Goal: Task Accomplishment & Management: Manage account settings

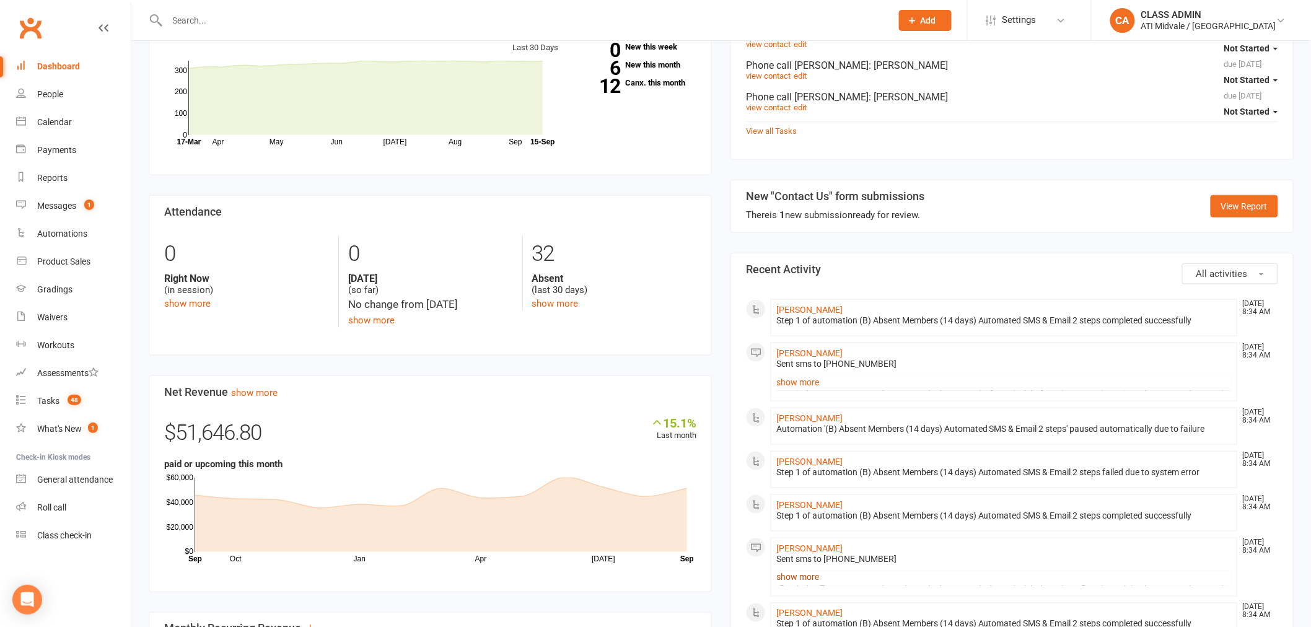
click at [809, 577] on link "show more" at bounding box center [1003, 577] width 455 height 17
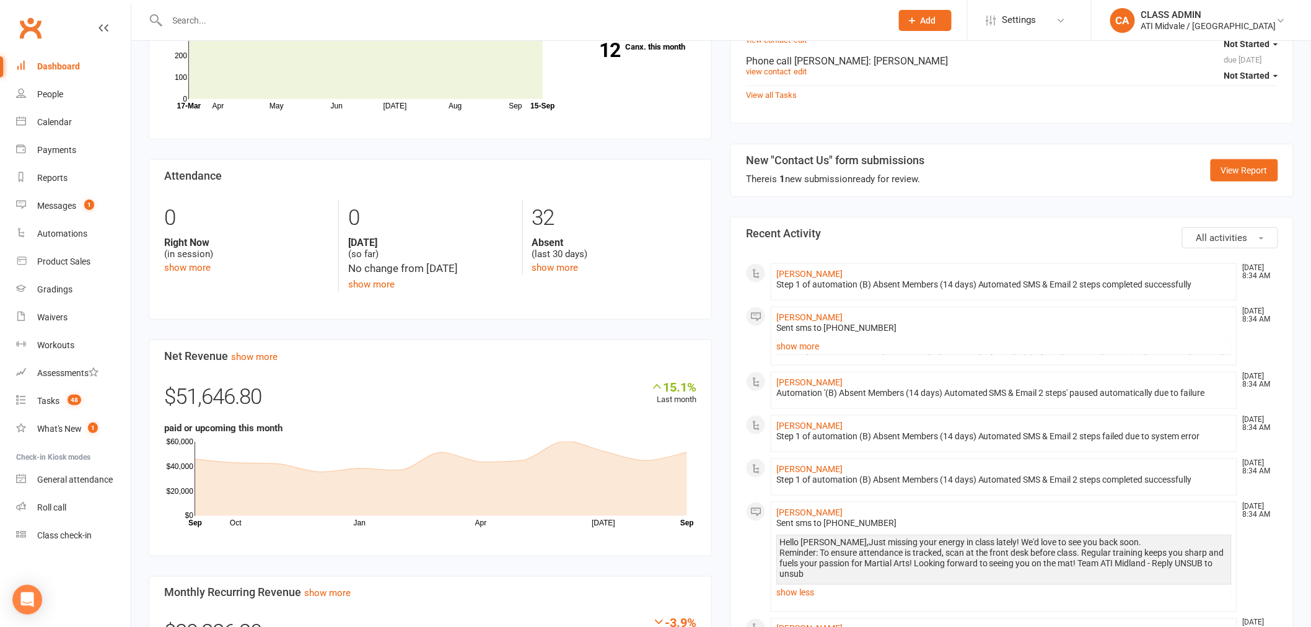
scroll to position [550, 0]
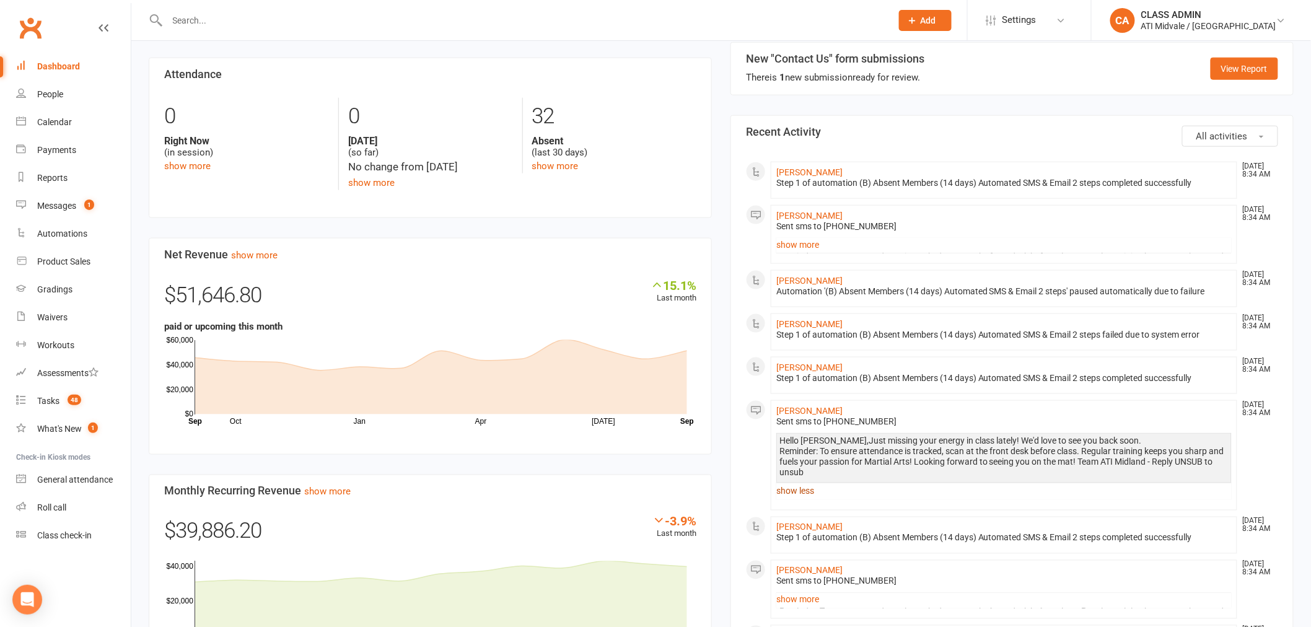
click at [808, 500] on link "show less" at bounding box center [1003, 491] width 455 height 17
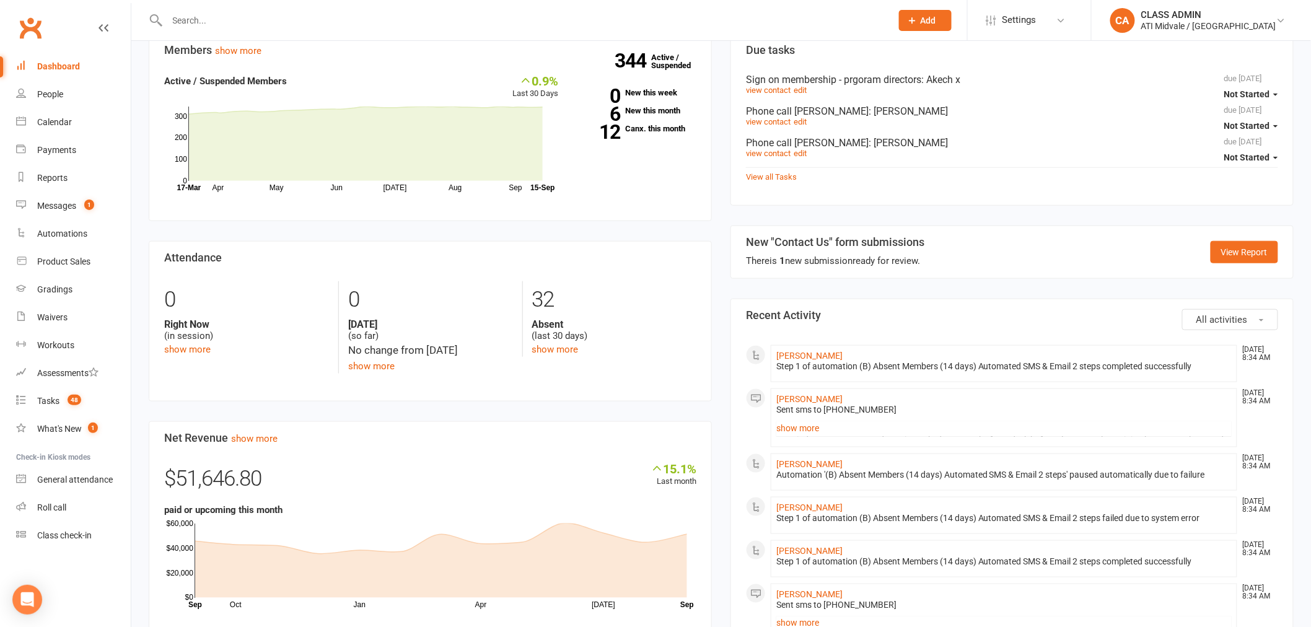
scroll to position [344, 0]
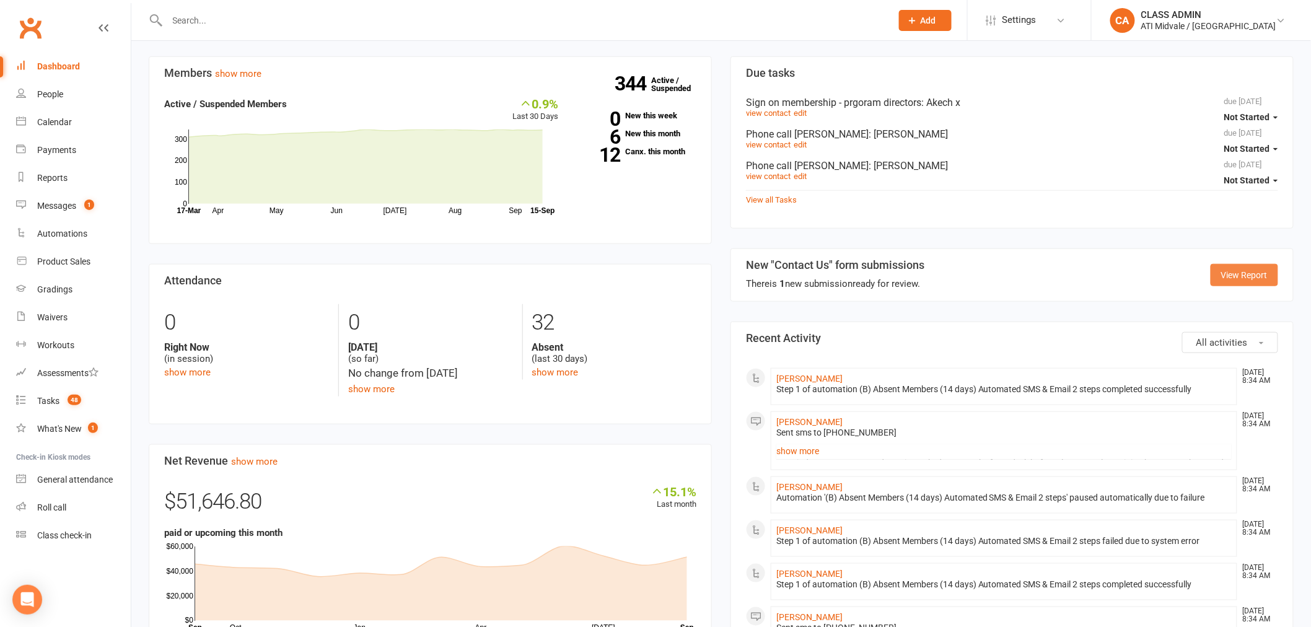
click at [1220, 279] on link "View Report" at bounding box center [1244, 275] width 68 height 22
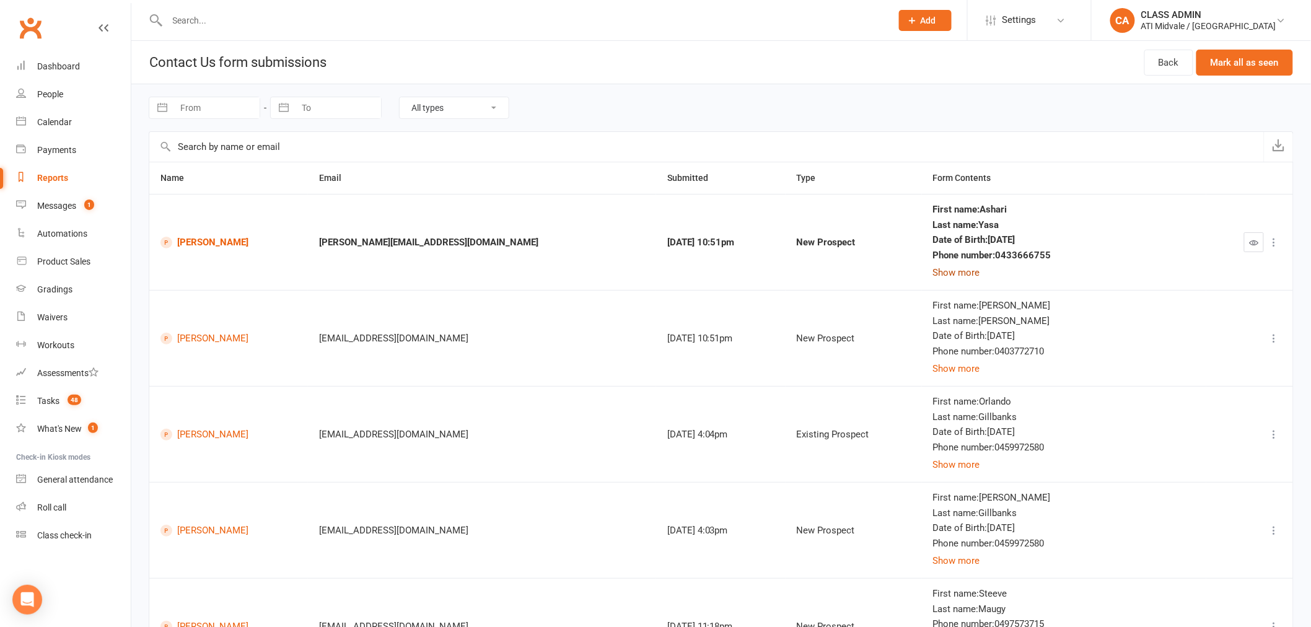
click at [980, 275] on button "Show more" at bounding box center [956, 272] width 47 height 15
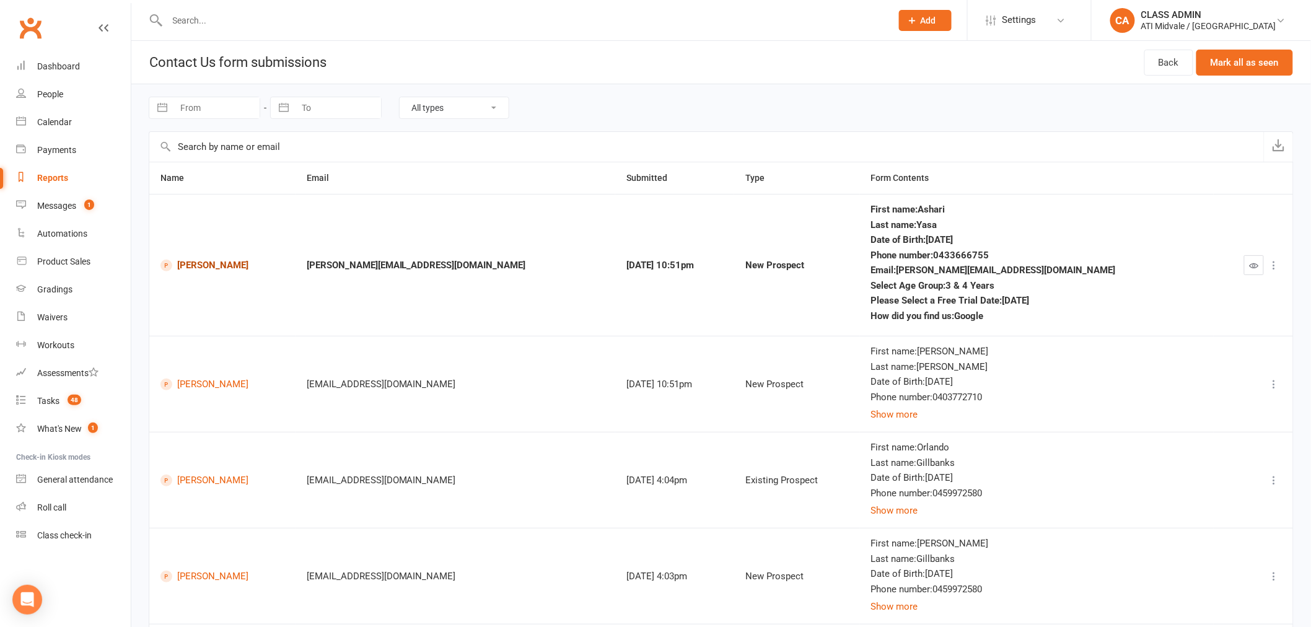
click at [219, 270] on link "[PERSON_NAME]" at bounding box center [222, 266] width 124 height 12
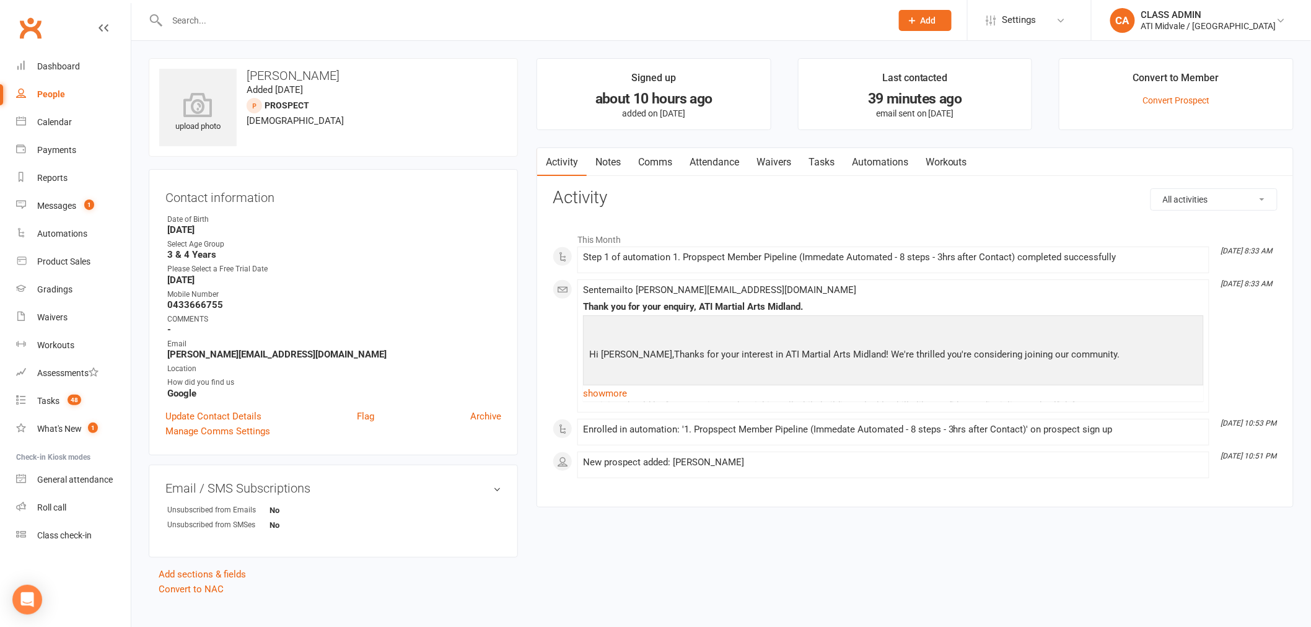
click at [816, 173] on link "Tasks" at bounding box center [821, 162] width 43 height 28
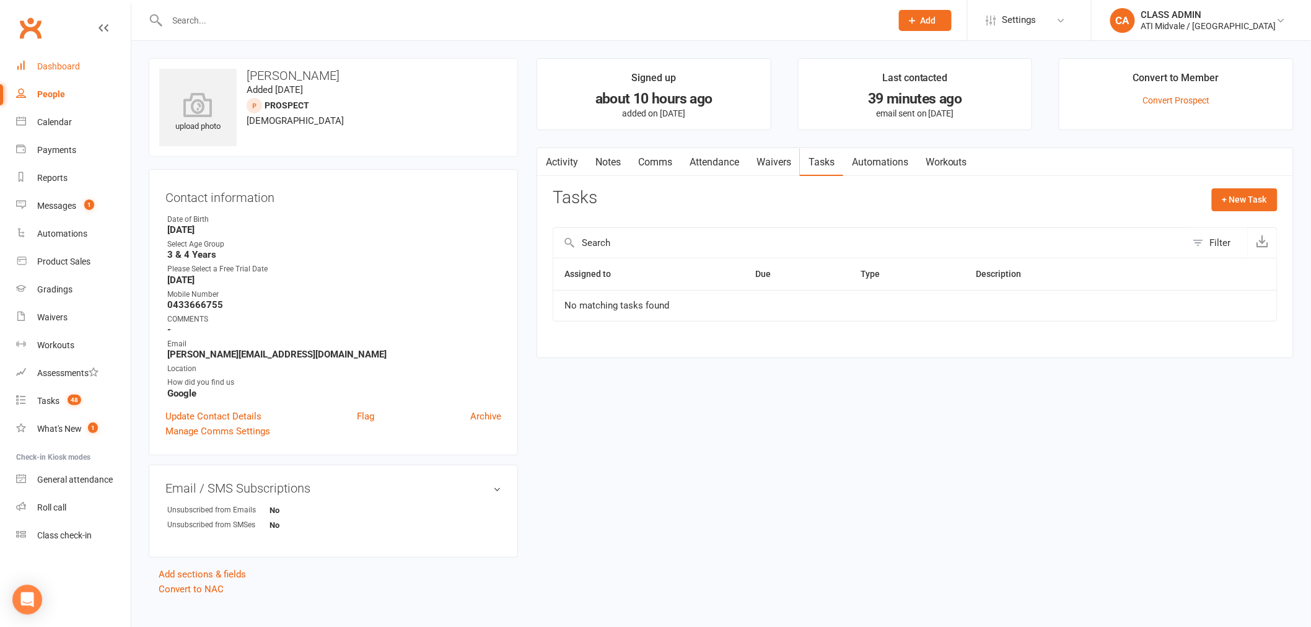
click at [63, 69] on div "Dashboard" at bounding box center [58, 66] width 43 height 10
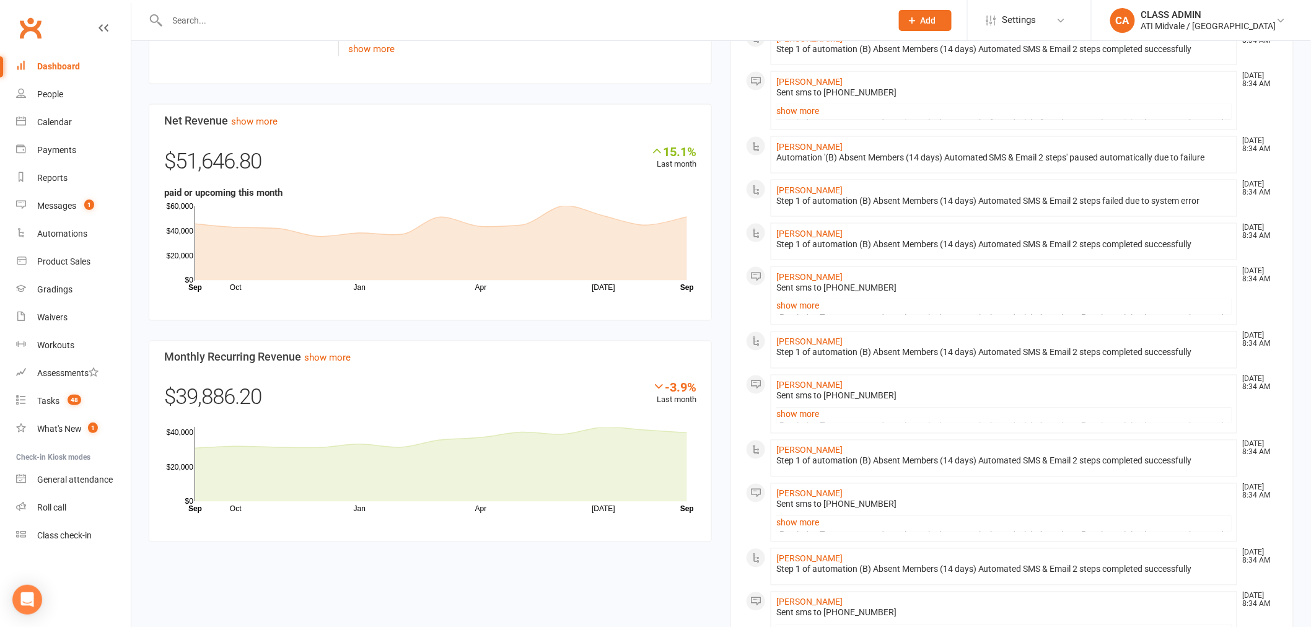
scroll to position [688, 0]
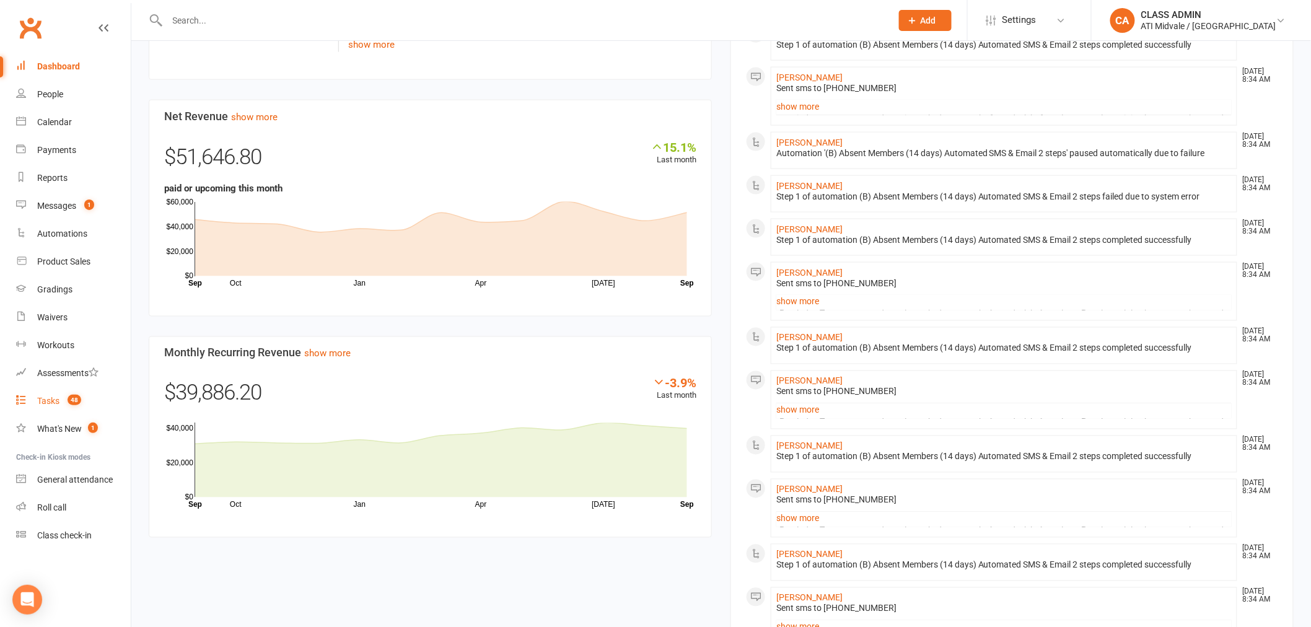
click at [60, 404] on link "Tasks 48" at bounding box center [73, 401] width 115 height 28
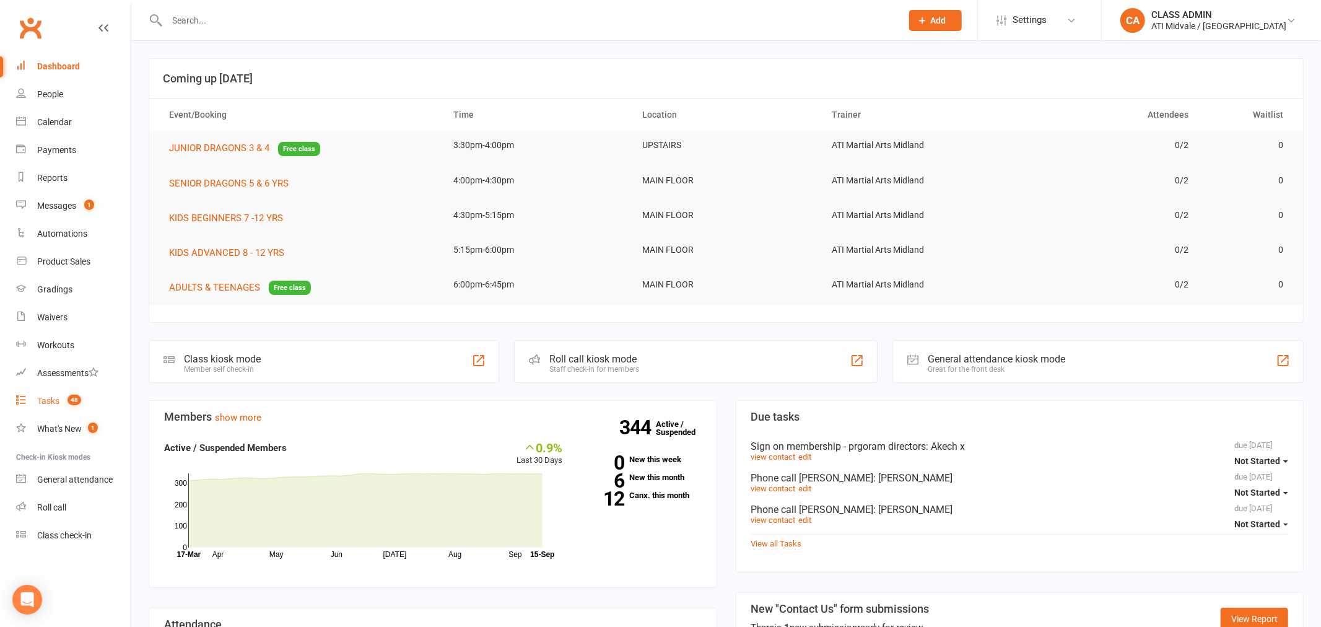
select select "incomplete"
select select "32859"
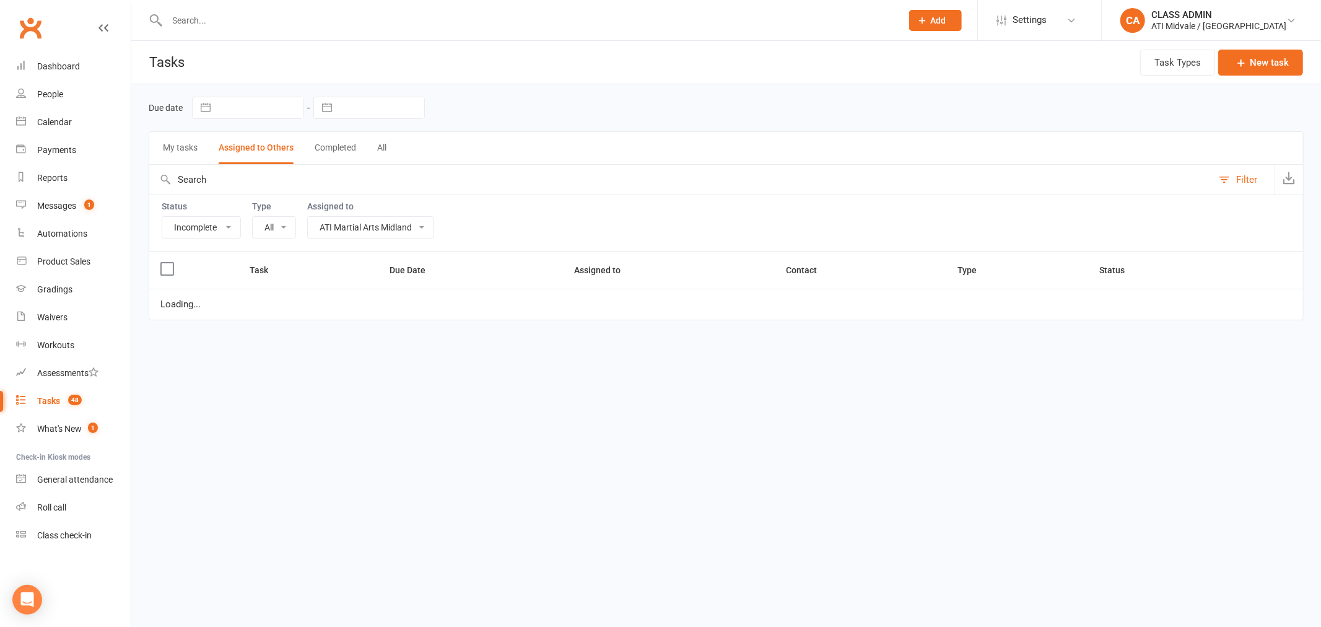
select select "15859"
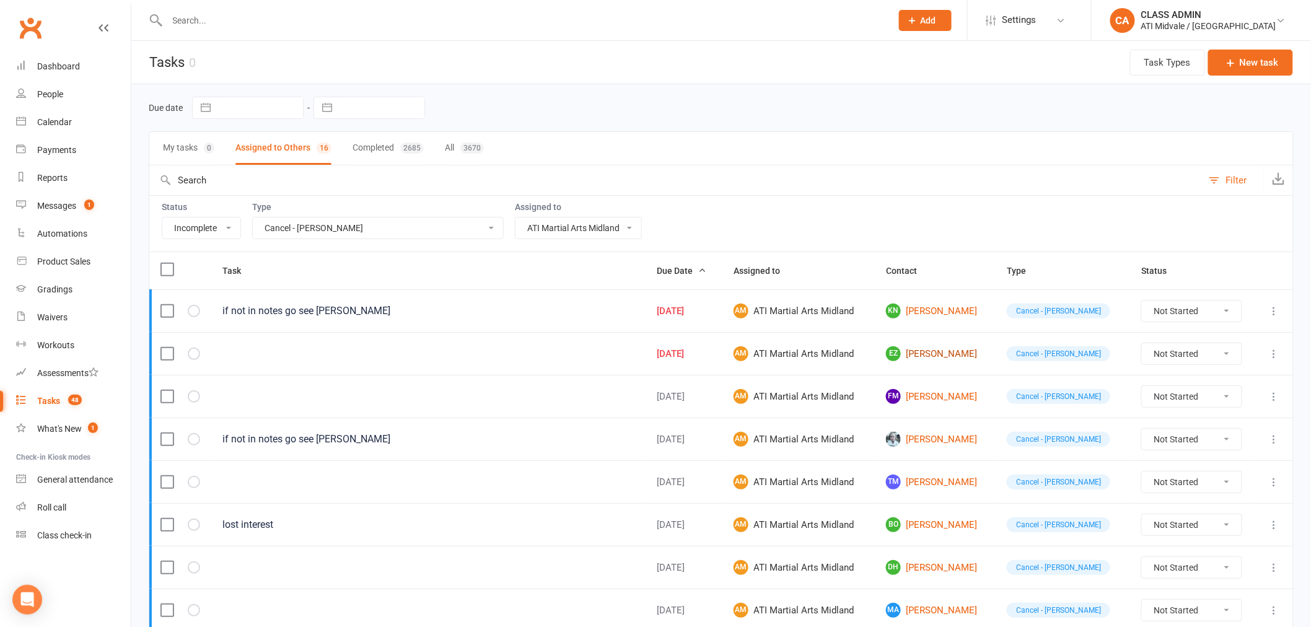
click at [926, 356] on link "EZ [PERSON_NAME]" at bounding box center [935, 353] width 98 height 15
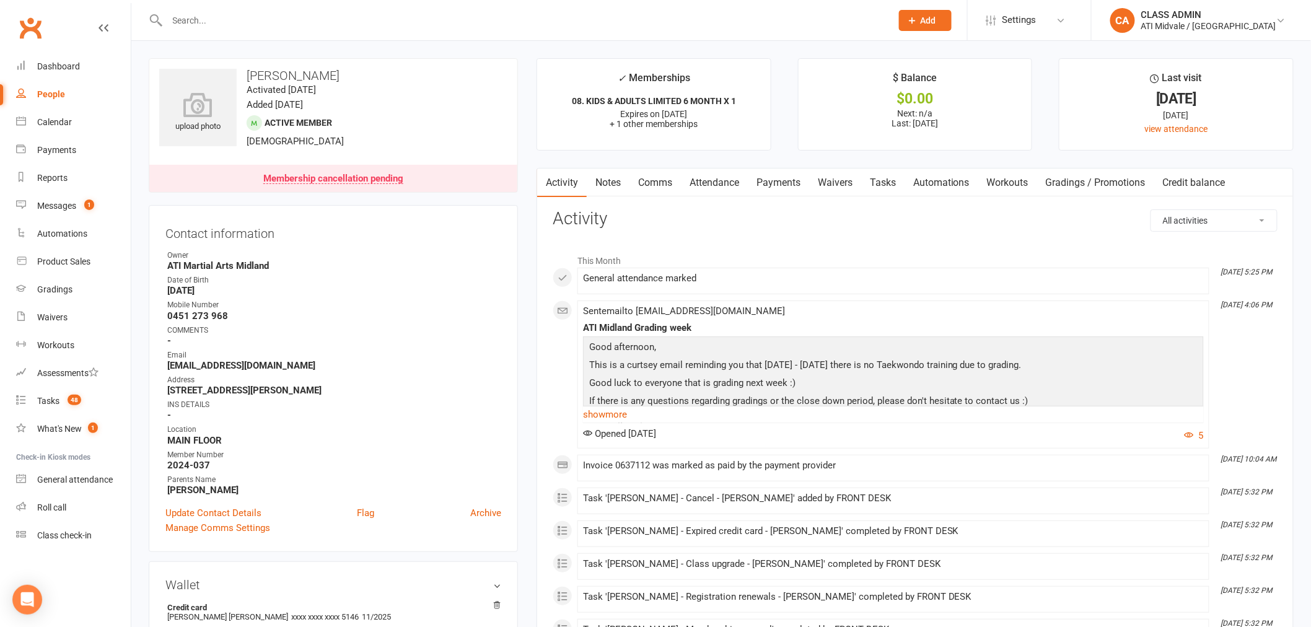
click at [785, 180] on link "Payments" at bounding box center [778, 183] width 61 height 28
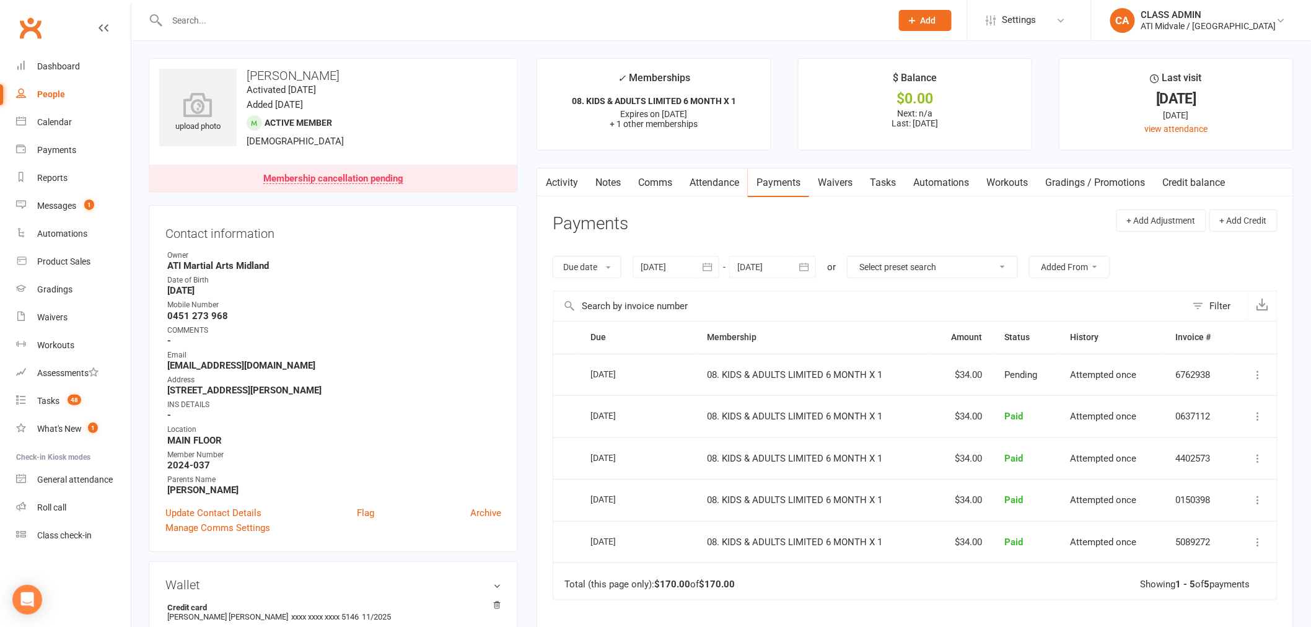
click at [890, 181] on link "Tasks" at bounding box center [882, 183] width 43 height 28
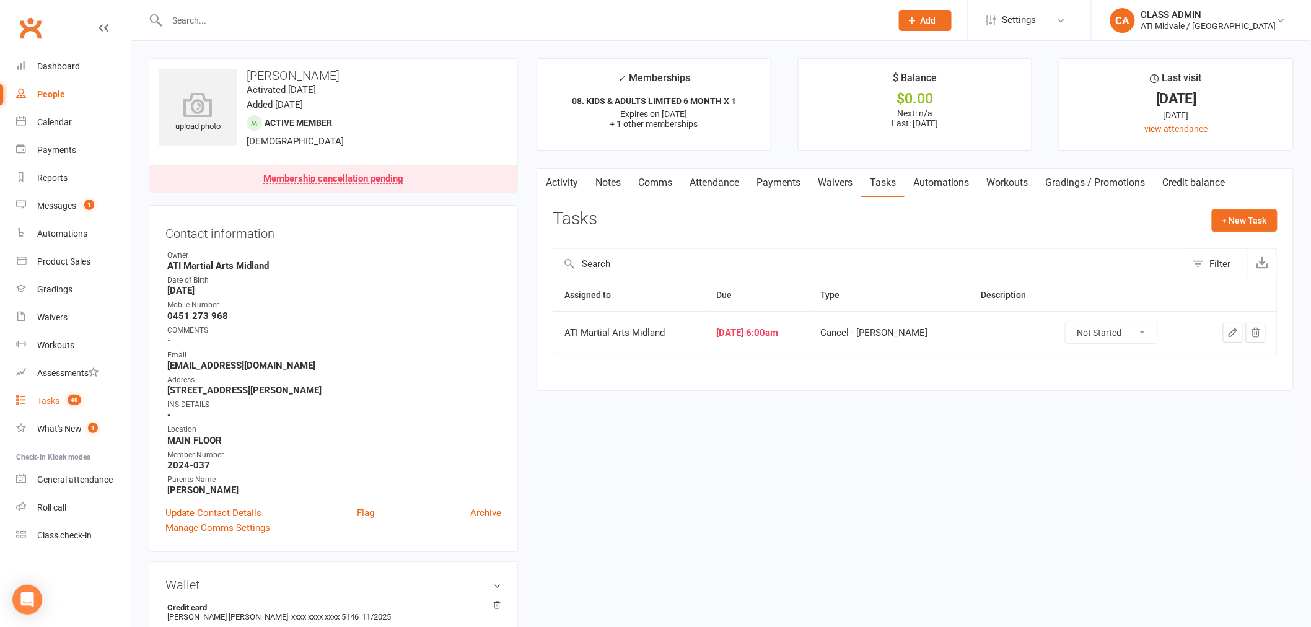
click at [62, 401] on count-badge "48" at bounding box center [71, 401] width 20 height 10
select select "incomplete"
select select "32859"
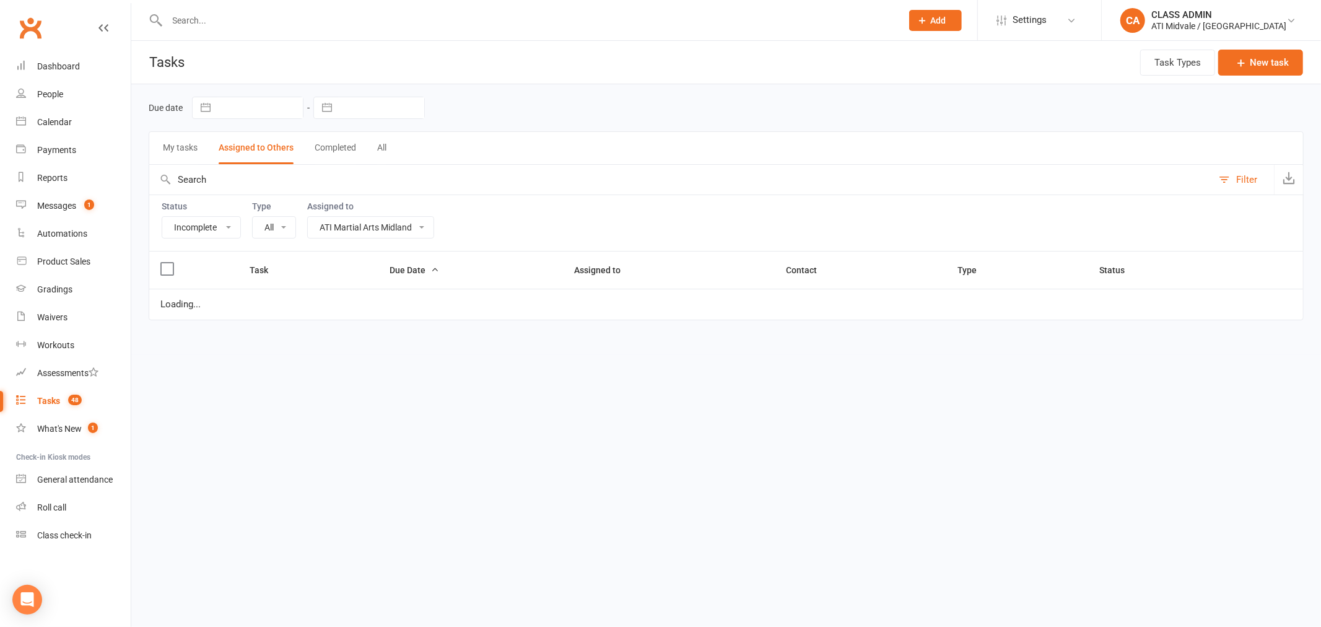
select select "15859"
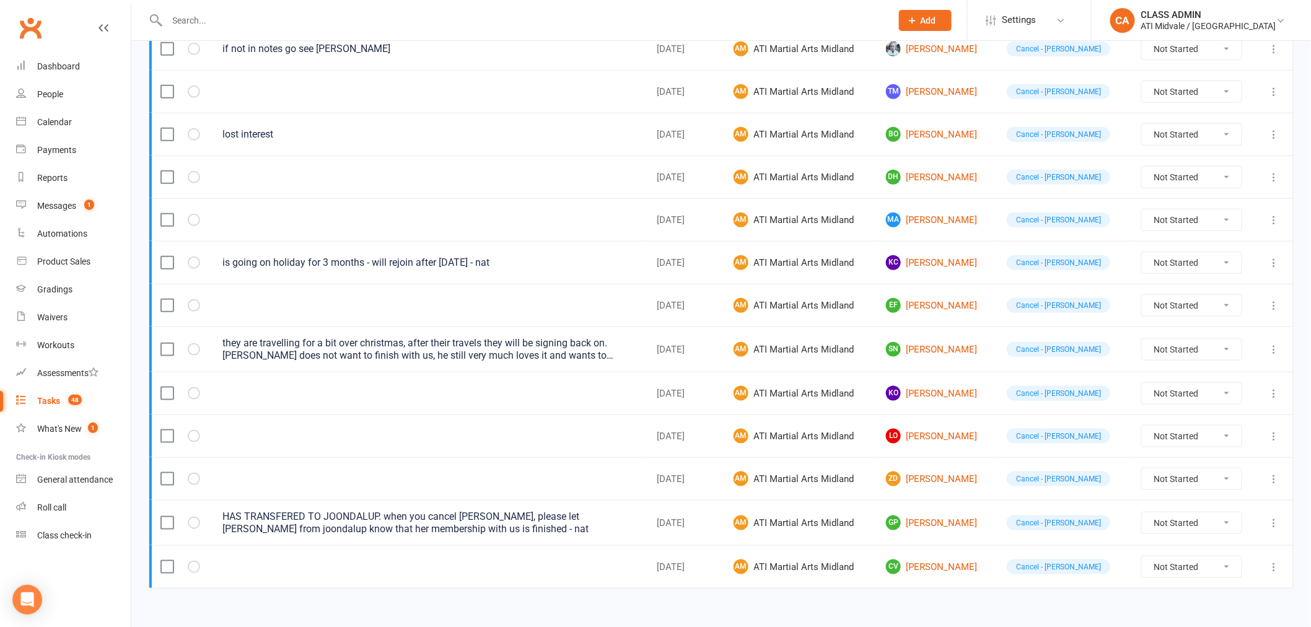
scroll to position [409, 0]
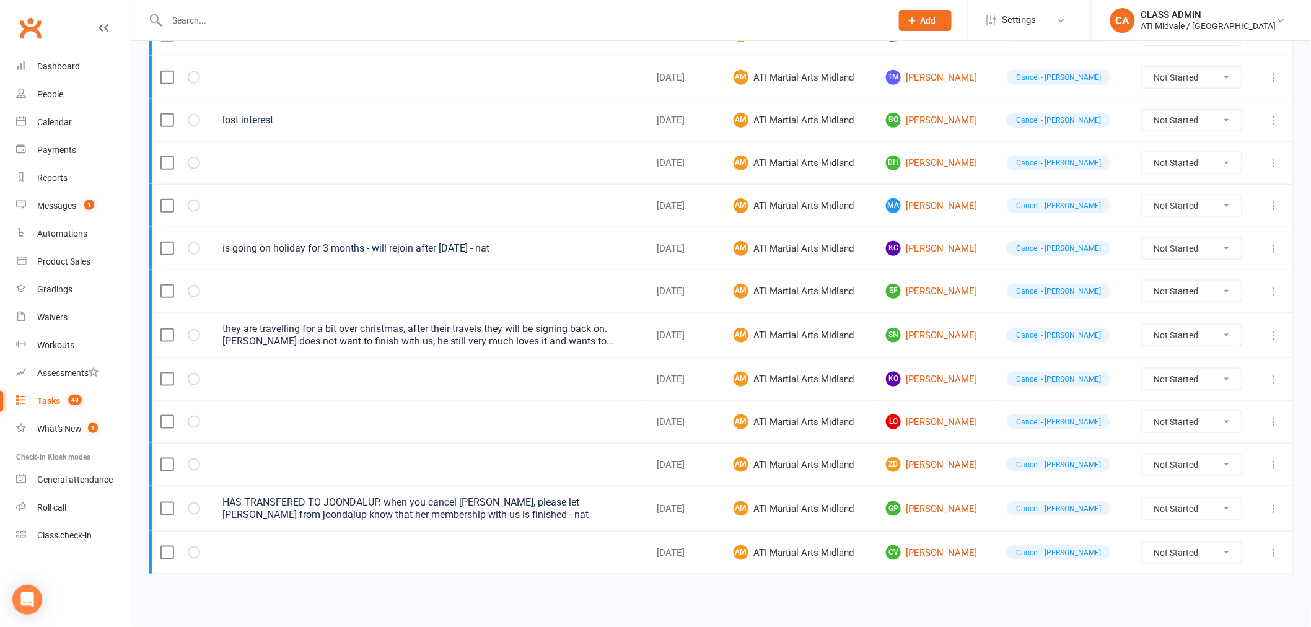
click at [51, 403] on div "Tasks" at bounding box center [48, 401] width 23 height 10
click at [52, 145] on div "Payments" at bounding box center [56, 150] width 39 height 10
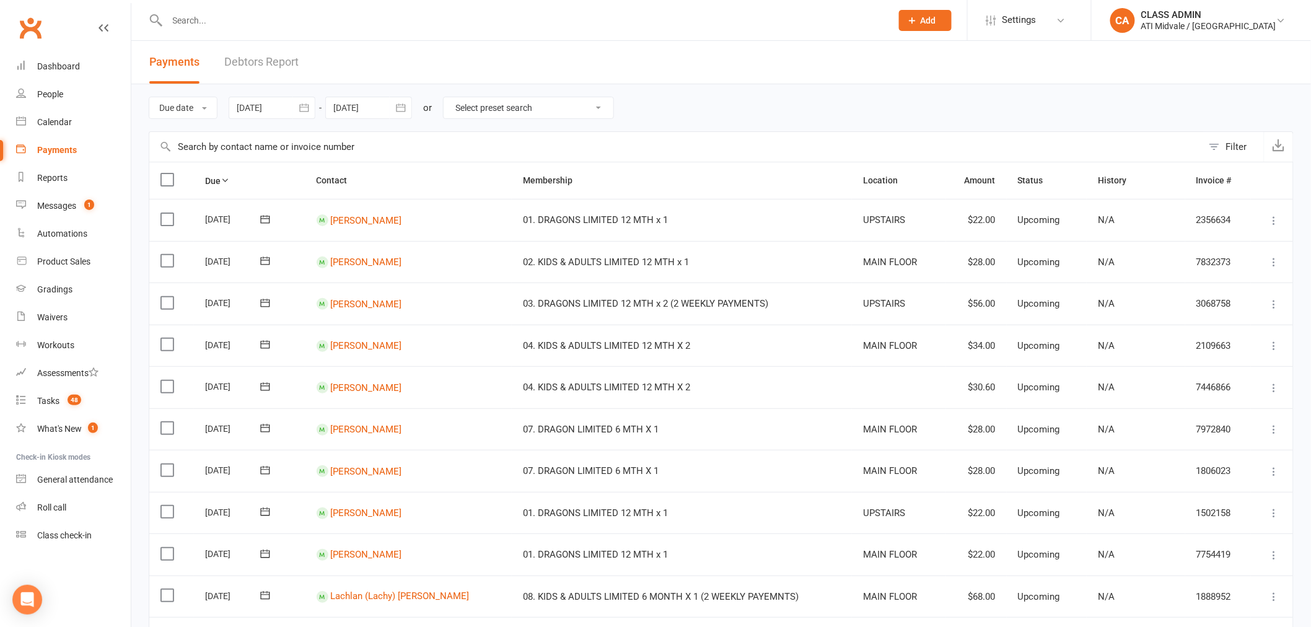
click at [243, 65] on link "Debtors Report" at bounding box center [261, 62] width 74 height 43
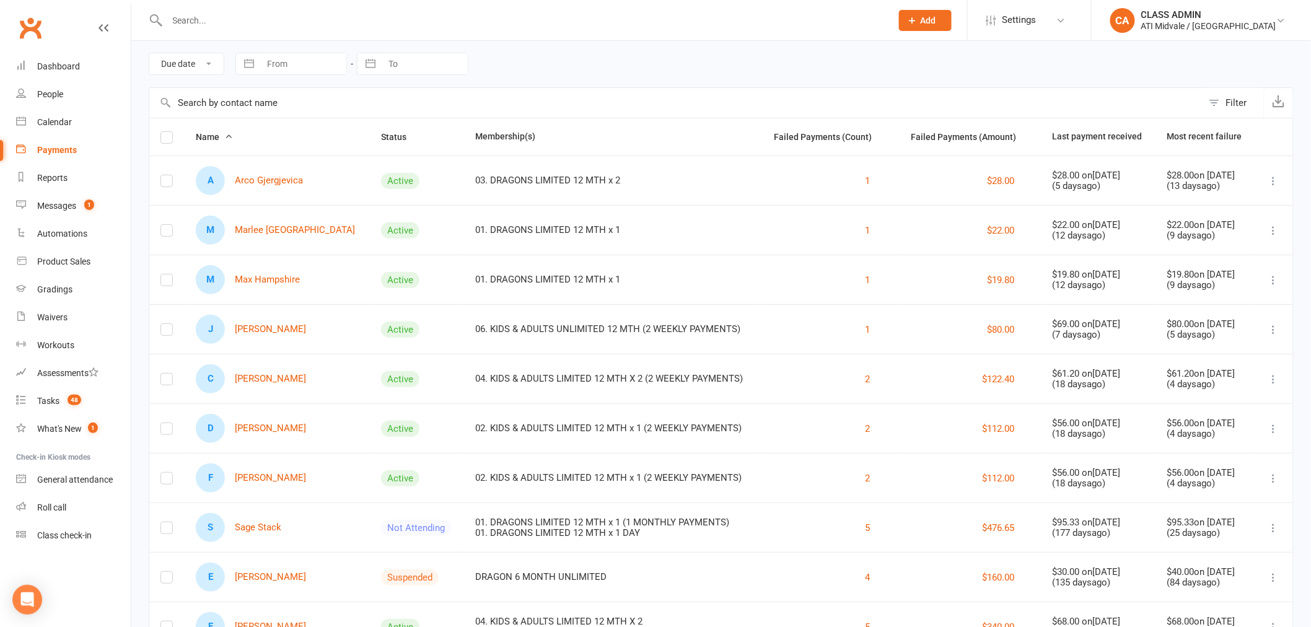
scroll to position [104, 0]
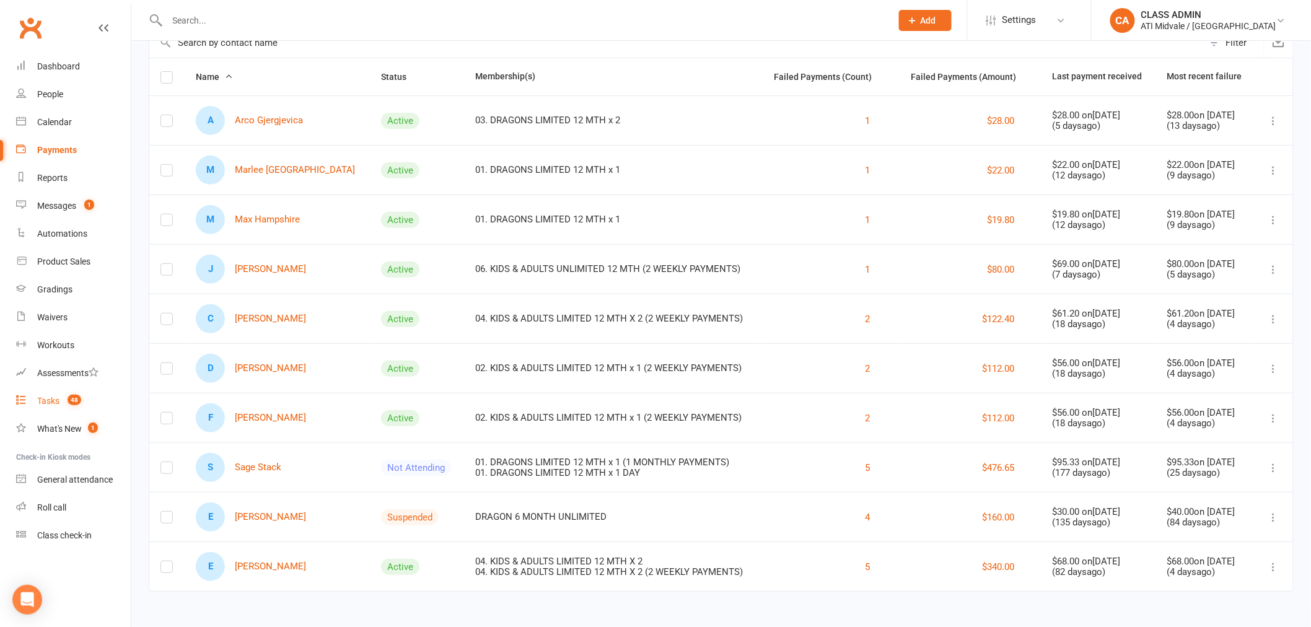
click at [60, 405] on link "Tasks 48" at bounding box center [73, 401] width 115 height 28
select select "incomplete"
select select "32859"
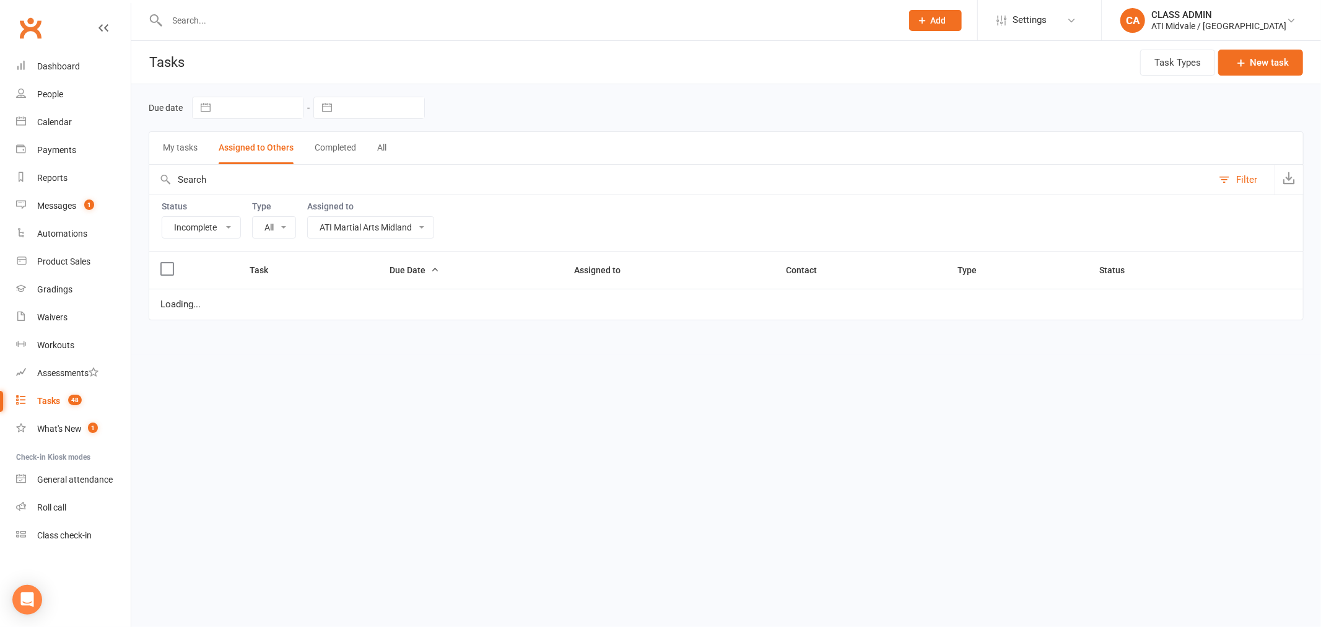
select select "15859"
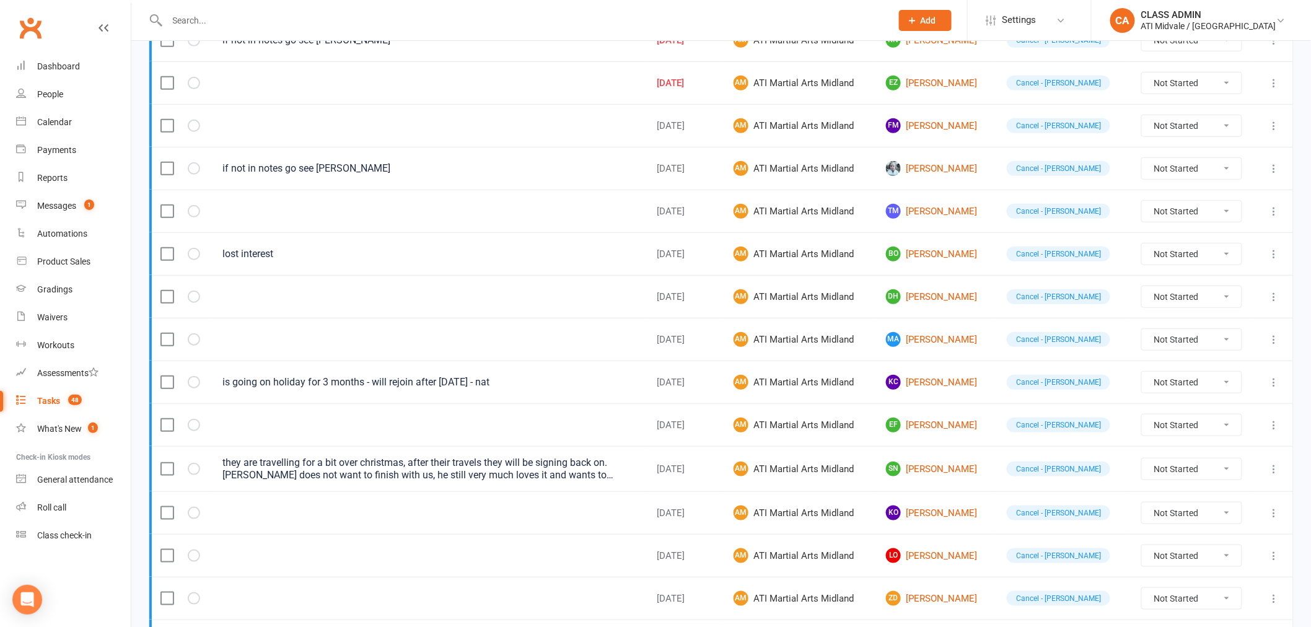
scroll to position [202, 0]
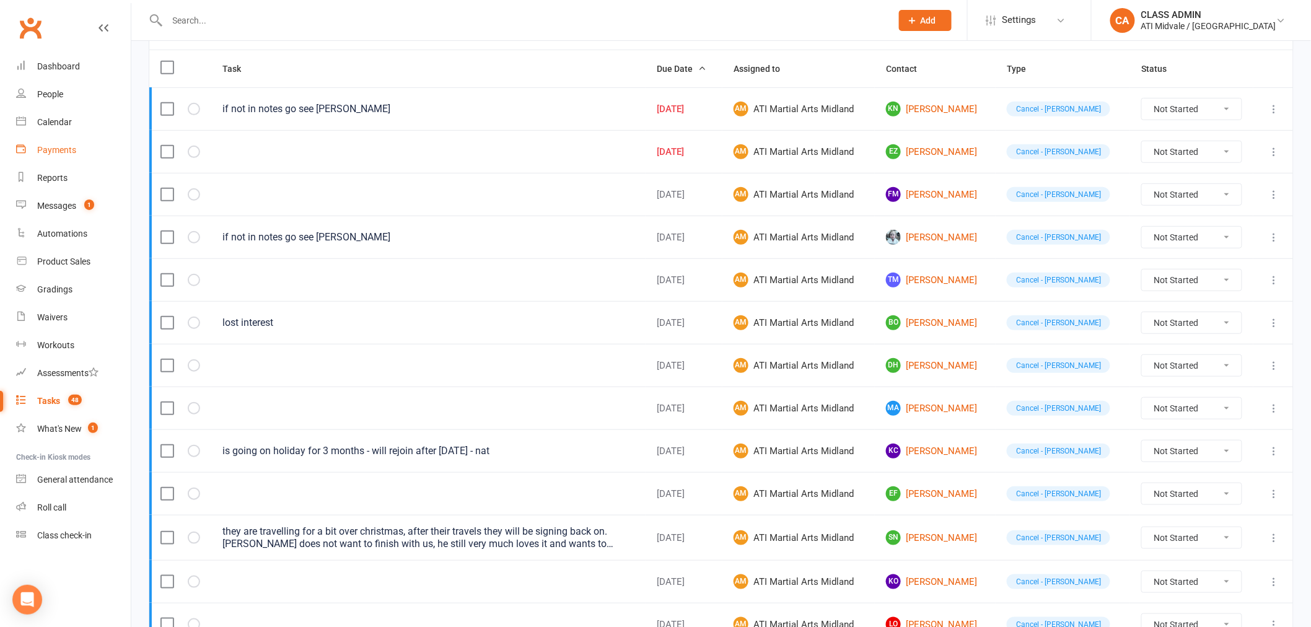
click at [78, 144] on link "Payments" at bounding box center [73, 150] width 115 height 28
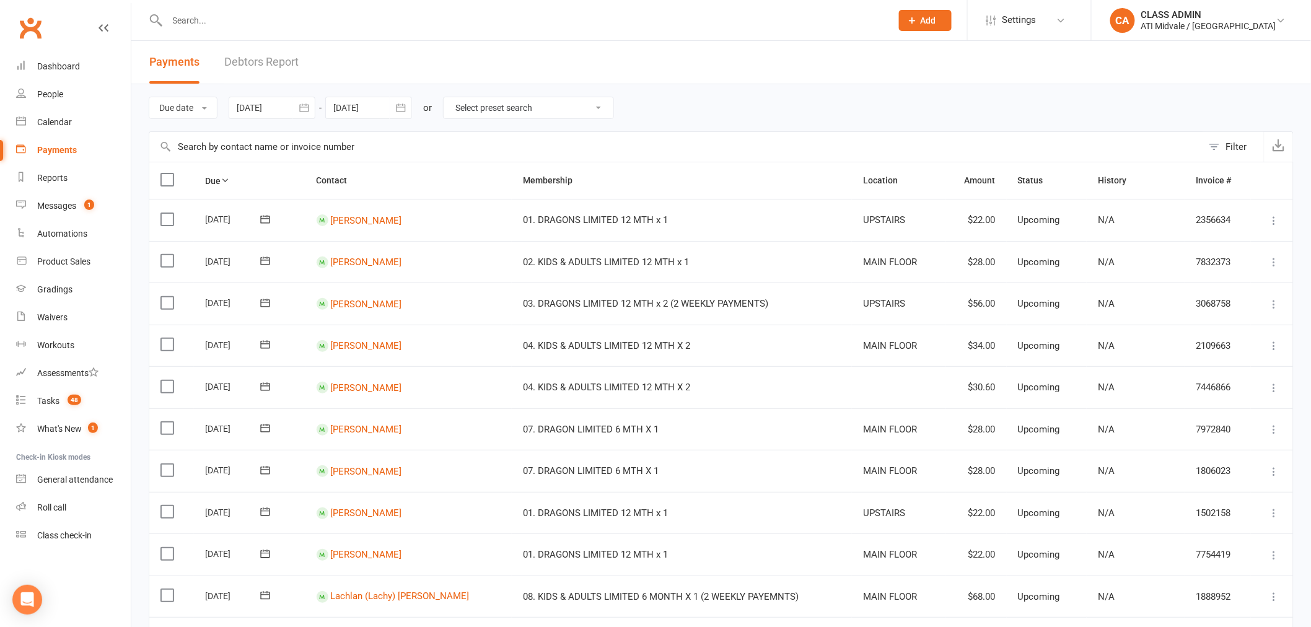
click at [268, 56] on link "Debtors Report" at bounding box center [261, 62] width 74 height 43
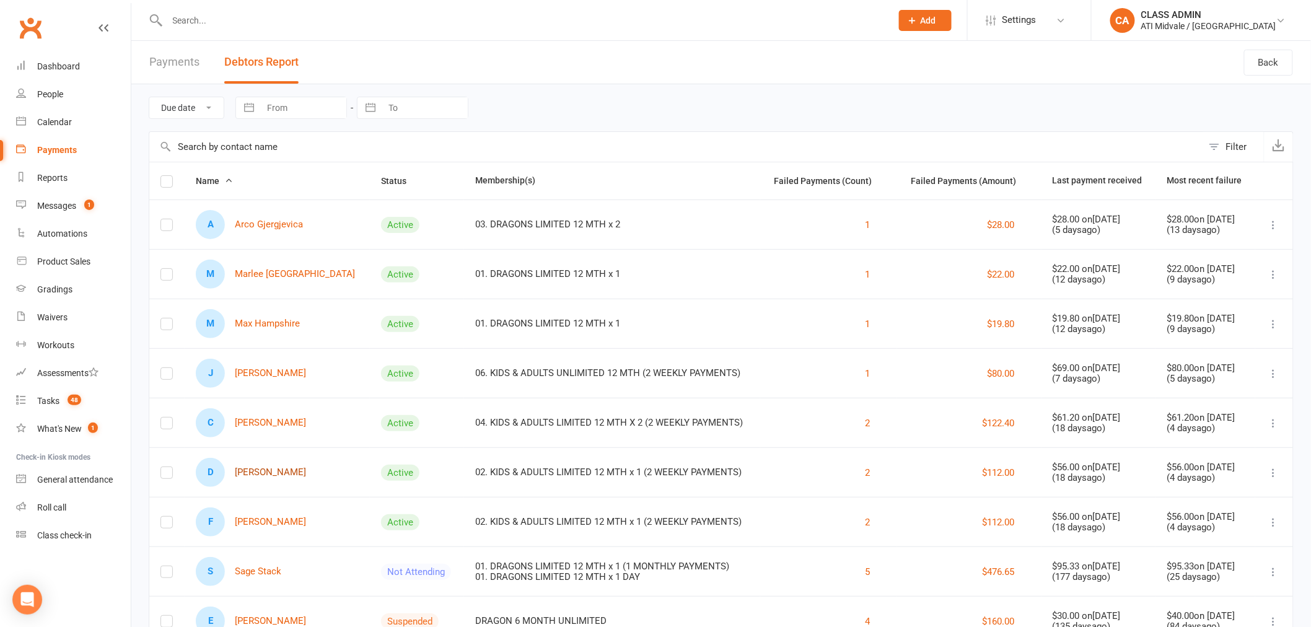
click at [273, 466] on link "D [PERSON_NAME]" at bounding box center [251, 472] width 110 height 29
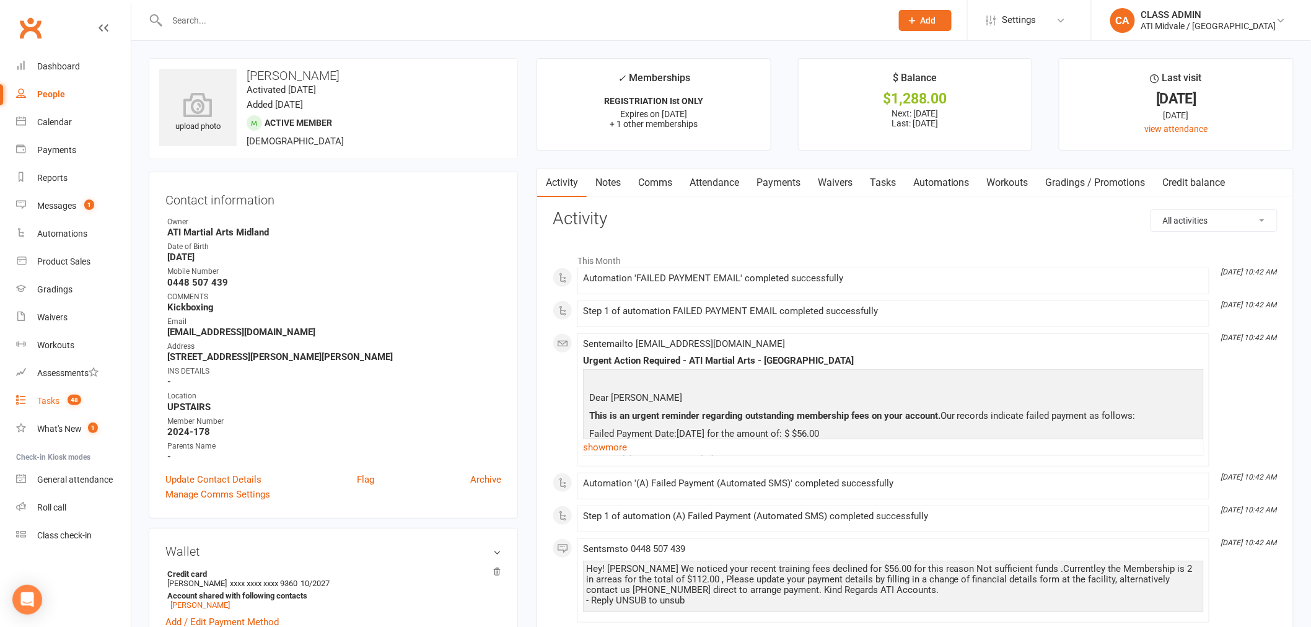
click at [42, 393] on link "Tasks 48" at bounding box center [73, 401] width 115 height 28
select select "incomplete"
select select "32859"
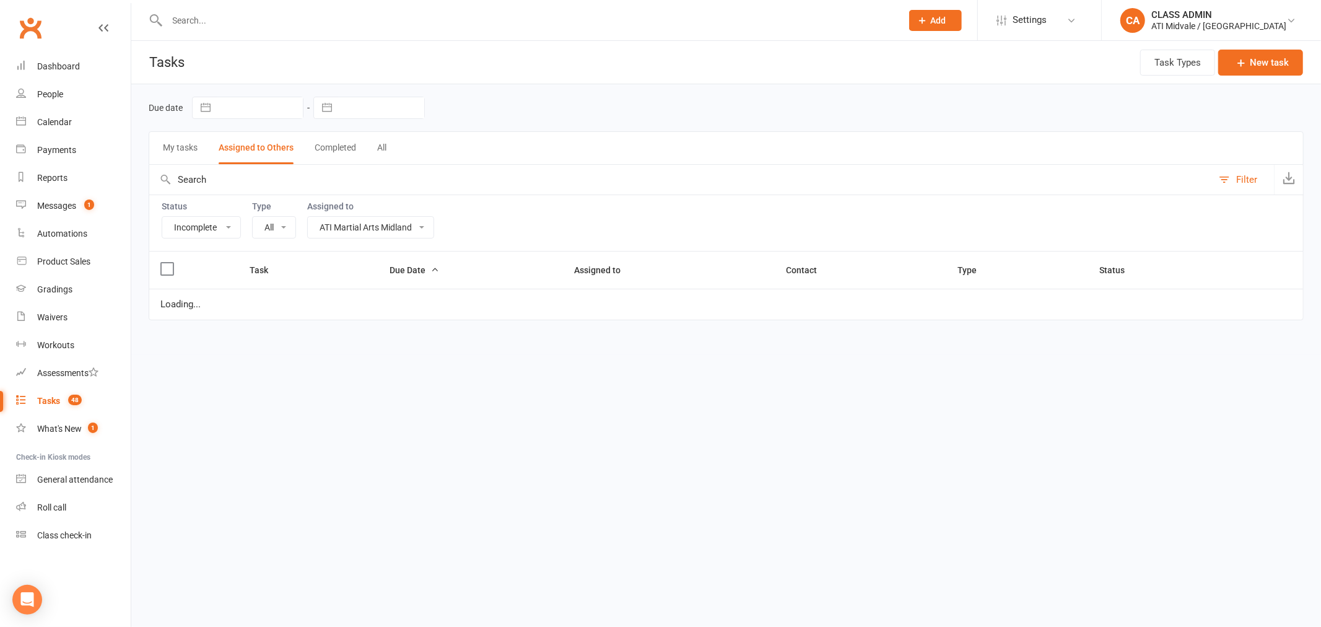
select select "15859"
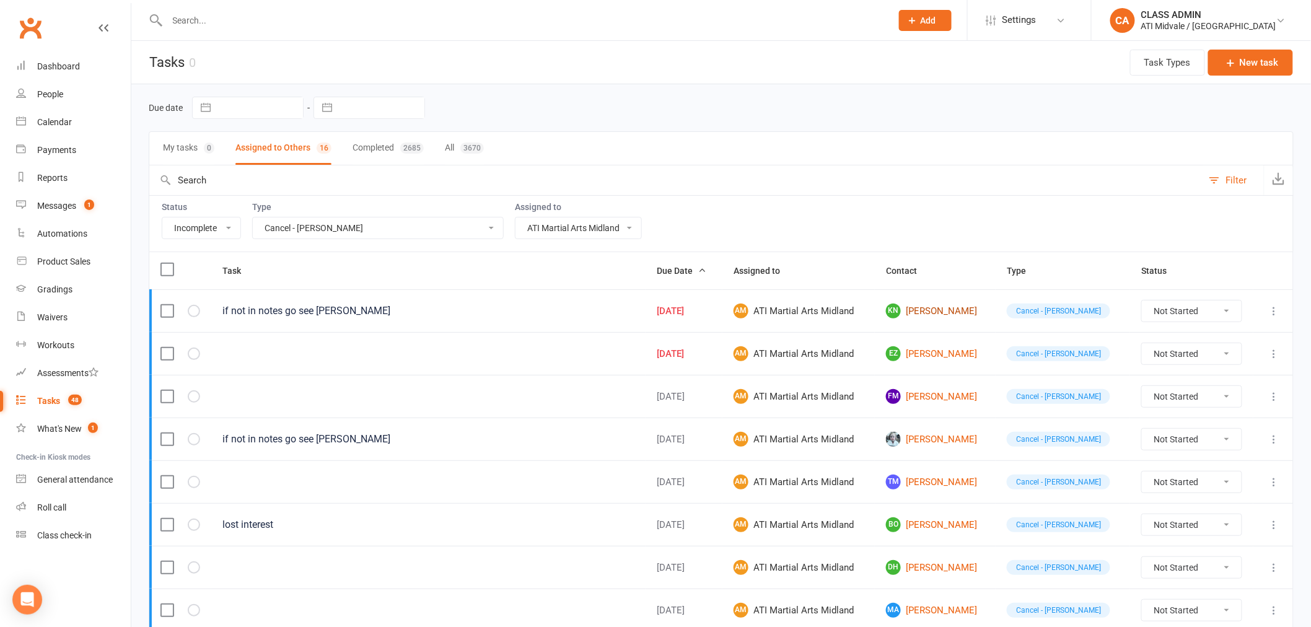
click at [934, 316] on link "KN [PERSON_NAME]" at bounding box center [935, 311] width 98 height 15
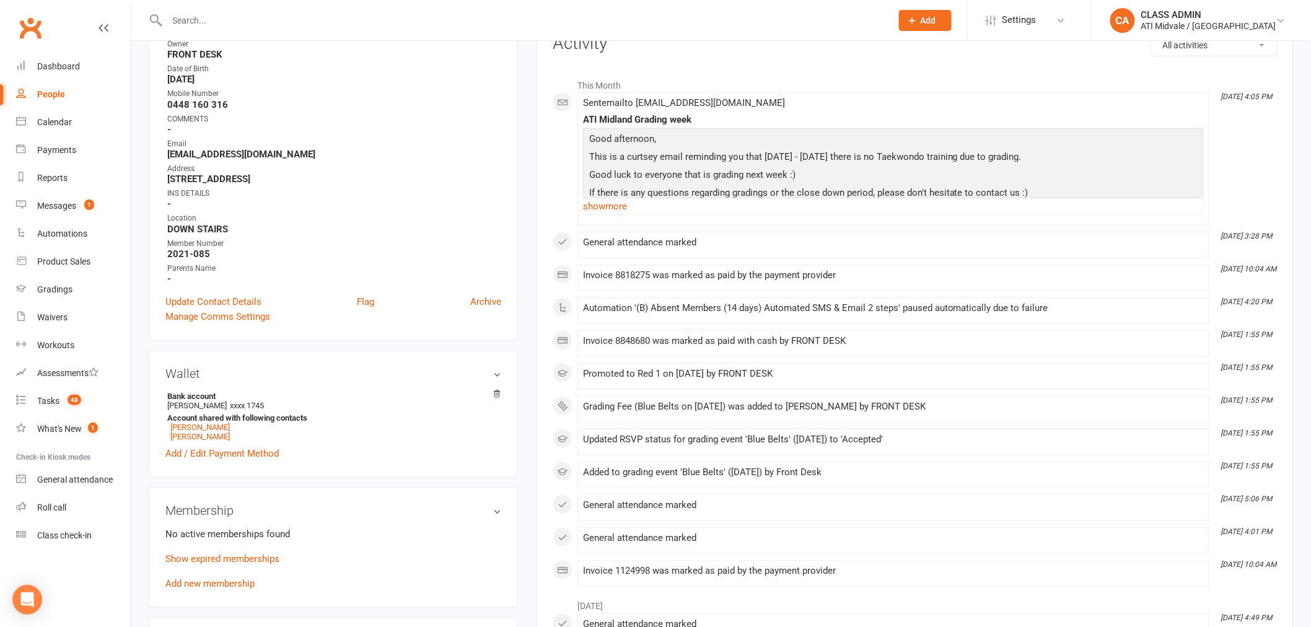
scroll to position [206, 0]
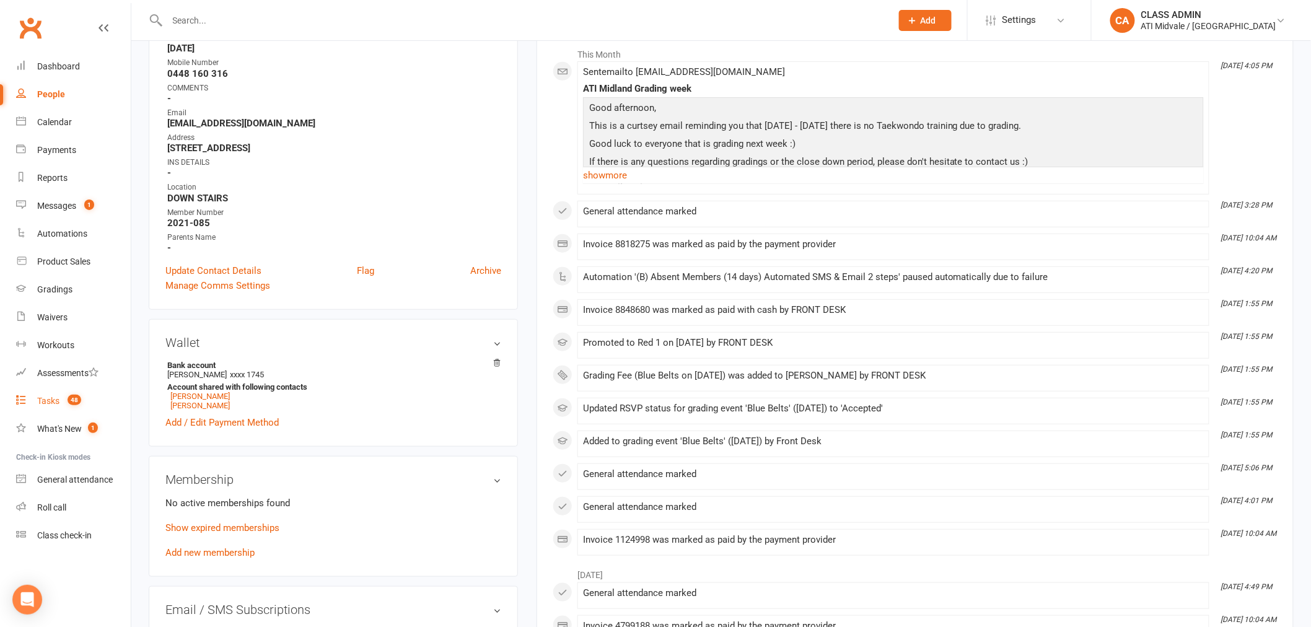
click at [53, 401] on div "Tasks" at bounding box center [48, 401] width 22 height 10
select select "incomplete"
select select "32859"
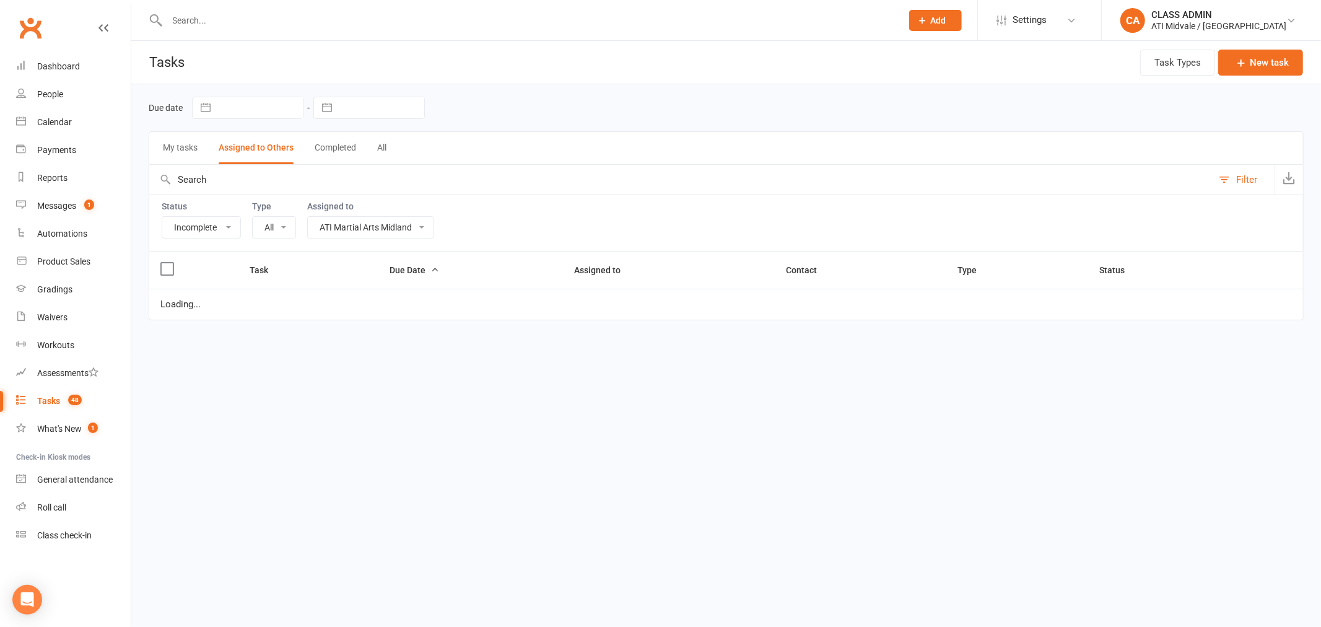
select select "15859"
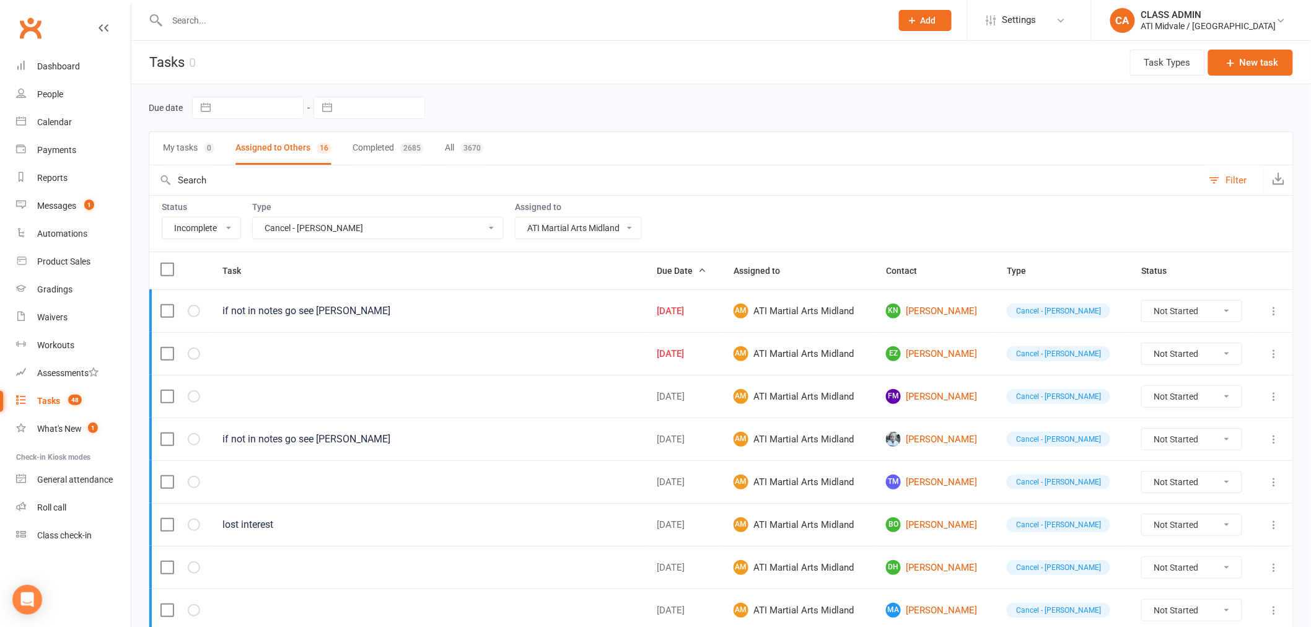
click at [387, 230] on select "All Add info to task Automatic renewal checking Booked in for 1st trial program…" at bounding box center [378, 227] width 250 height 21
select select
click at [253, 219] on select "All Add info to task Automatic renewal checking Booked in for 1st trial program…" at bounding box center [378, 227] width 250 height 21
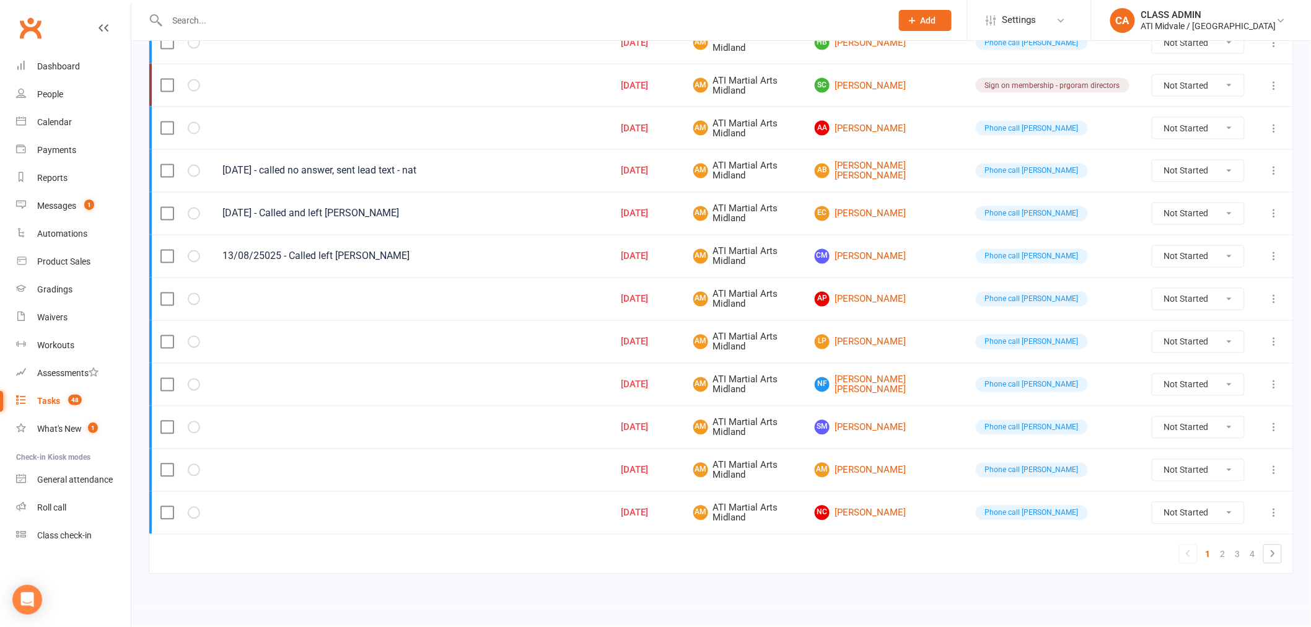
scroll to position [830, 0]
click at [1228, 559] on link "2" at bounding box center [1222, 554] width 15 height 17
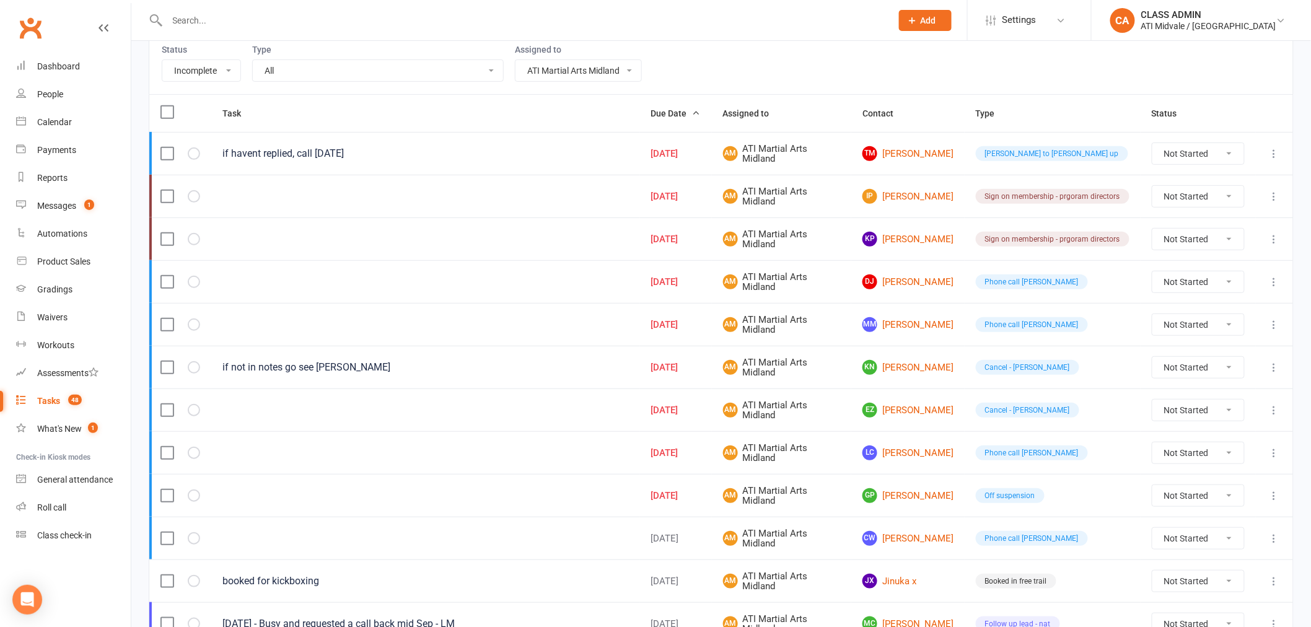
scroll to position [141, 0]
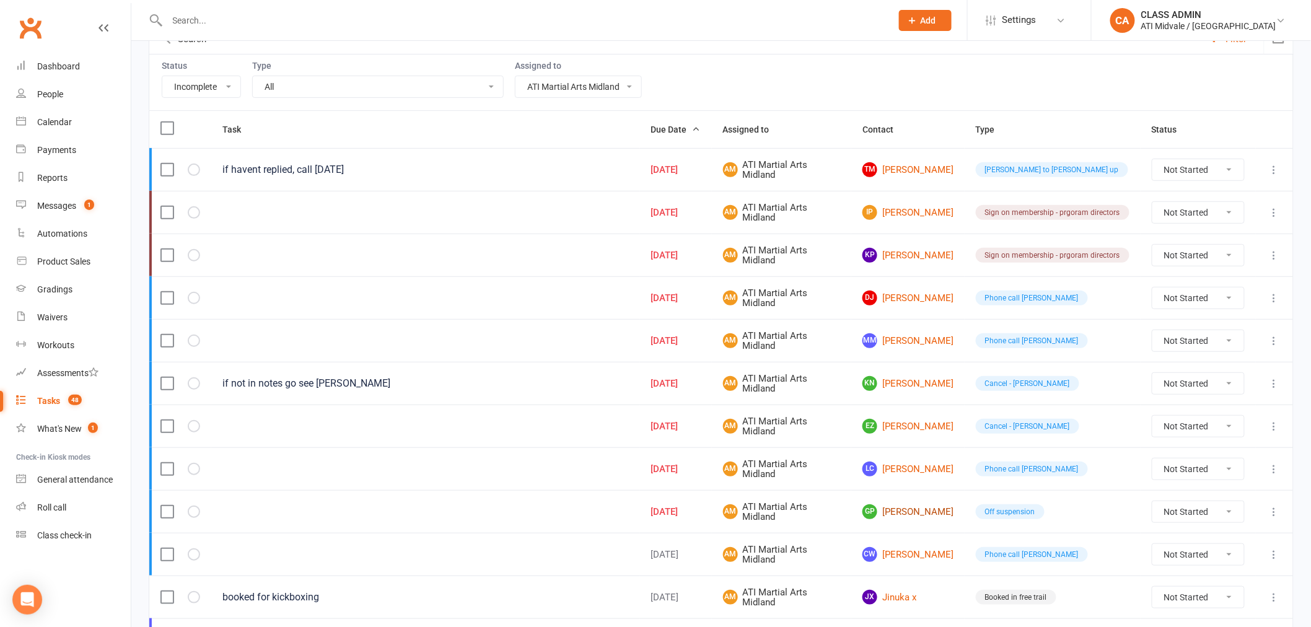
click at [893, 515] on link "GP [PERSON_NAME]" at bounding box center [907, 511] width 91 height 15
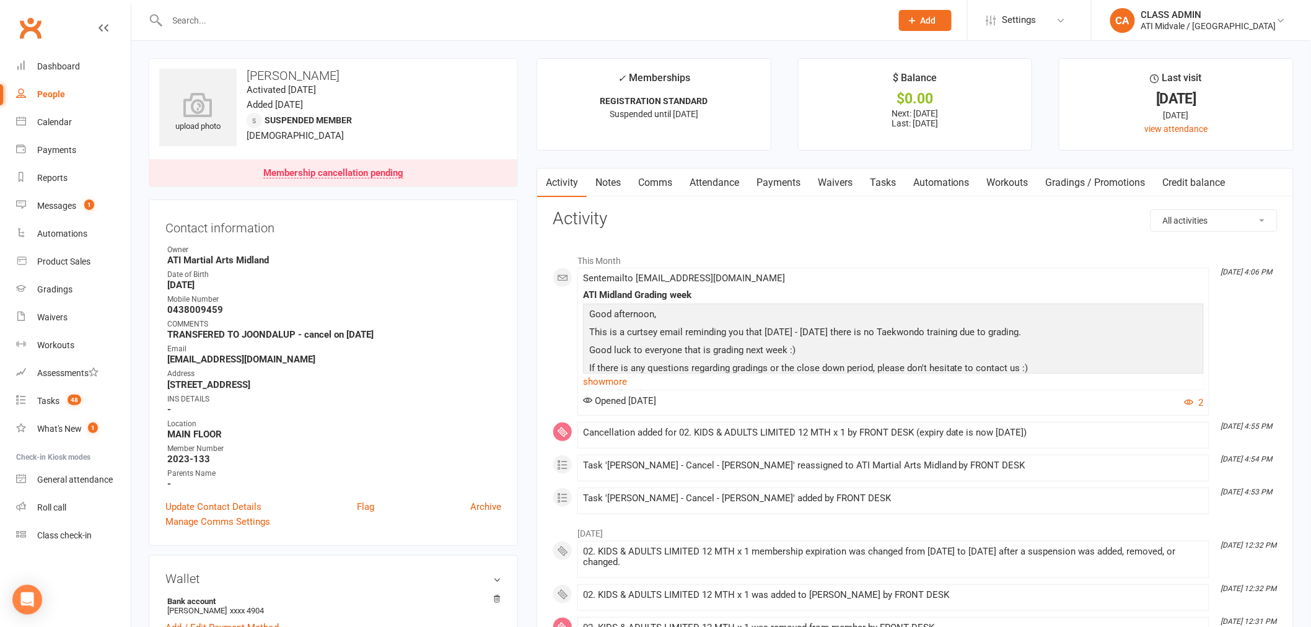
click at [874, 182] on link "Tasks" at bounding box center [882, 183] width 43 height 28
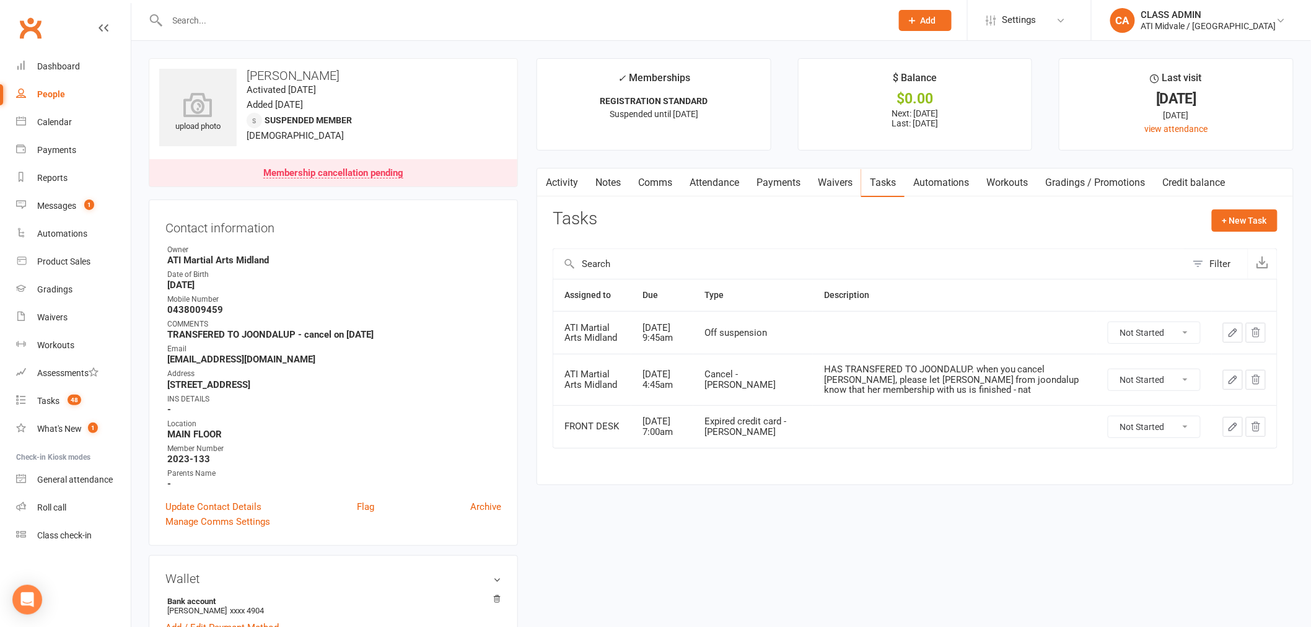
click at [797, 178] on link "Payments" at bounding box center [778, 183] width 61 height 28
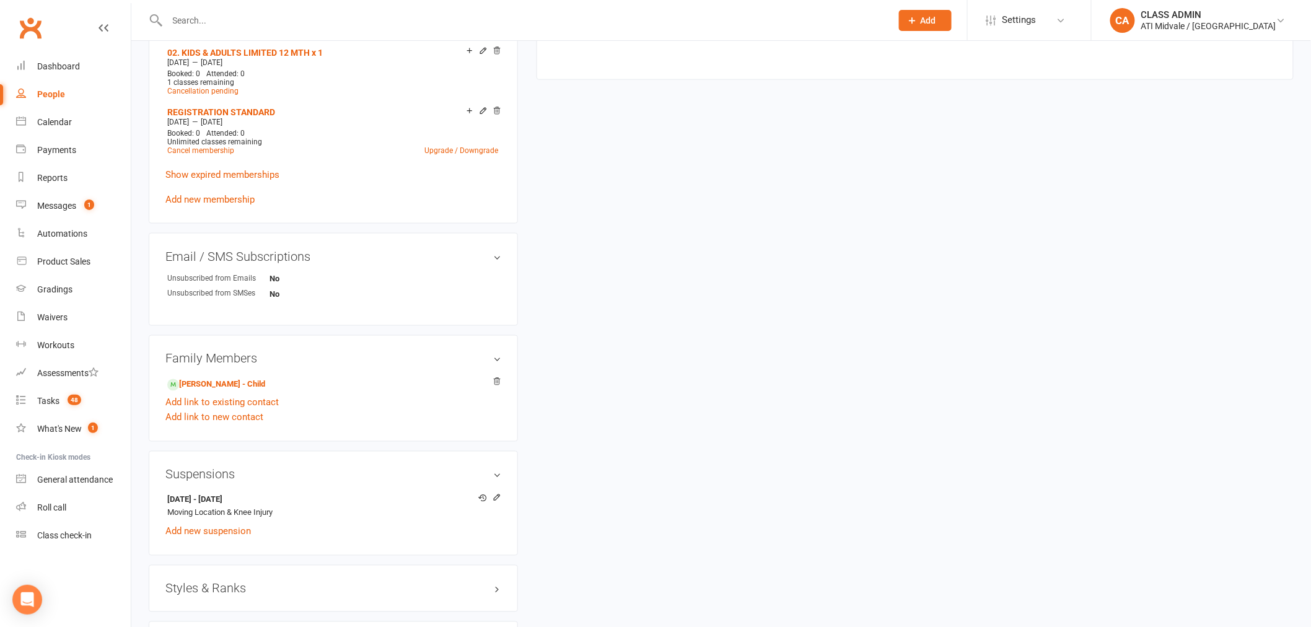
scroll to position [688, 0]
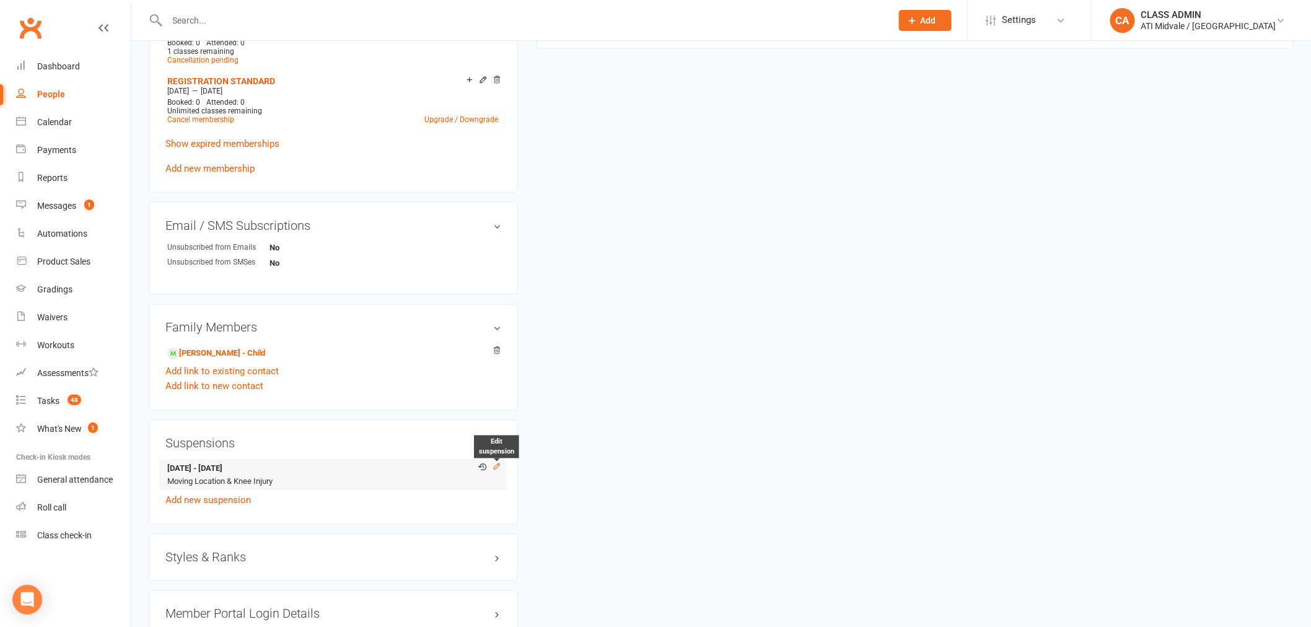
click at [494, 465] on icon at bounding box center [496, 466] width 9 height 9
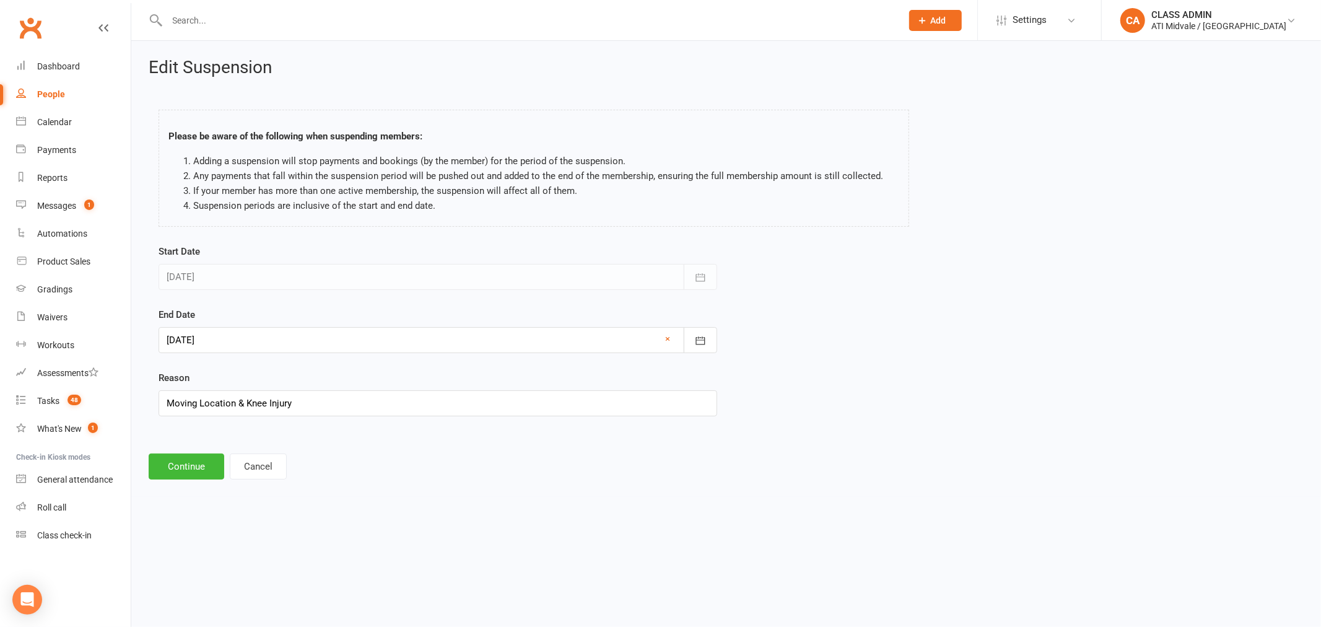
click at [456, 343] on div at bounding box center [438, 340] width 559 height 26
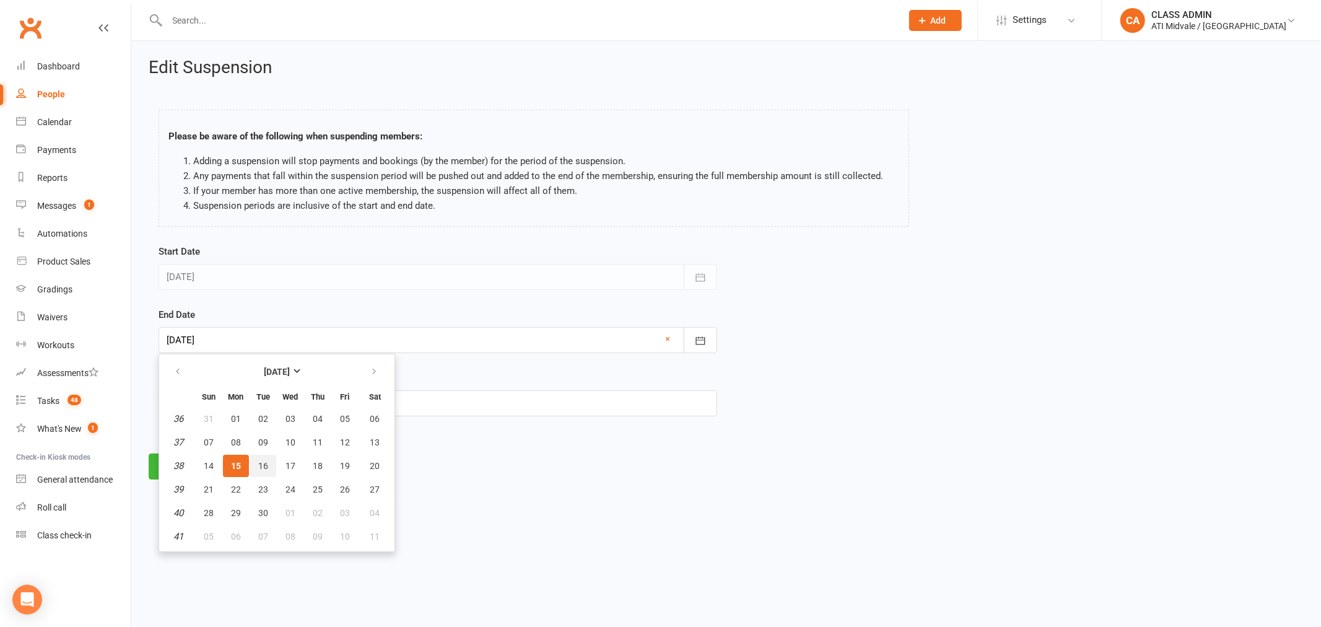
click at [263, 466] on span "16" at bounding box center [263, 466] width 10 height 10
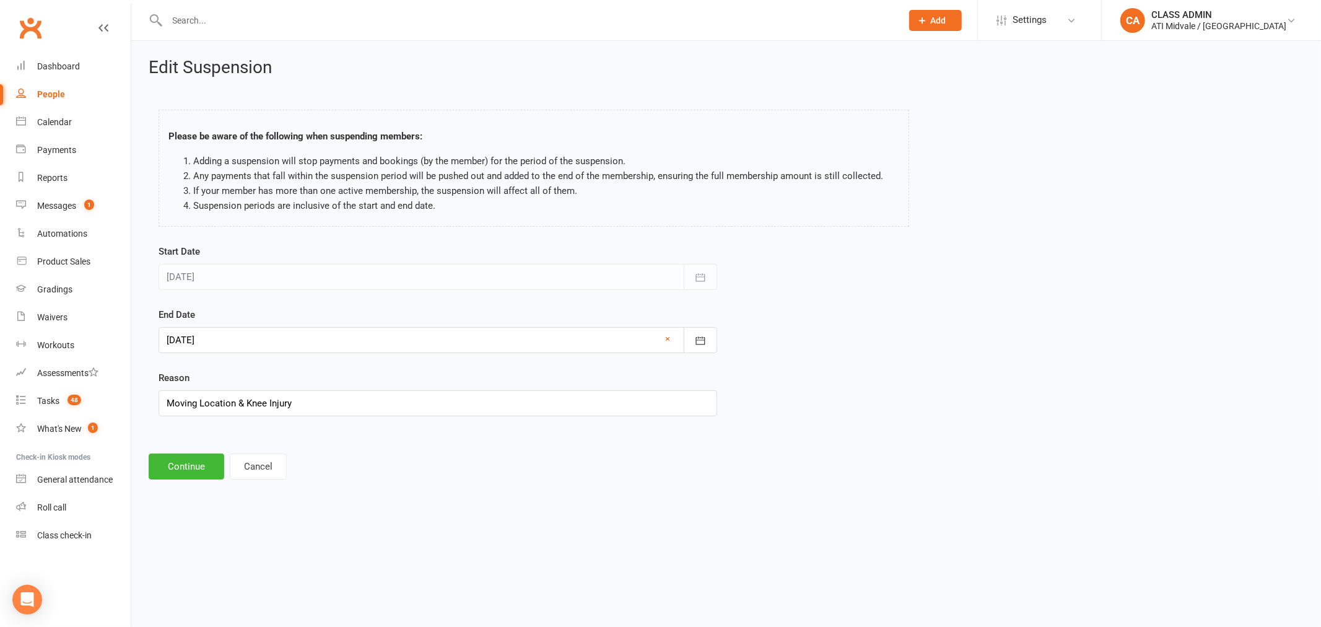
click at [264, 351] on div at bounding box center [438, 340] width 559 height 26
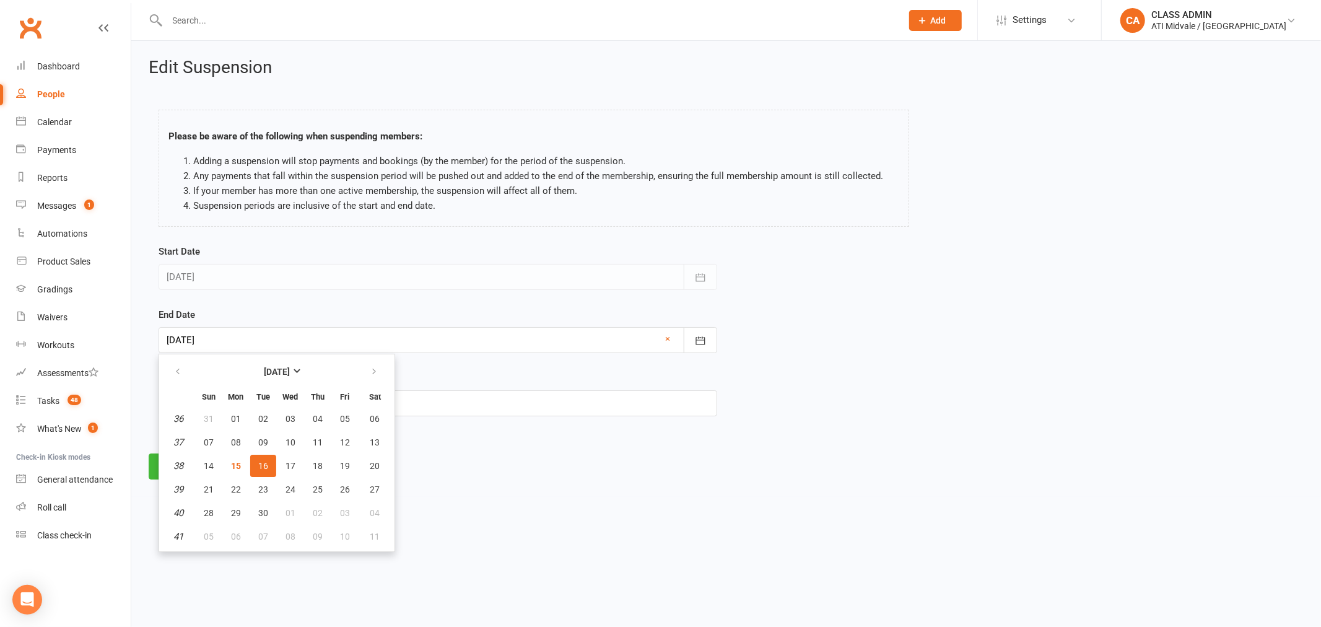
click at [265, 344] on div at bounding box center [438, 340] width 559 height 26
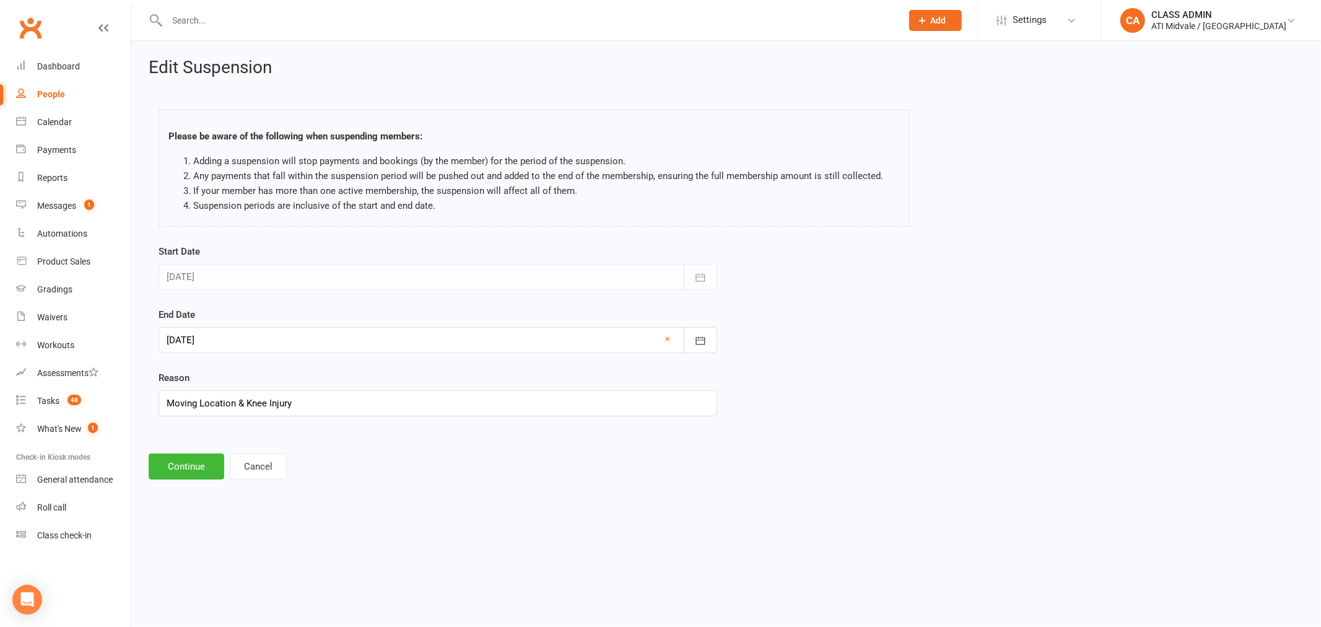
click at [263, 335] on div at bounding box center [438, 340] width 559 height 26
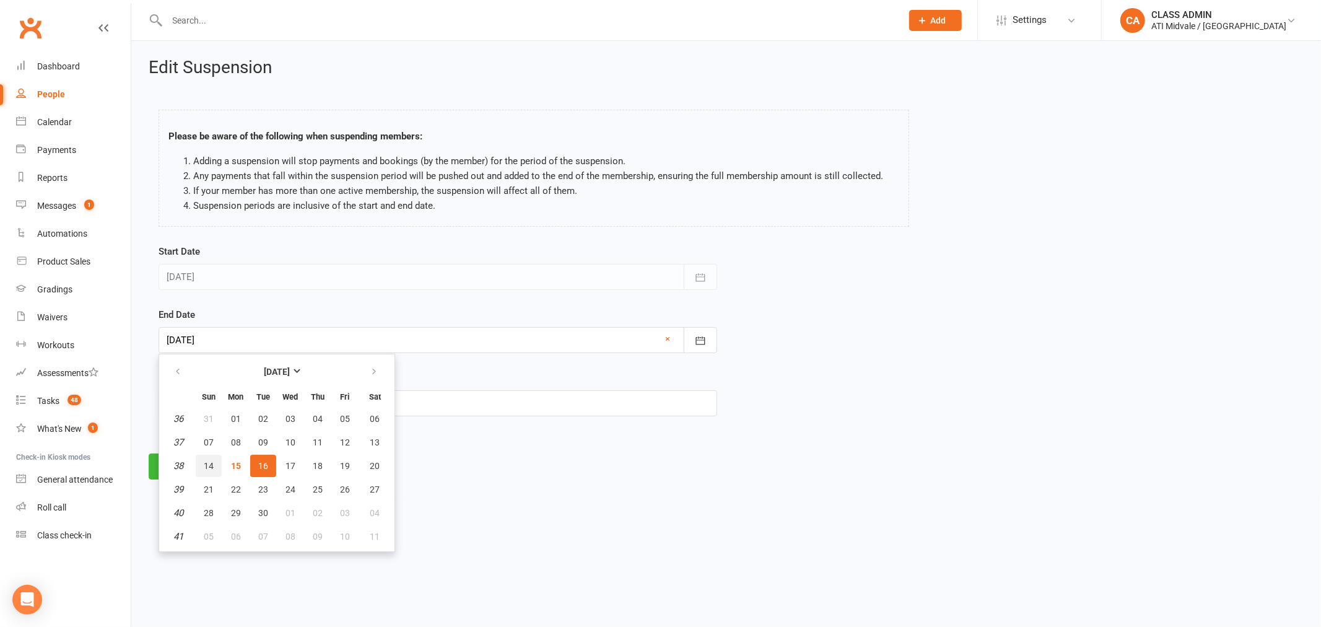
click at [204, 461] on span "14" at bounding box center [209, 466] width 10 height 10
type input "[DATE]"
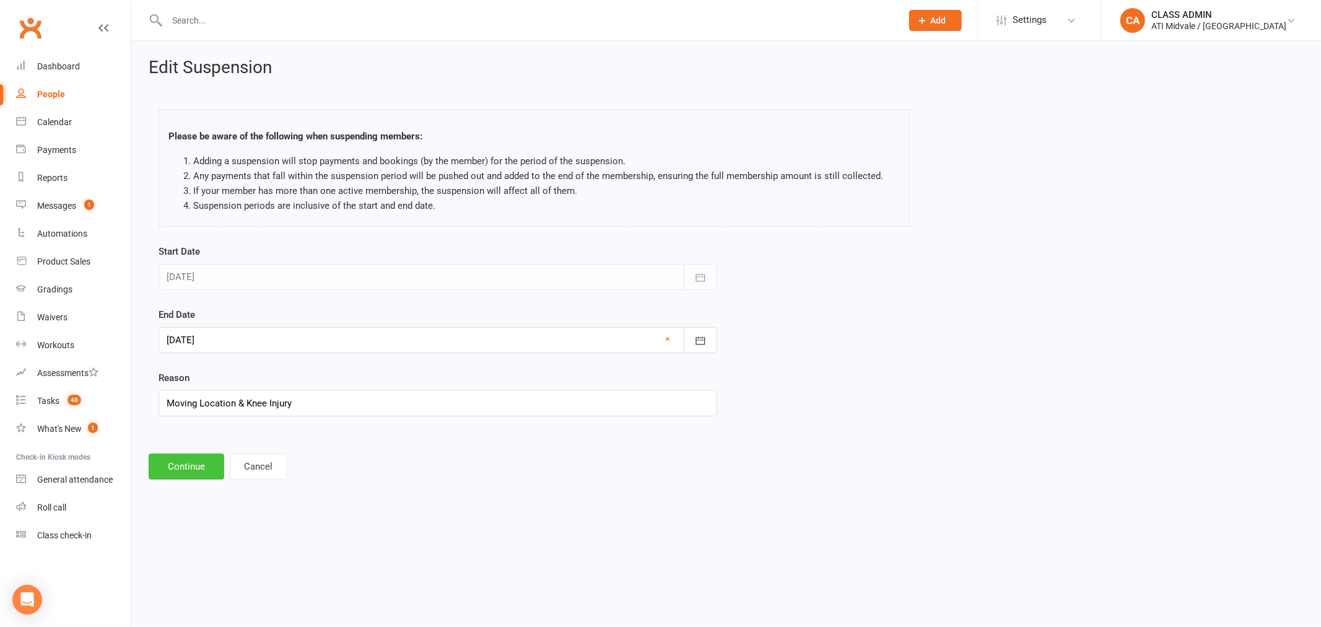
click at [201, 469] on button "Continue" at bounding box center [187, 466] width 76 height 26
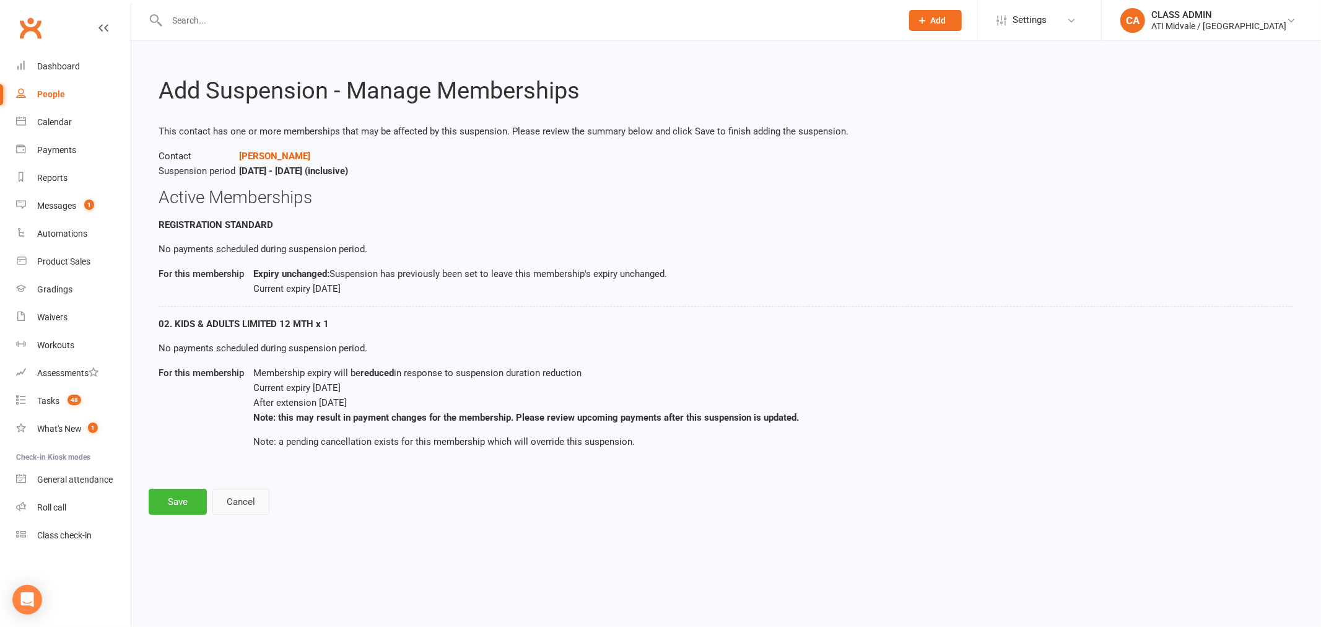
click at [257, 502] on button "Cancel" at bounding box center [240, 502] width 57 height 26
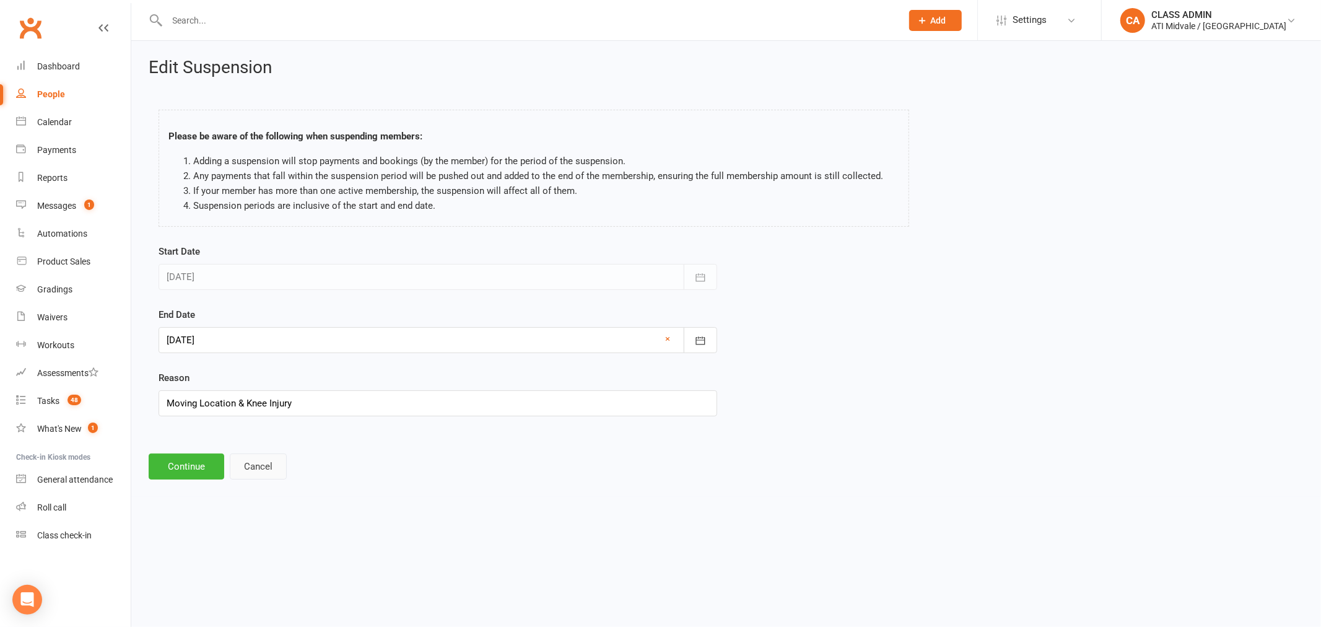
click at [261, 477] on button "Cancel" at bounding box center [258, 466] width 57 height 26
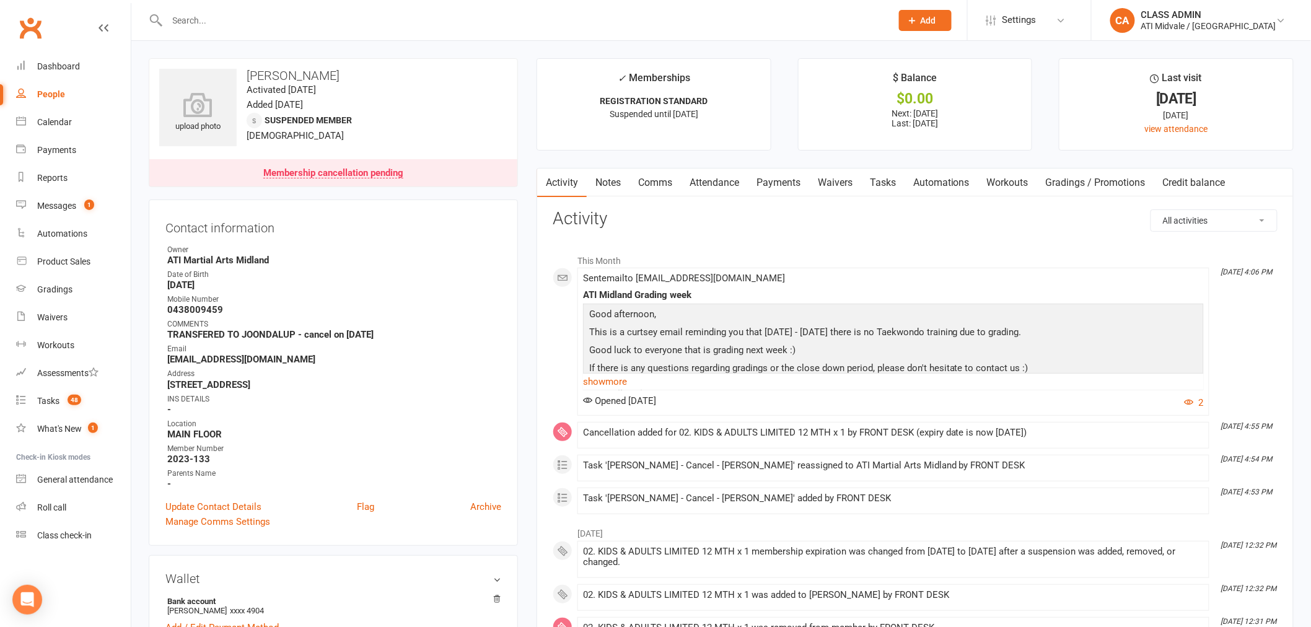
click at [900, 187] on link "Tasks" at bounding box center [882, 183] width 43 height 28
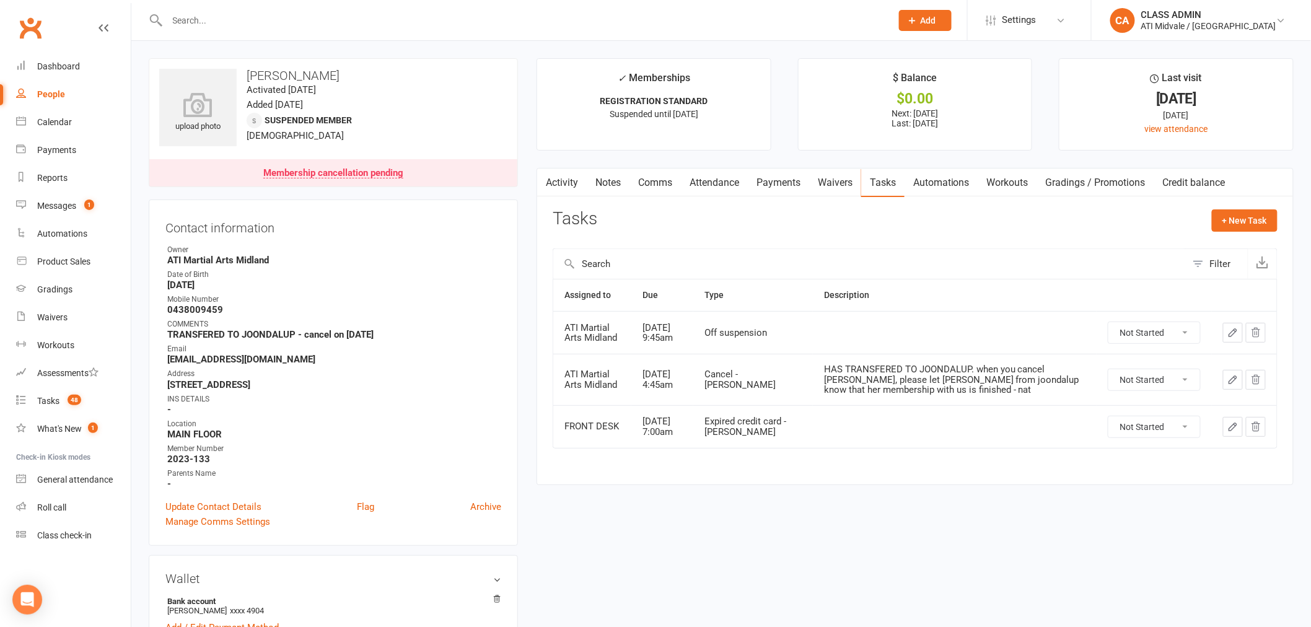
drag, startPoint x: 1158, startPoint y: 333, endPoint x: 1157, endPoint y: 339, distance: 6.9
click at [1158, 333] on select "Not Started In Progress Waiting Complete" at bounding box center [1154, 332] width 92 height 21
click at [1108, 323] on select "Not Started In Progress Waiting Complete" at bounding box center [1154, 332] width 92 height 21
select select "unstarted"
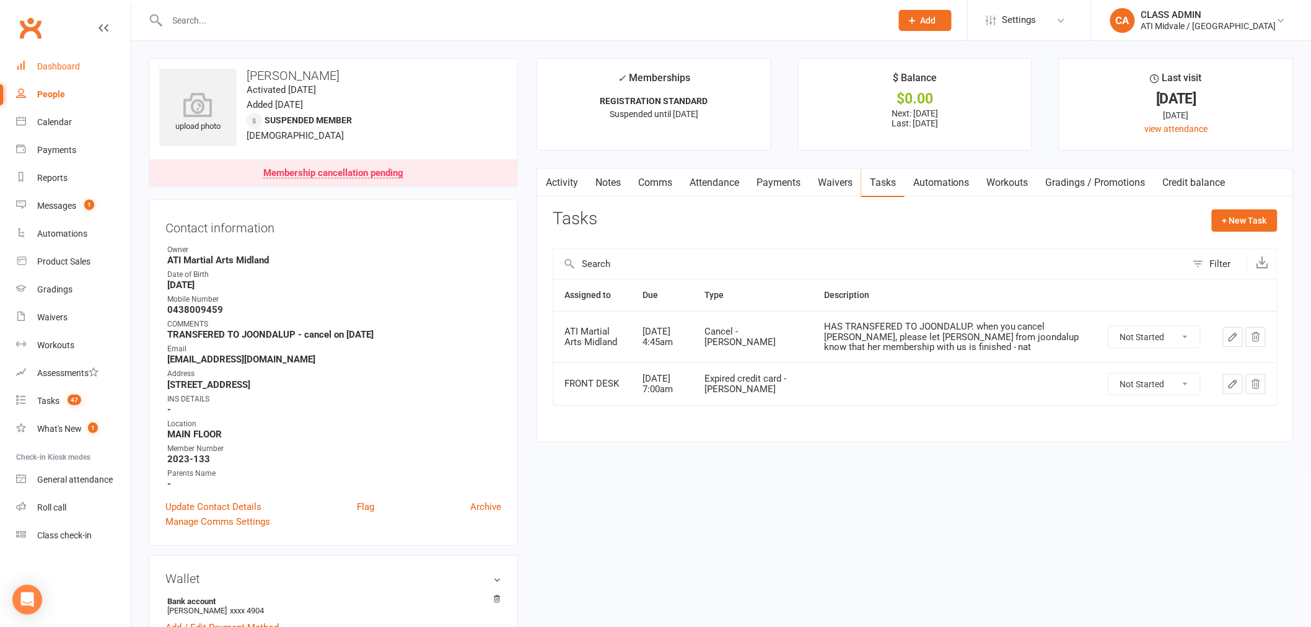
click at [59, 69] on div "Dashboard" at bounding box center [58, 66] width 43 height 10
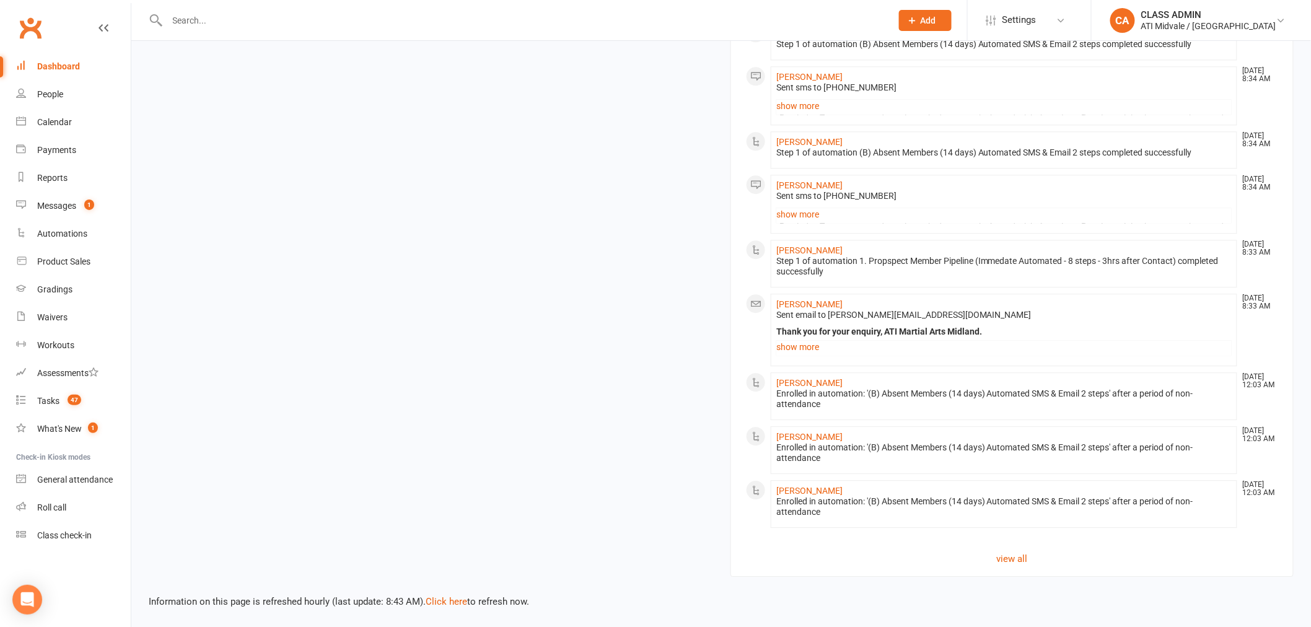
scroll to position [1256, 0]
click at [462, 597] on link "Click here" at bounding box center [447, 601] width 42 height 11
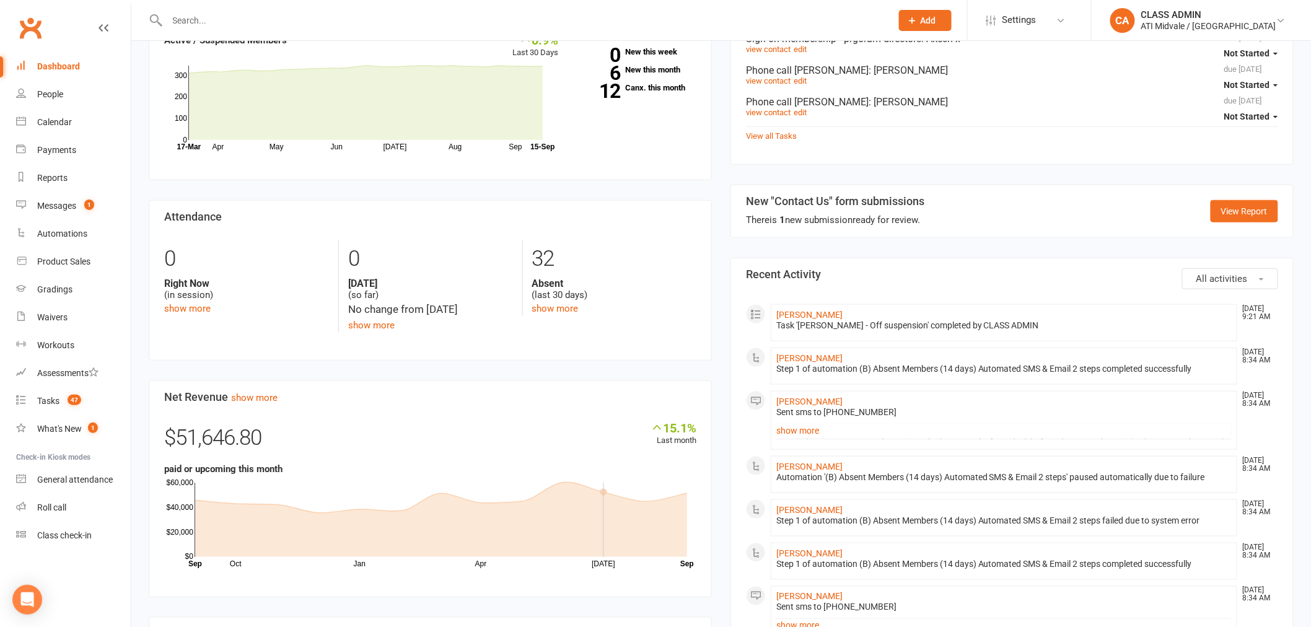
scroll to position [361, 0]
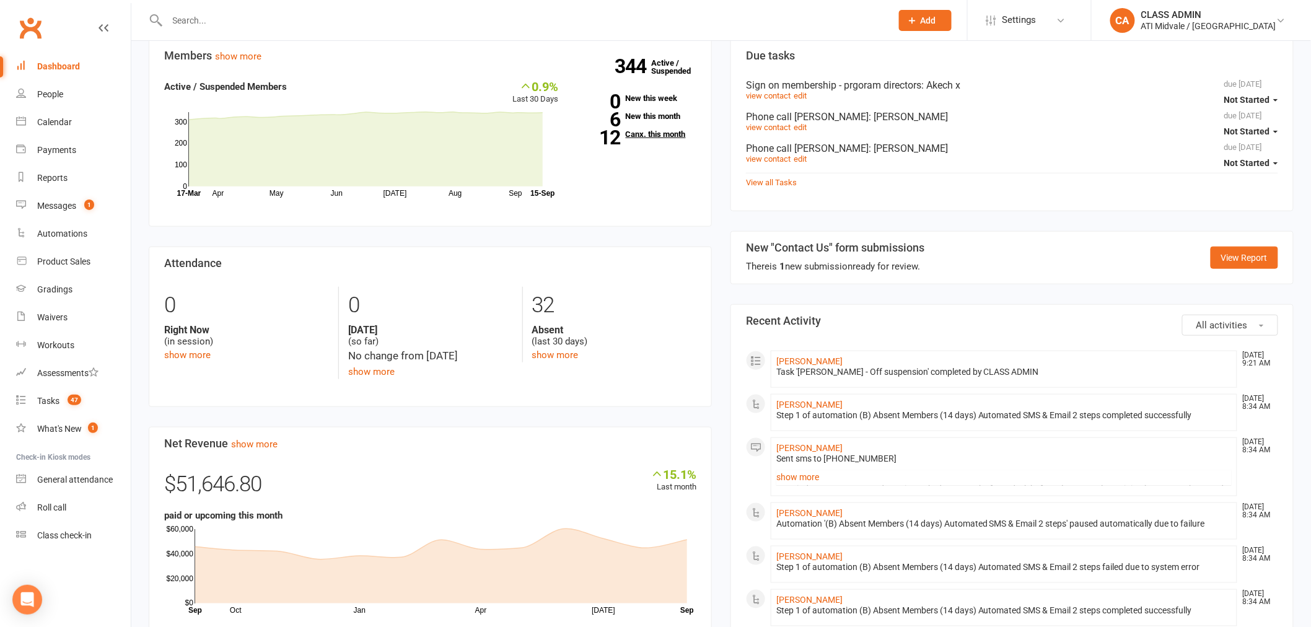
click at [629, 132] on link "12 Canx. this month" at bounding box center [636, 134] width 119 height 8
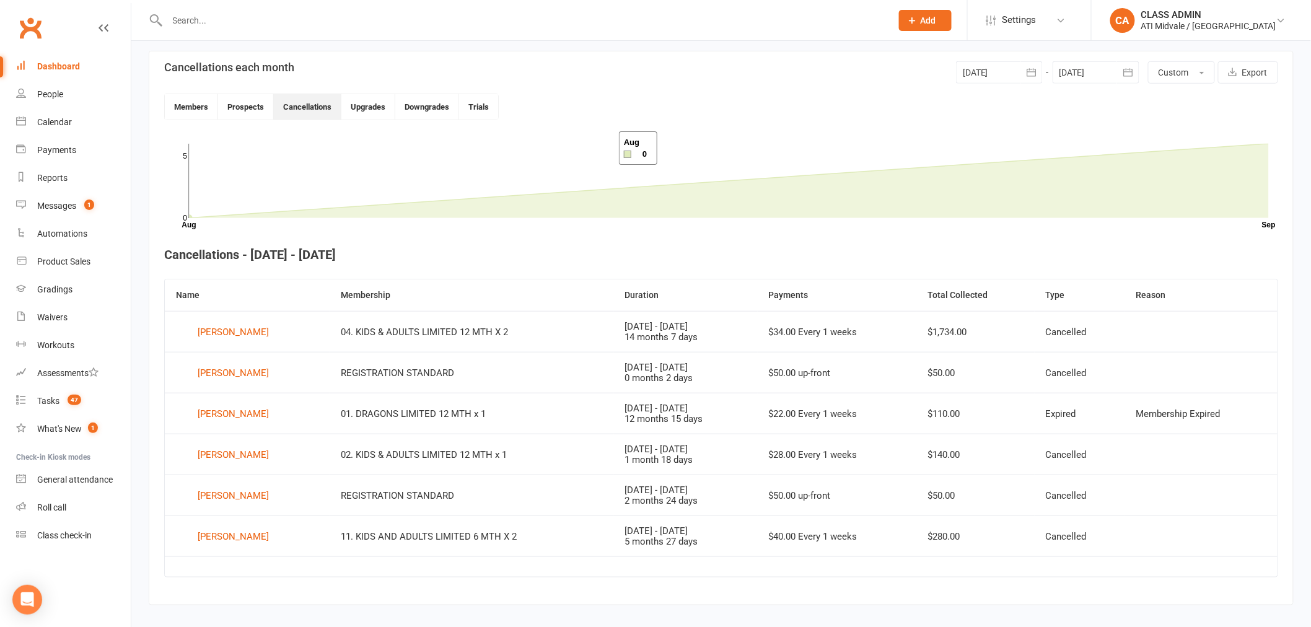
scroll to position [292, 0]
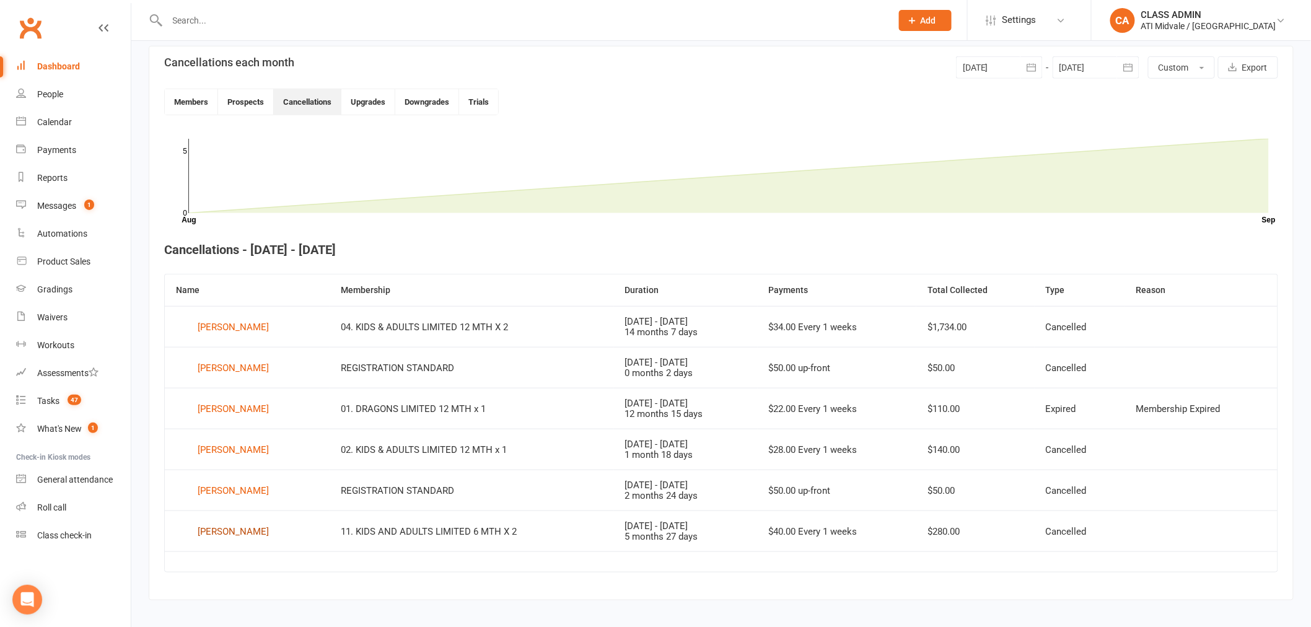
click at [227, 527] on div "[PERSON_NAME]" at bounding box center [233, 531] width 71 height 19
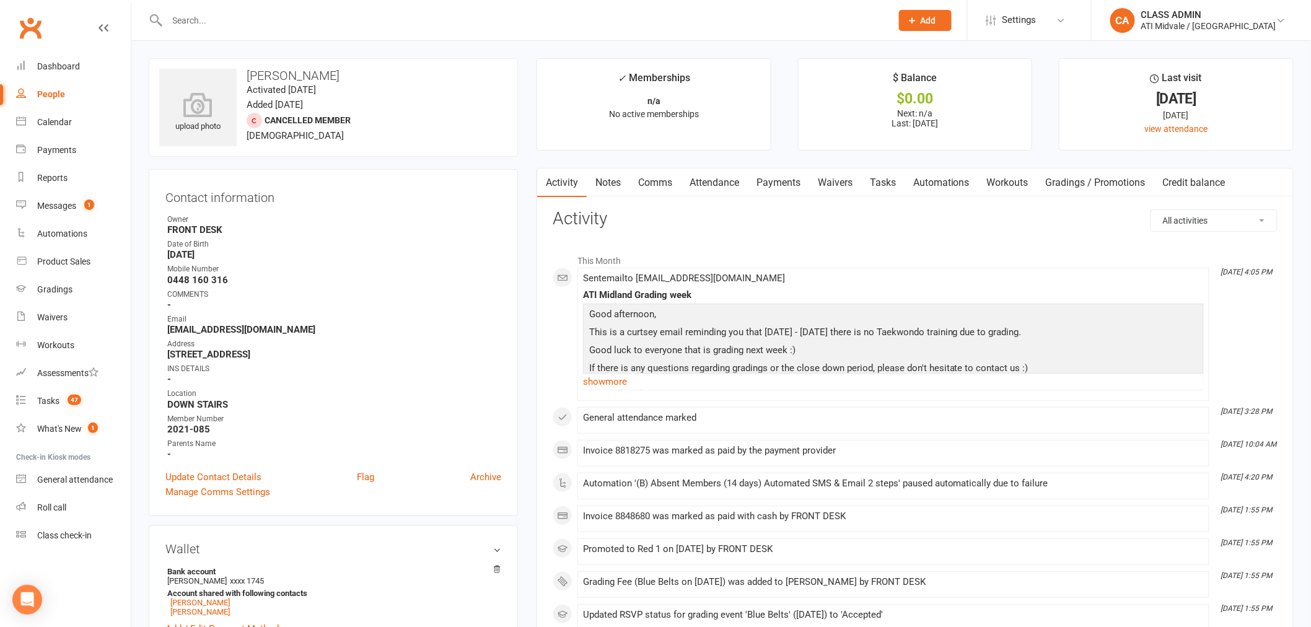
click at [890, 178] on link "Tasks" at bounding box center [882, 183] width 43 height 28
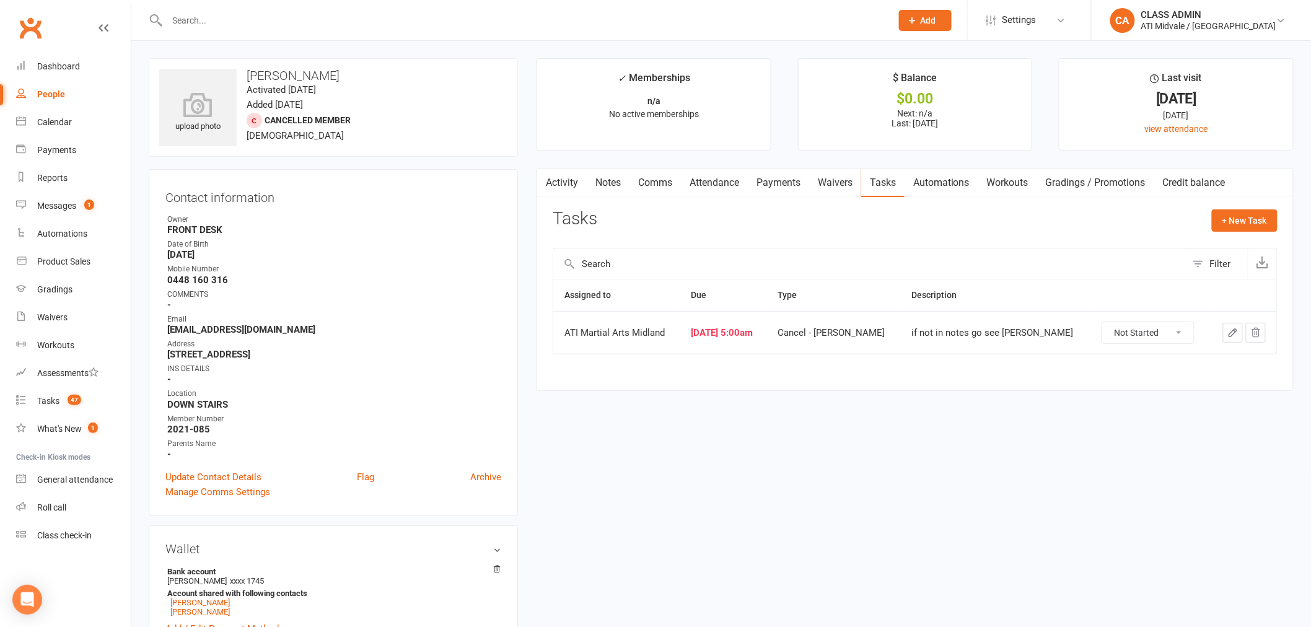
click at [616, 186] on link "Notes" at bounding box center [608, 183] width 43 height 28
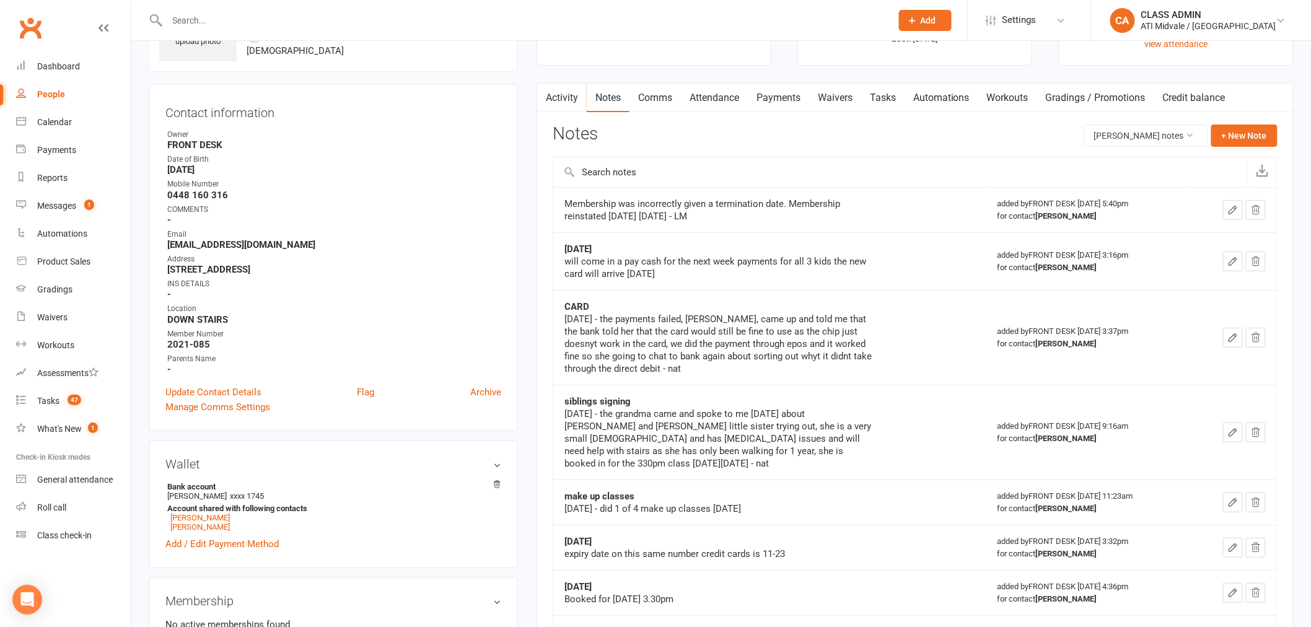
scroll to position [275, 0]
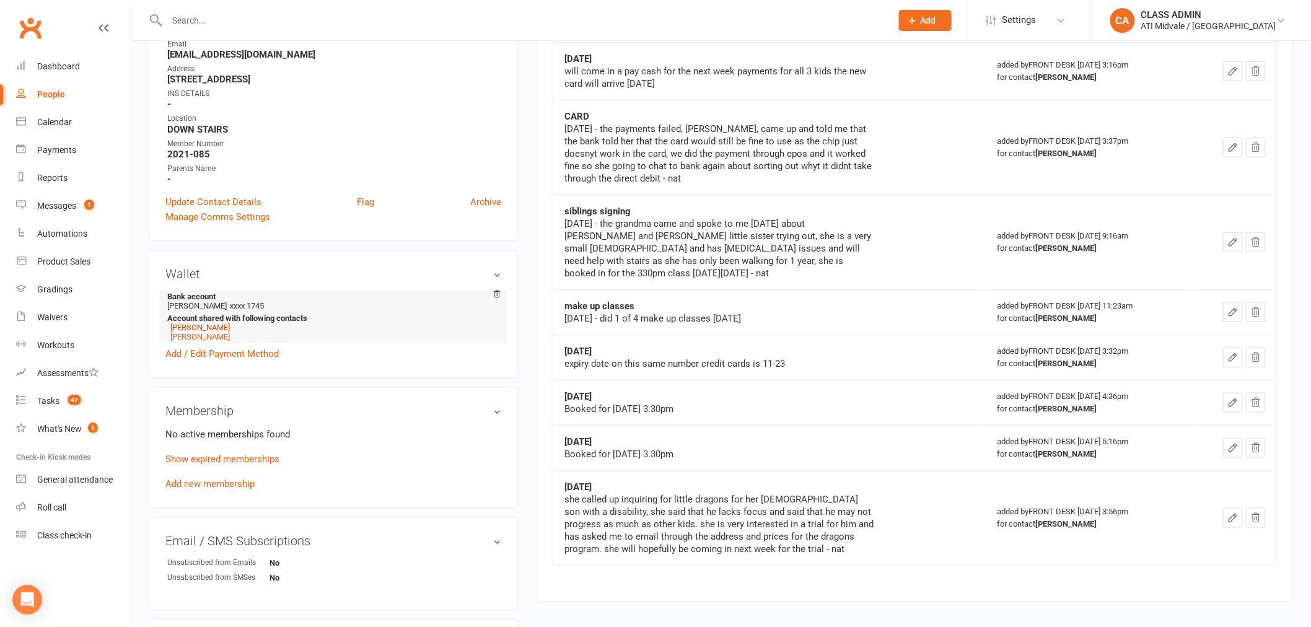
click at [182, 326] on link "[PERSON_NAME]" at bounding box center [199, 327] width 59 height 9
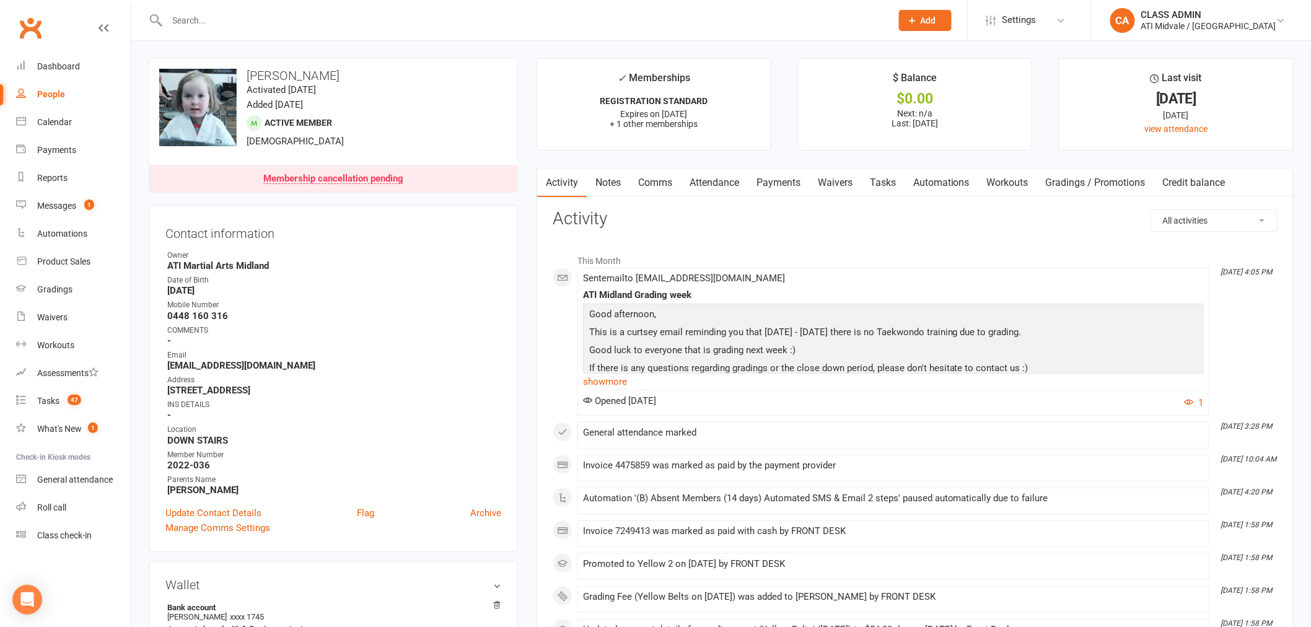
click at [777, 171] on link "Payments" at bounding box center [778, 183] width 61 height 28
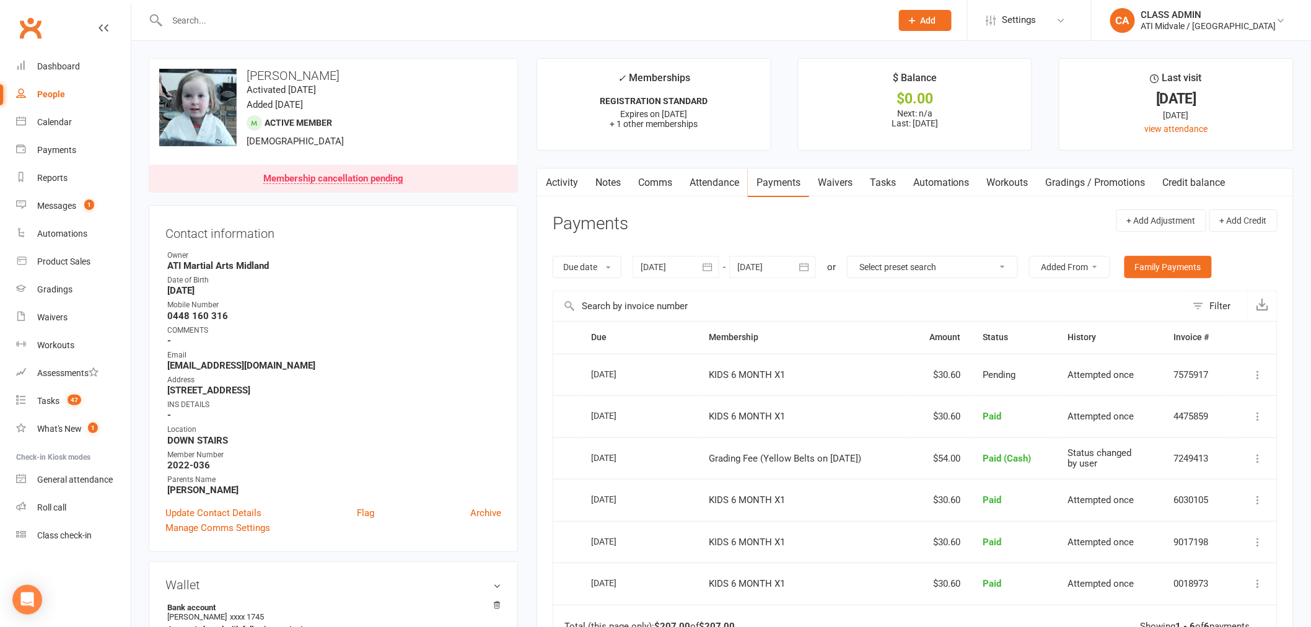
scroll to position [69, 0]
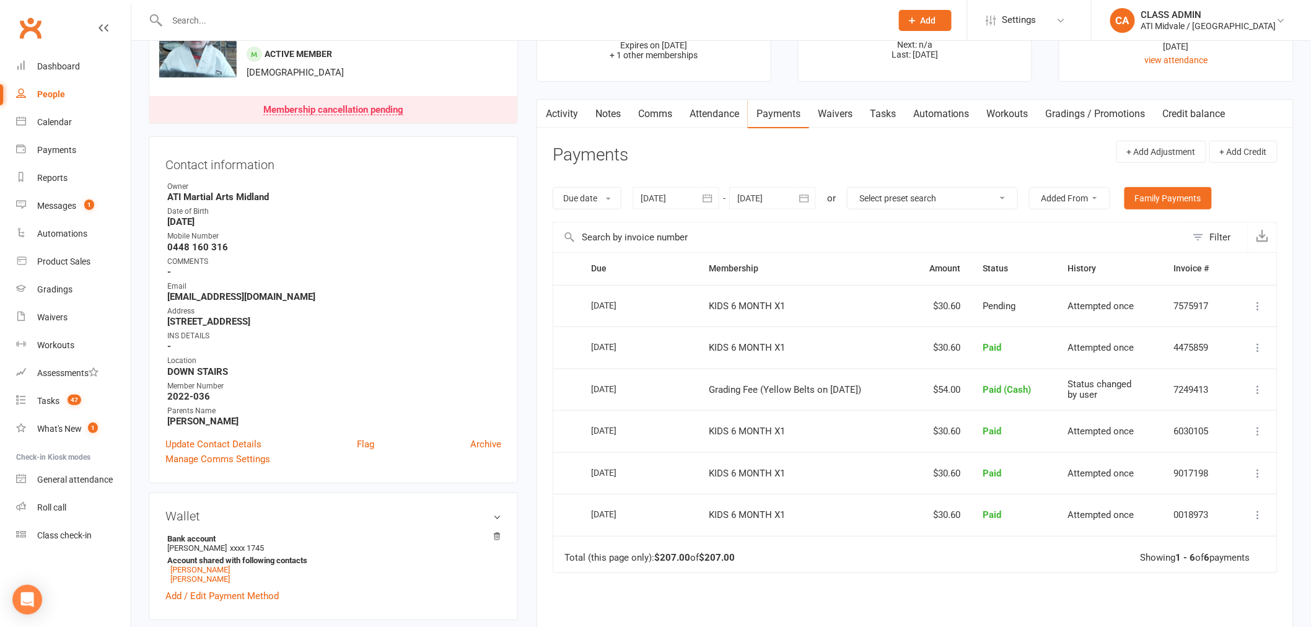
click at [899, 114] on link "Tasks" at bounding box center [882, 114] width 43 height 28
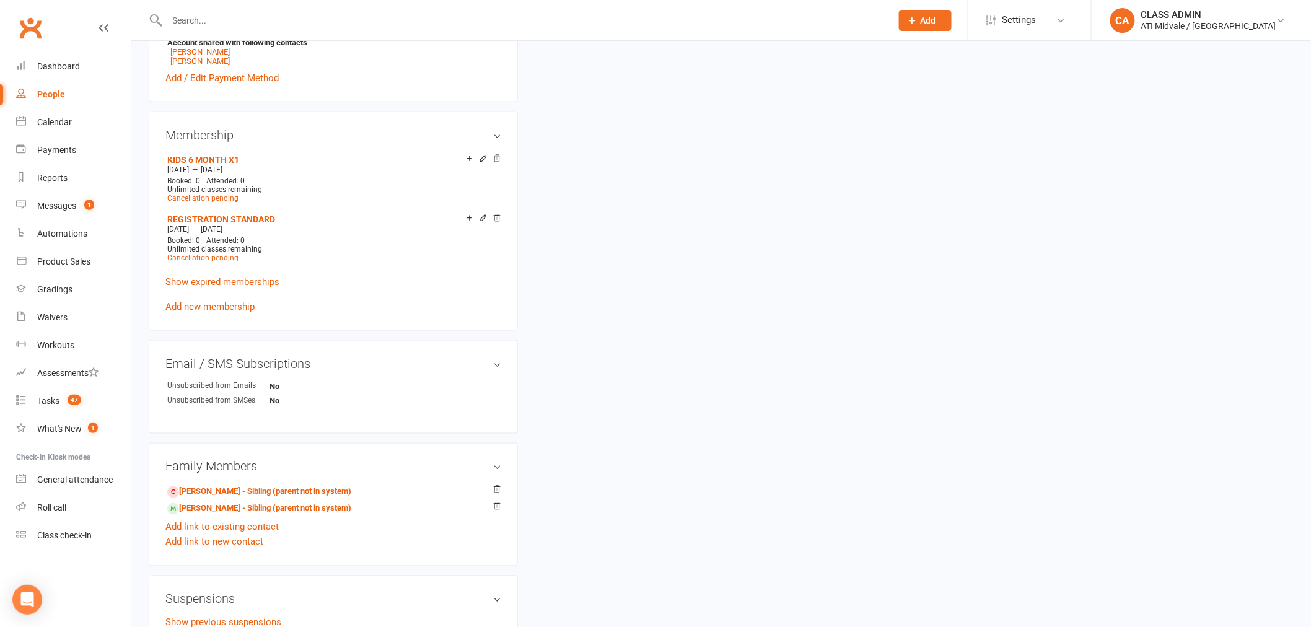
scroll to position [619, 0]
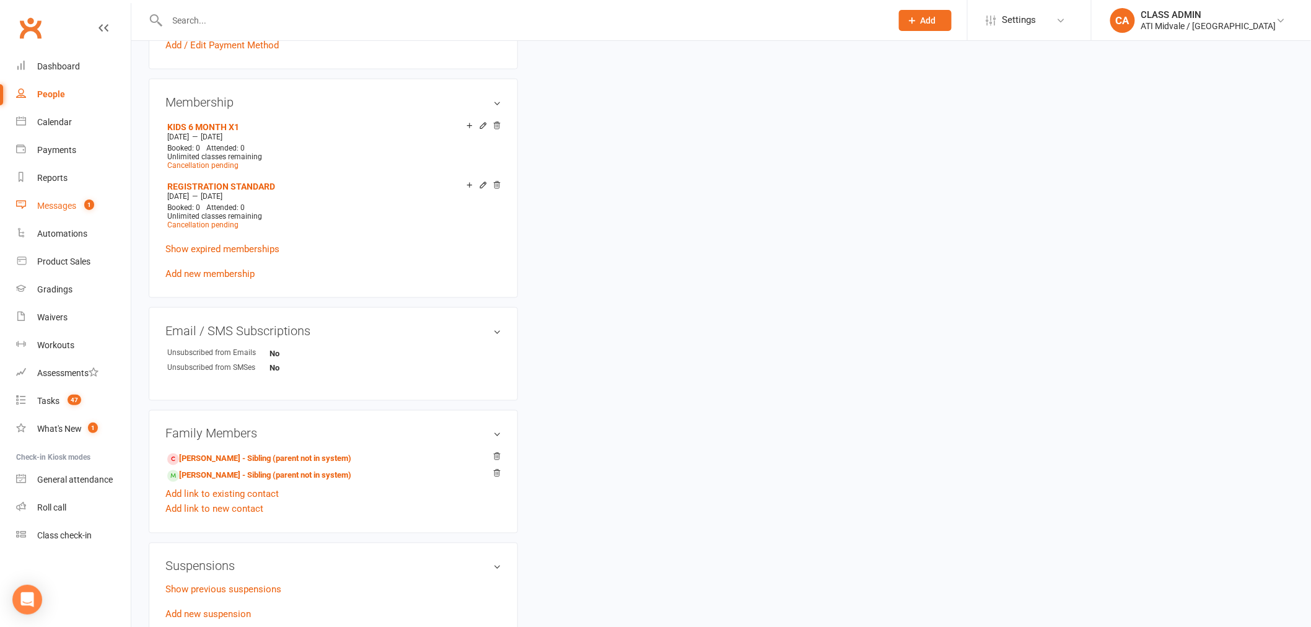
click at [66, 205] on div "Messages" at bounding box center [56, 206] width 39 height 10
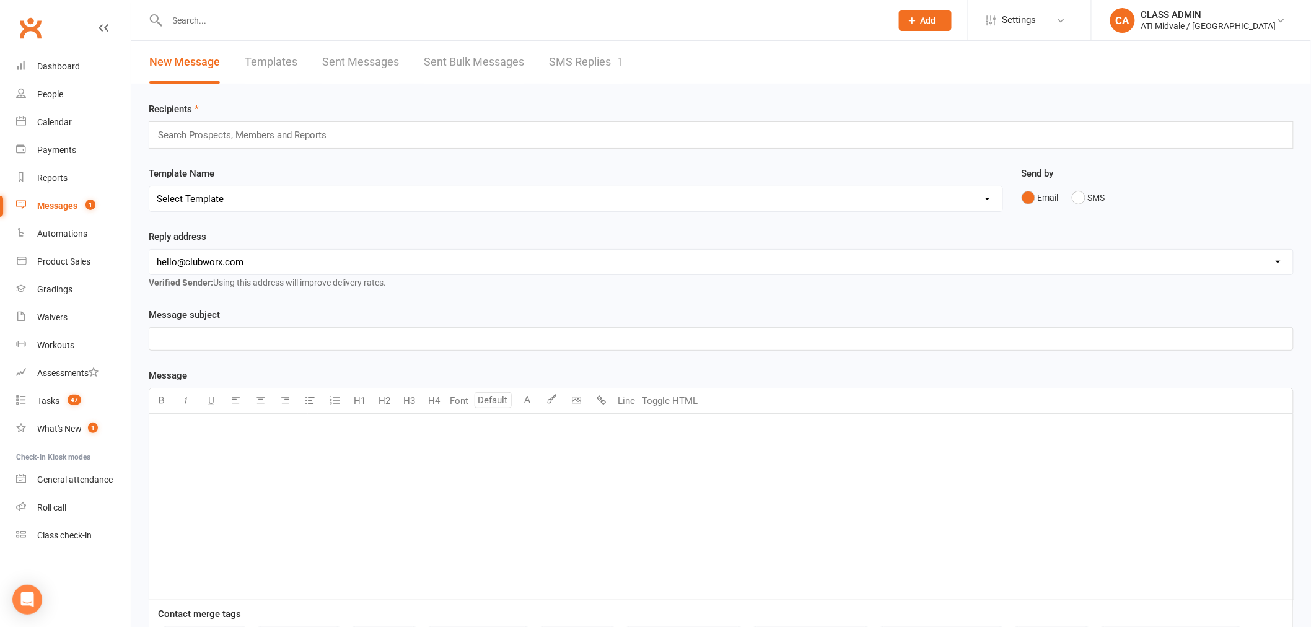
click at [566, 56] on link "SMS Replies 1" at bounding box center [586, 62] width 74 height 43
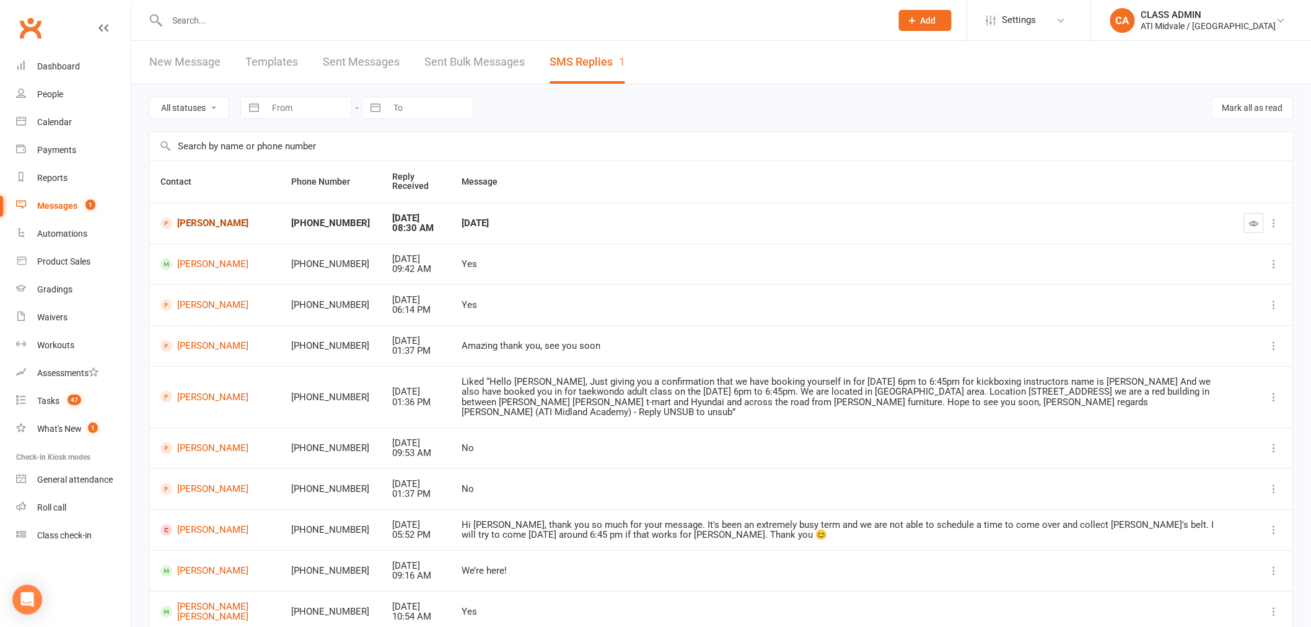
click at [208, 225] on link "[PERSON_NAME]" at bounding box center [214, 223] width 109 height 12
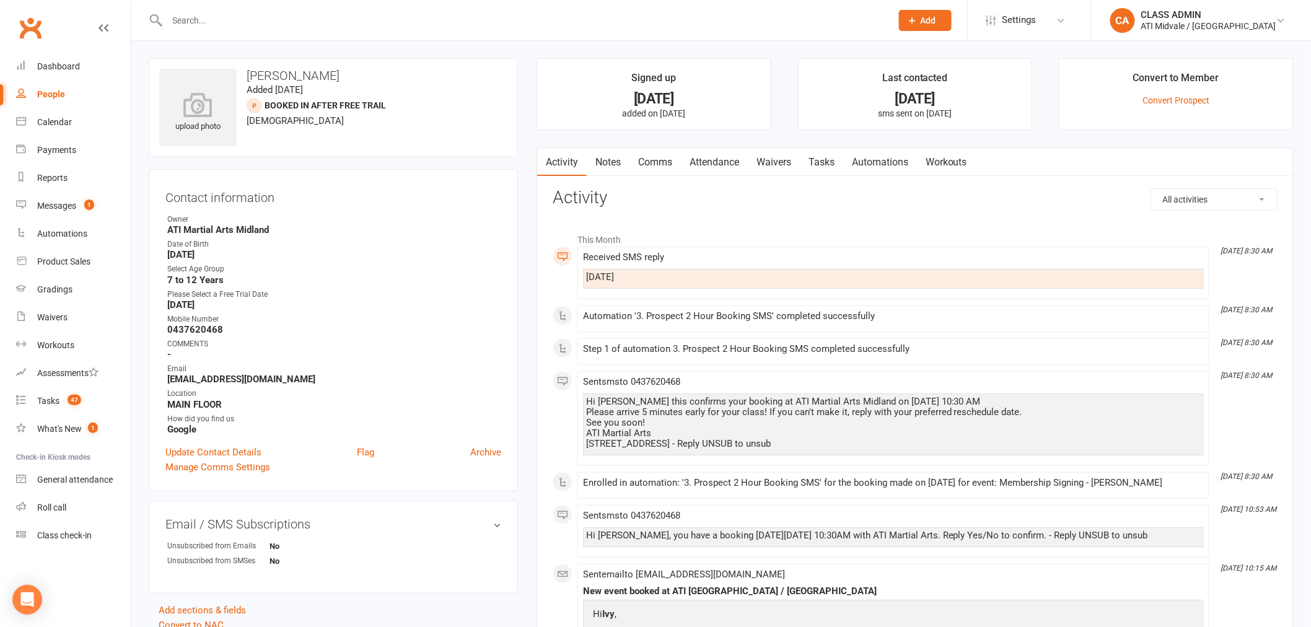
click at [832, 242] on li "This Month" at bounding box center [915, 237] width 725 height 20
click at [851, 373] on li "[DATE] 8:30 AM Sent sms to [PHONE_NUMBER] Hi [PERSON_NAME] this confirms your b…" at bounding box center [893, 418] width 632 height 95
click at [821, 163] on link "Tasks" at bounding box center [821, 162] width 43 height 28
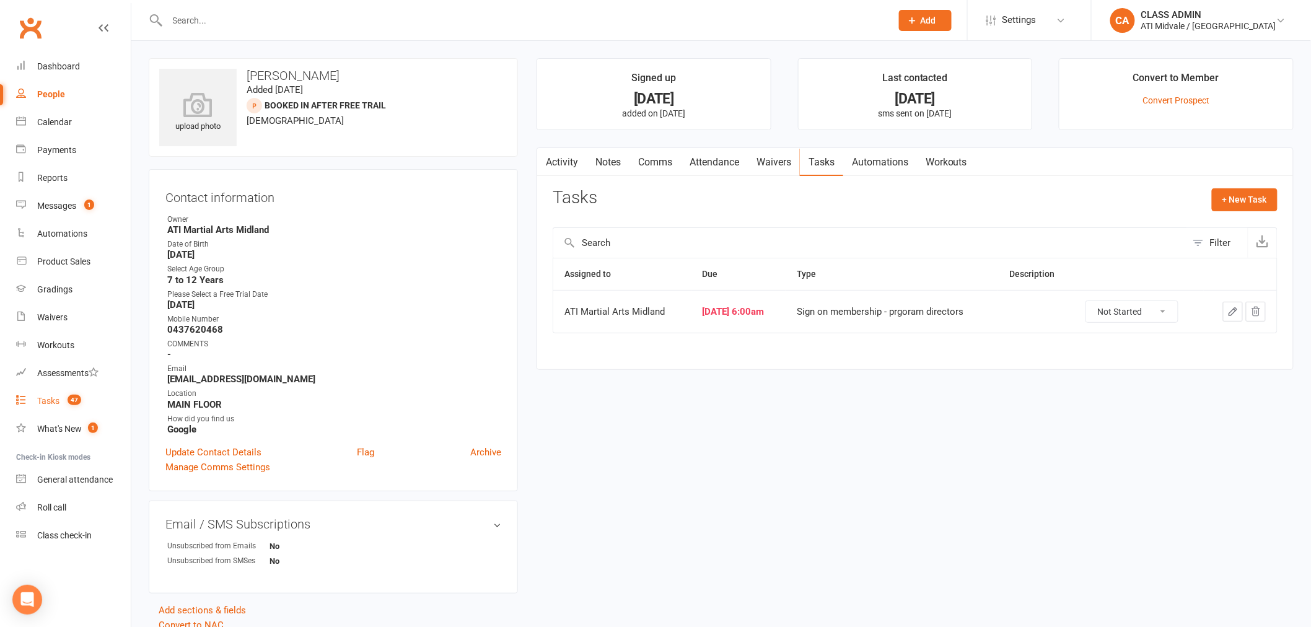
click at [63, 406] on link "Tasks 47" at bounding box center [73, 401] width 115 height 28
select select "incomplete"
select select "32859"
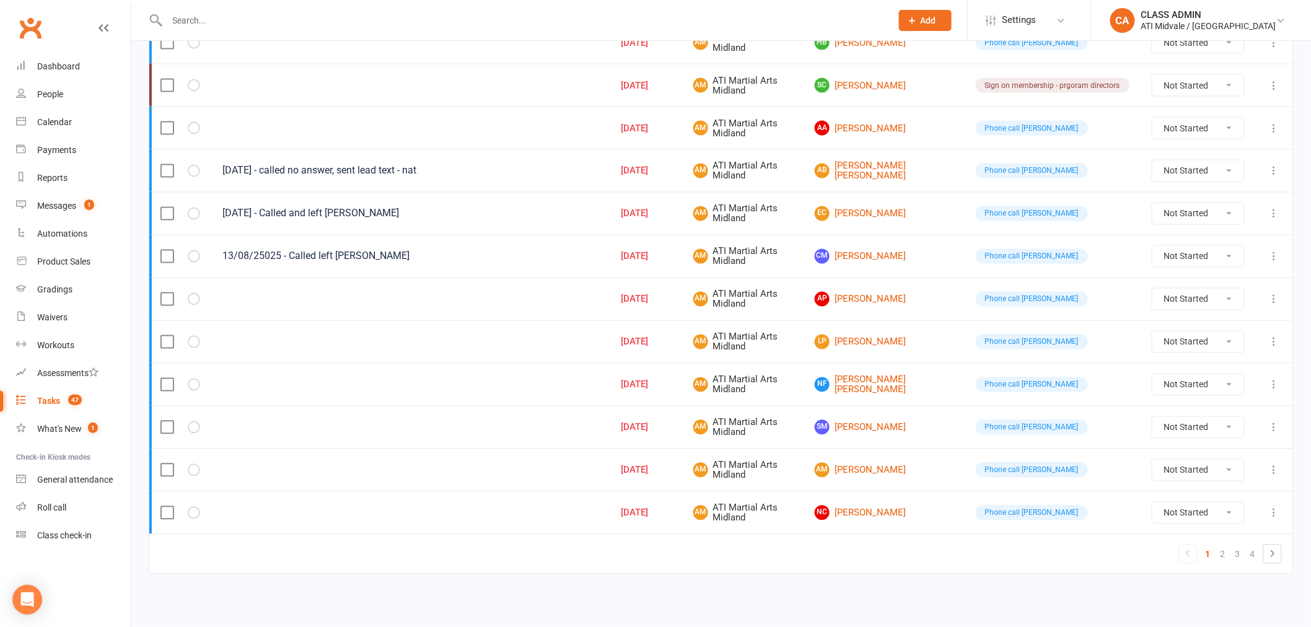
scroll to position [830, 0]
click at [1222, 554] on link "2" at bounding box center [1222, 554] width 15 height 17
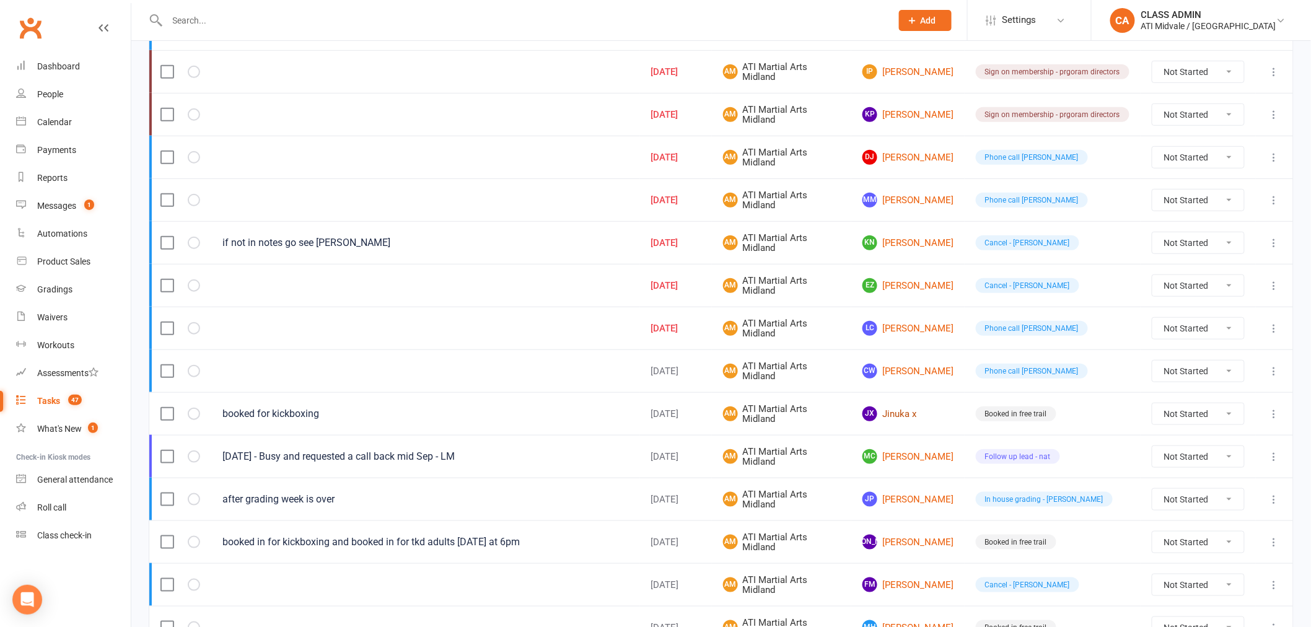
scroll to position [279, 0]
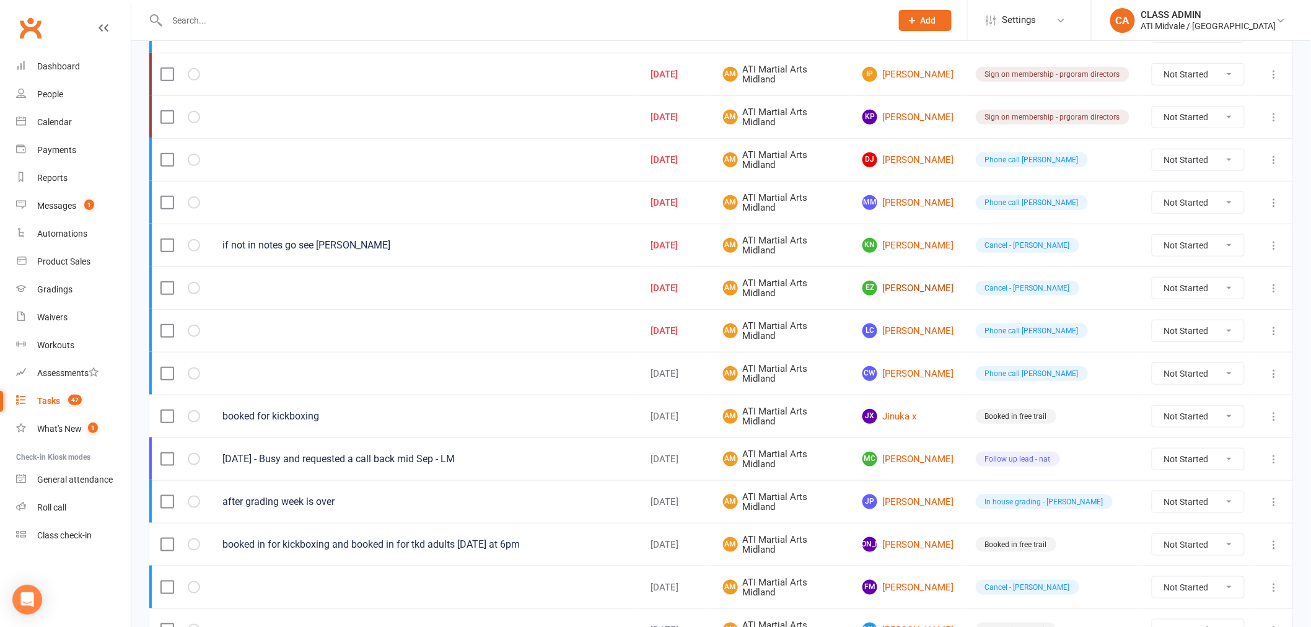
click at [908, 288] on link "EZ [PERSON_NAME]" at bounding box center [907, 288] width 91 height 15
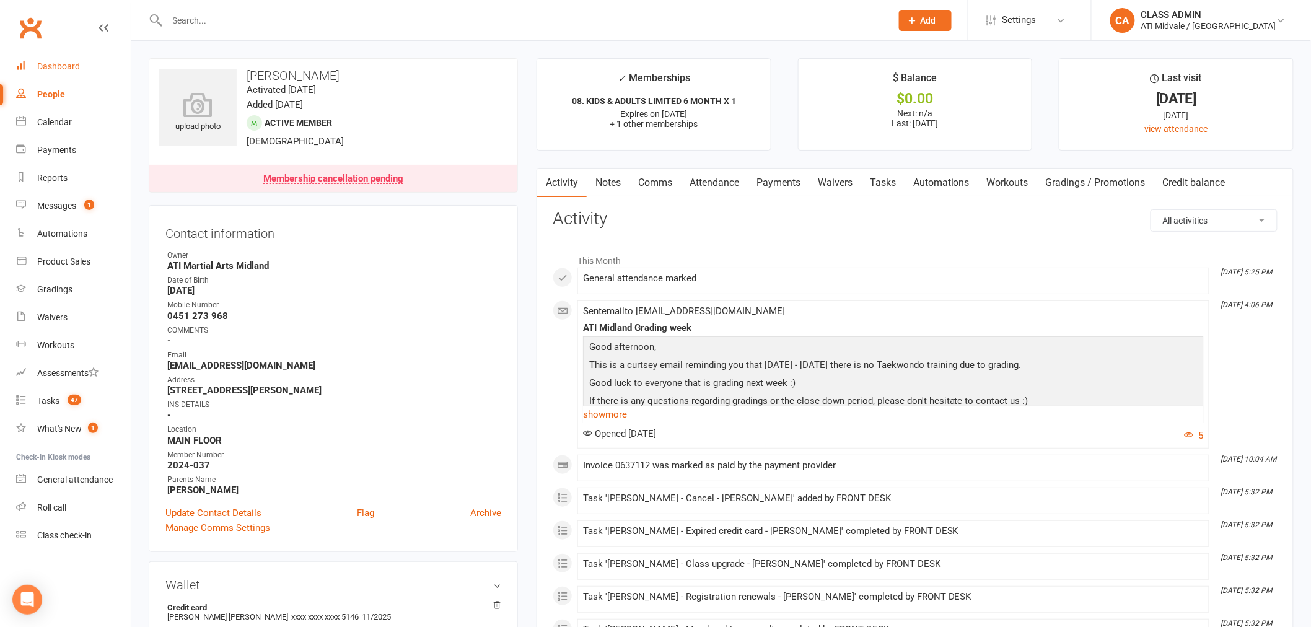
click at [58, 67] on div "Dashboard" at bounding box center [58, 66] width 43 height 10
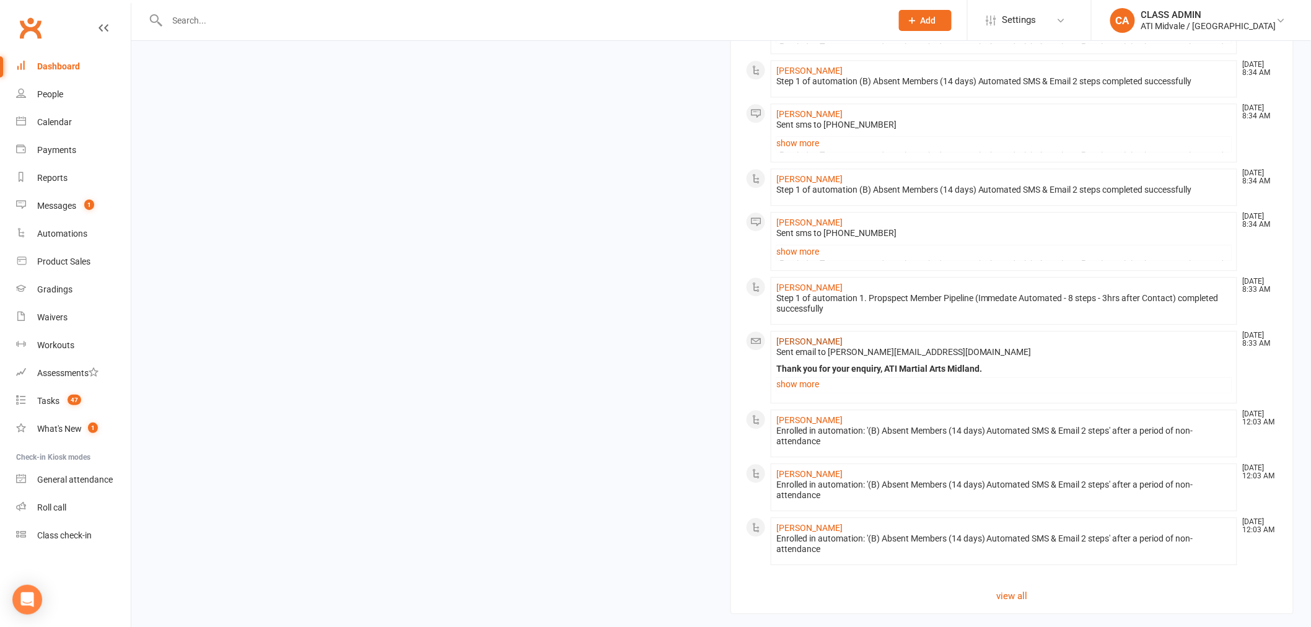
scroll to position [1239, 0]
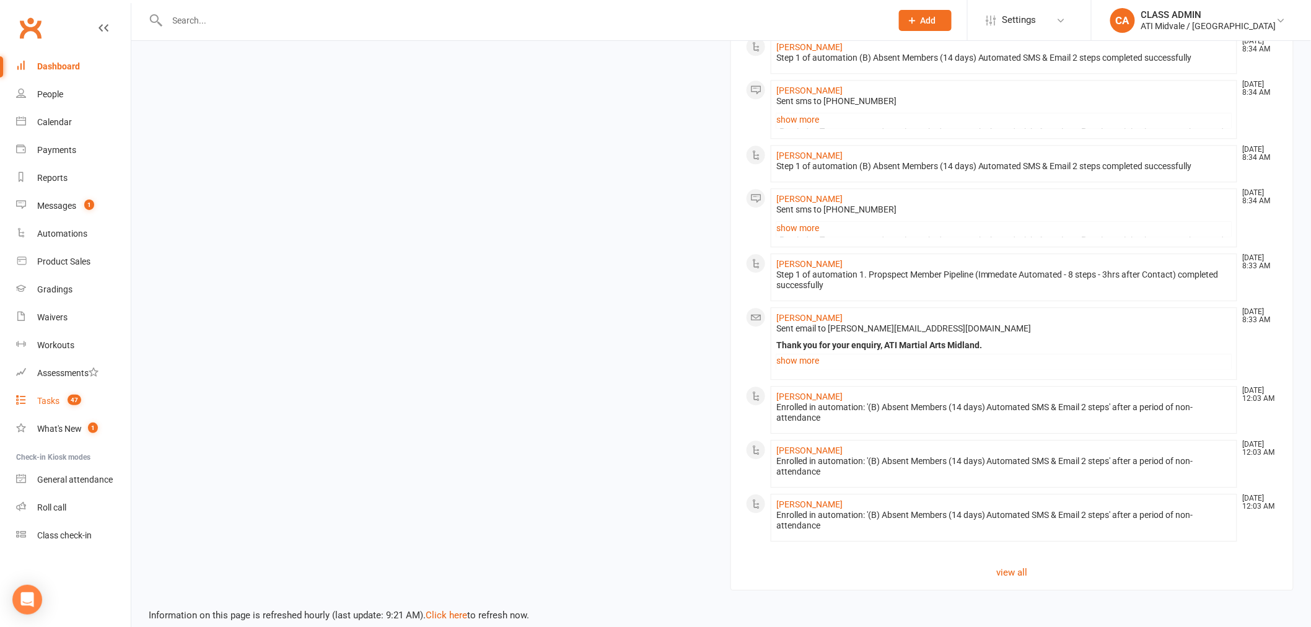
click at [55, 406] on link "Tasks 47" at bounding box center [73, 401] width 115 height 28
select select "incomplete"
select select "32859"
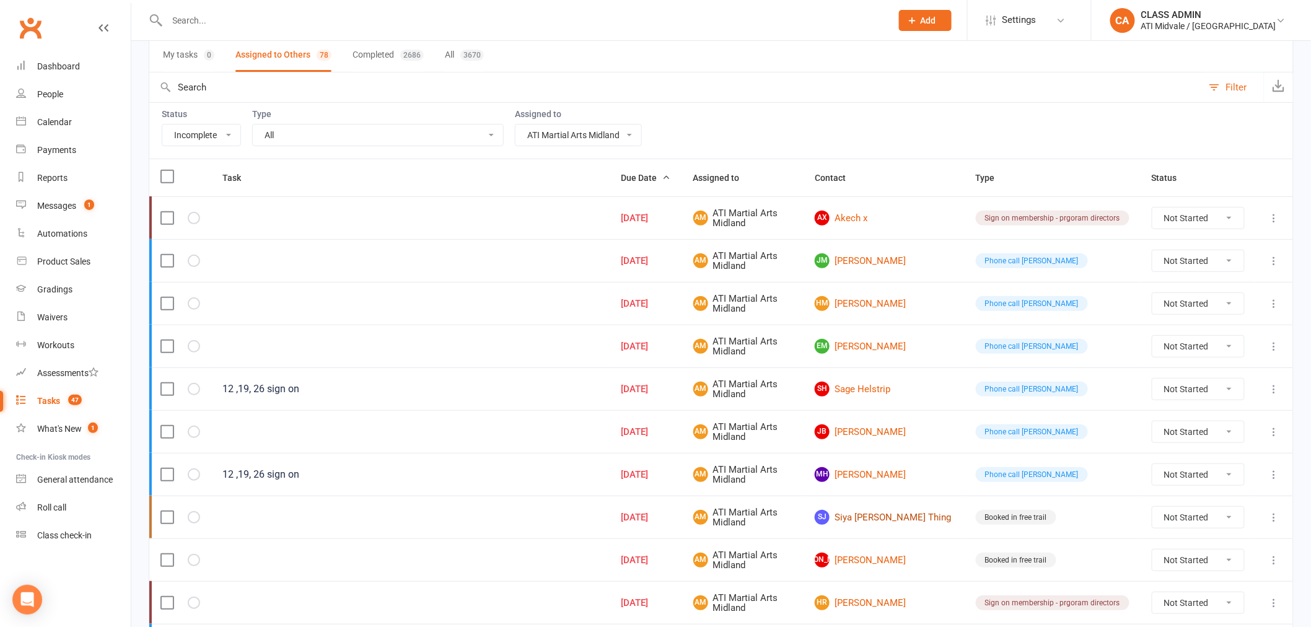
scroll to position [69, 0]
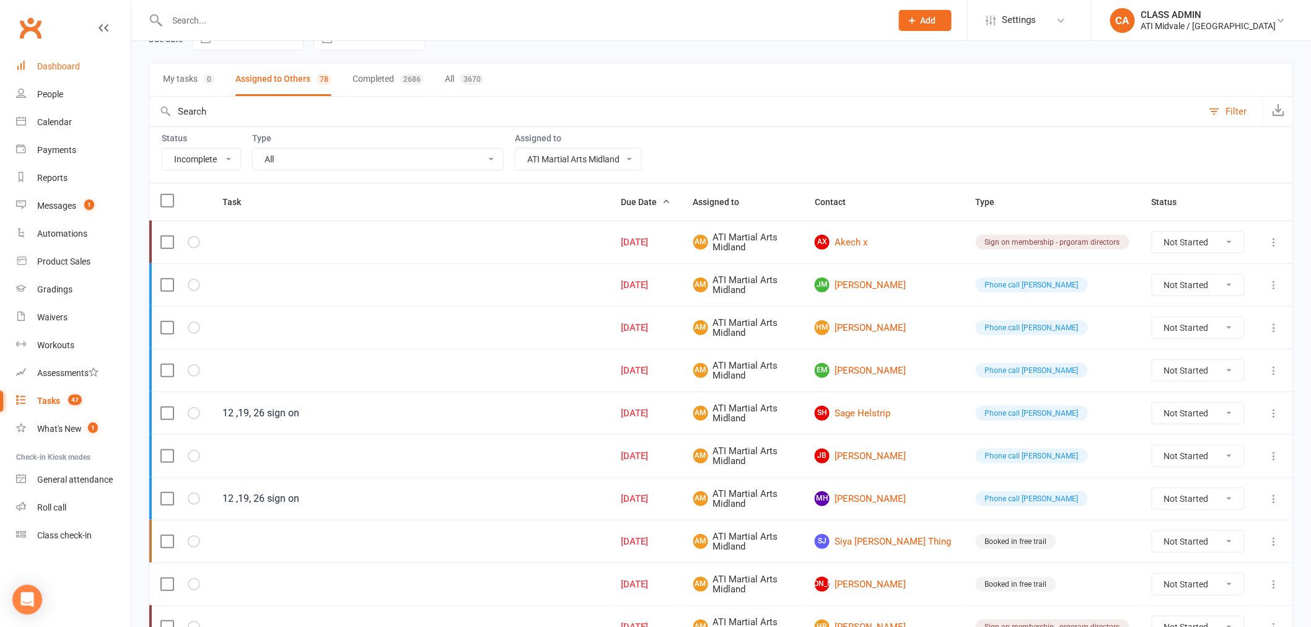
click at [81, 74] on link "Dashboard" at bounding box center [73, 67] width 115 height 28
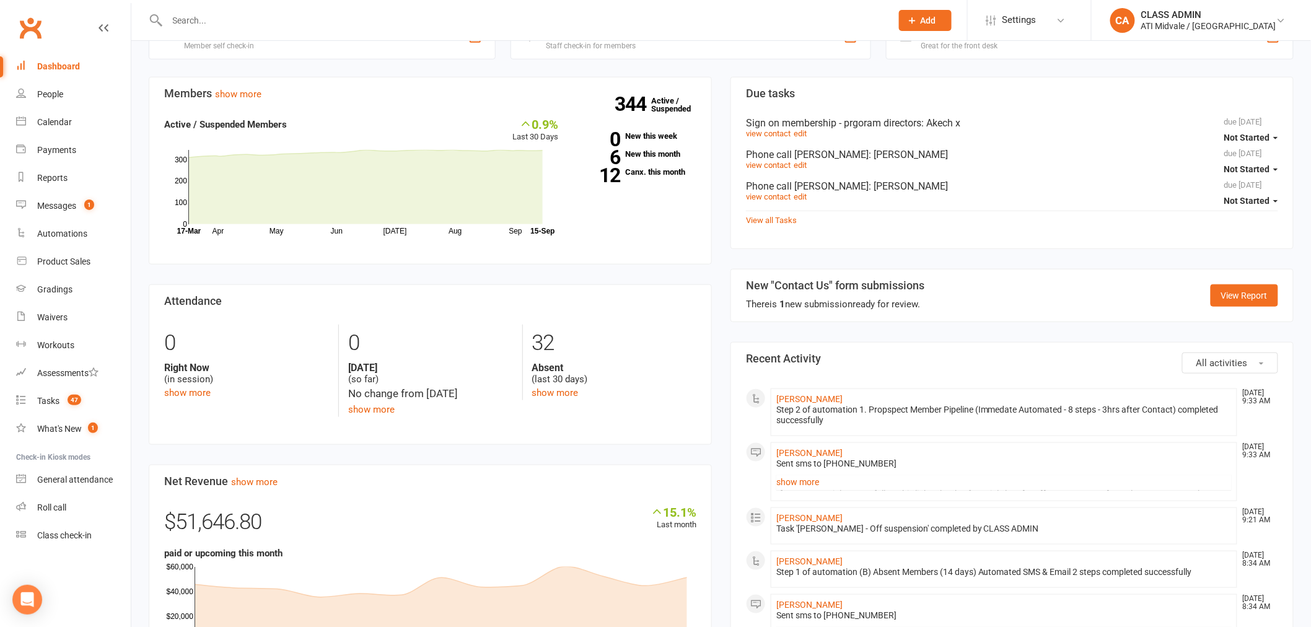
scroll to position [344, 0]
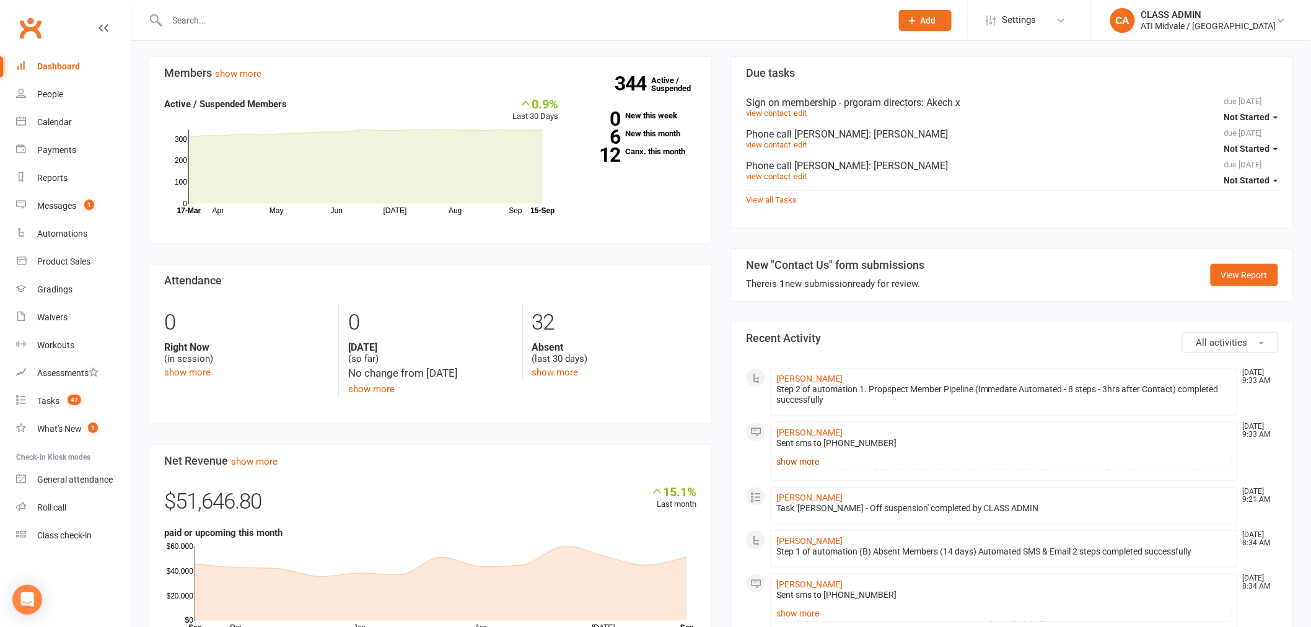
click at [791, 459] on link "show more" at bounding box center [1003, 461] width 455 height 17
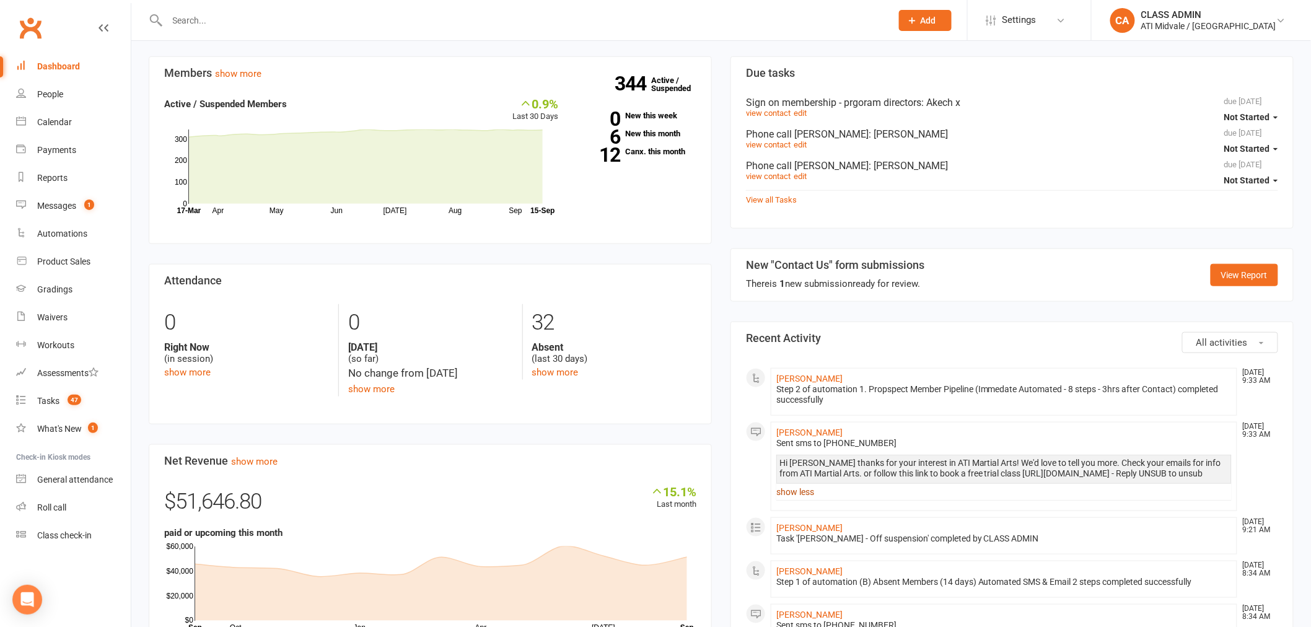
click at [790, 499] on link "show less" at bounding box center [1003, 491] width 455 height 17
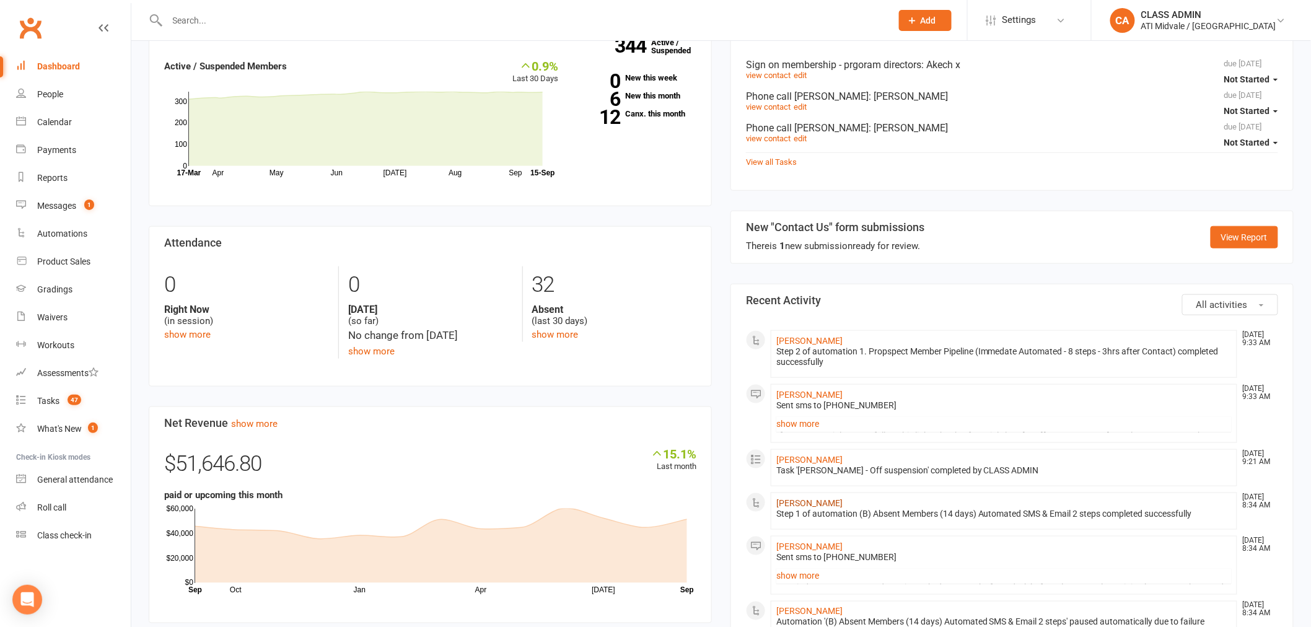
scroll to position [413, 0]
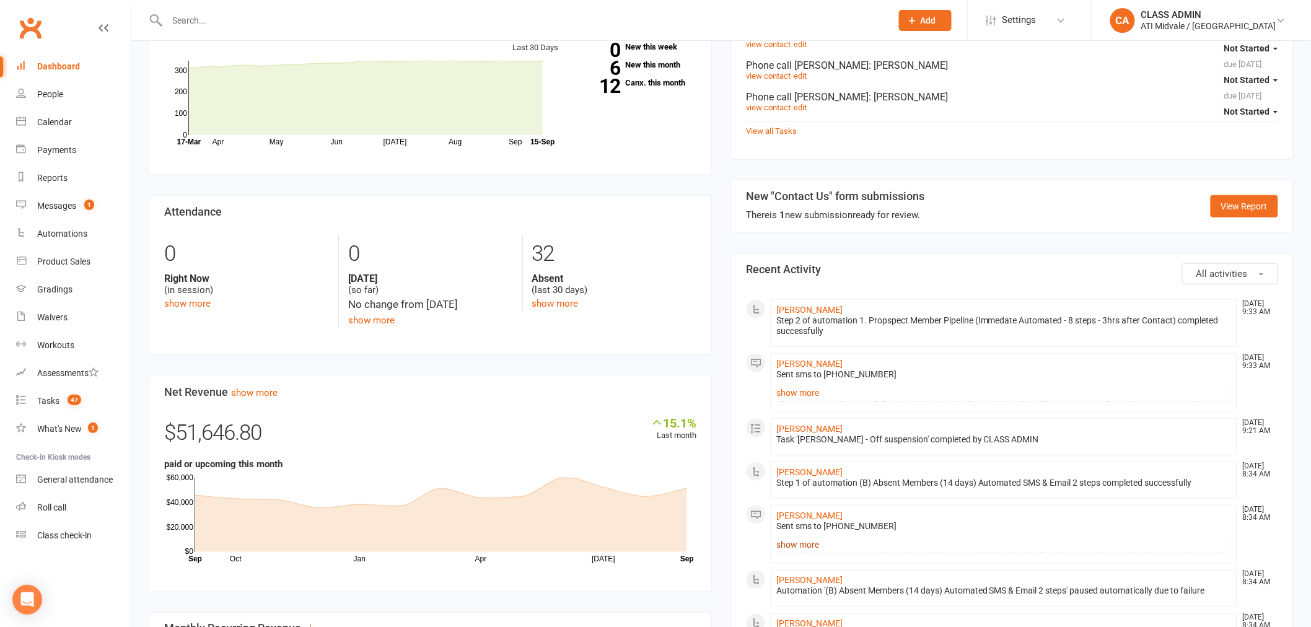
click at [803, 544] on link "show more" at bounding box center [1003, 544] width 455 height 17
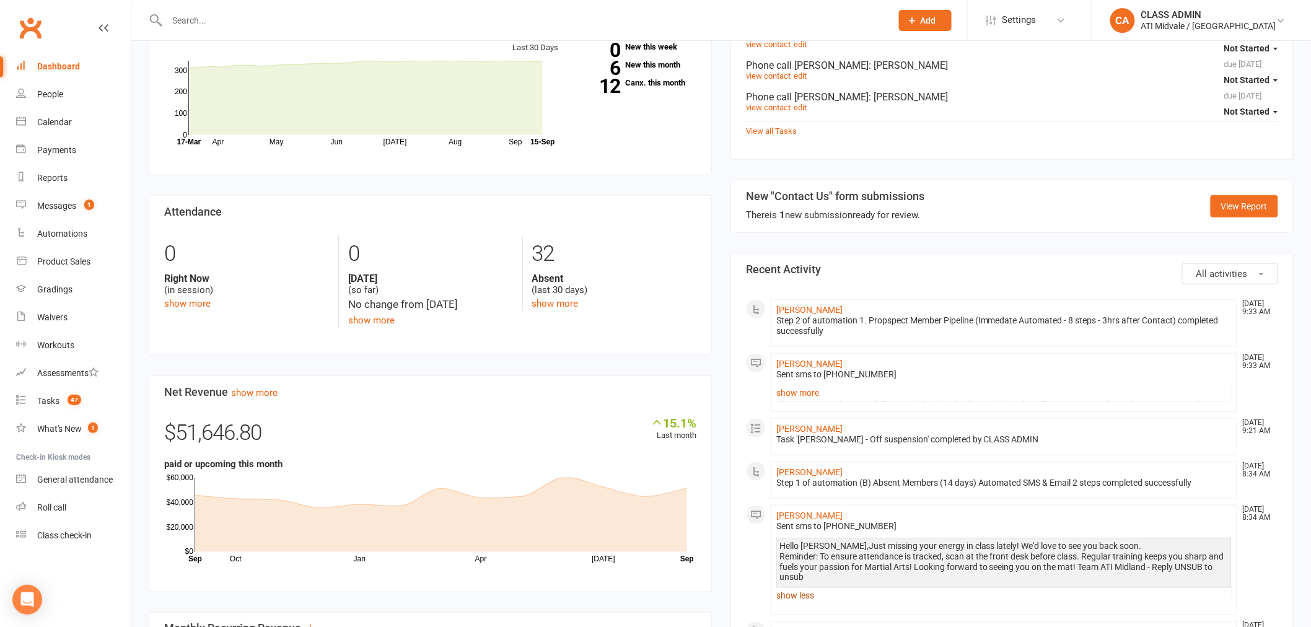
click at [808, 591] on link "show less" at bounding box center [1003, 595] width 455 height 17
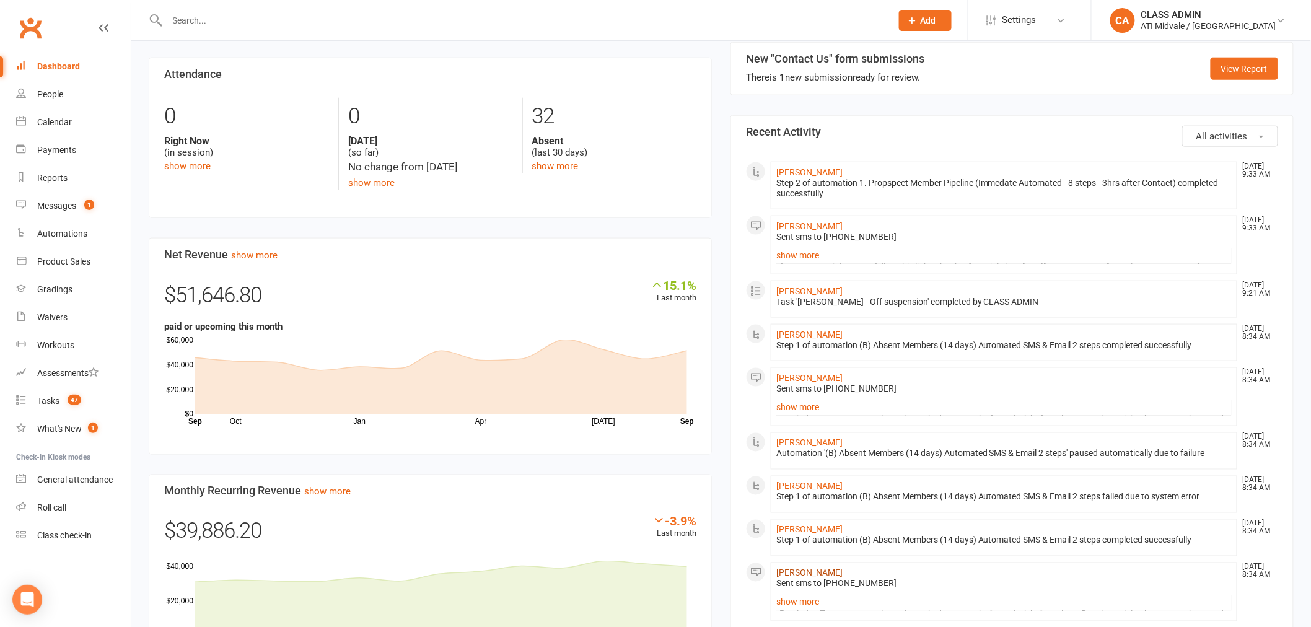
scroll to position [619, 0]
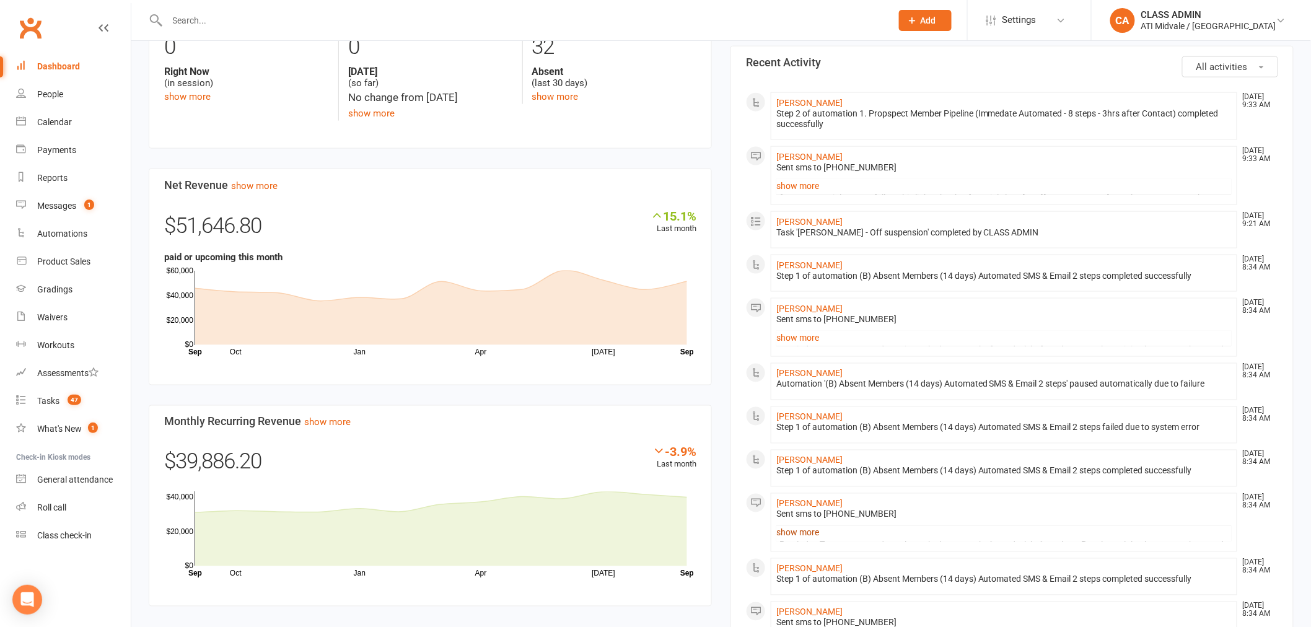
click at [809, 540] on link "show more" at bounding box center [1003, 532] width 455 height 17
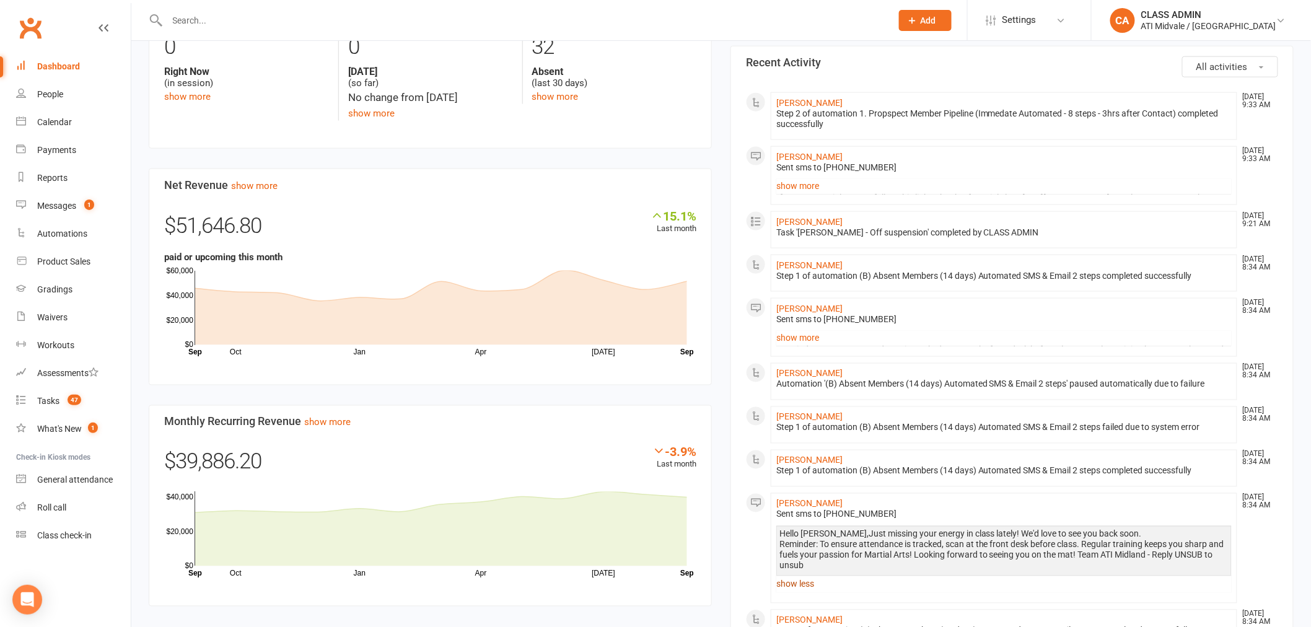
click at [804, 579] on link "show less" at bounding box center [1003, 584] width 455 height 17
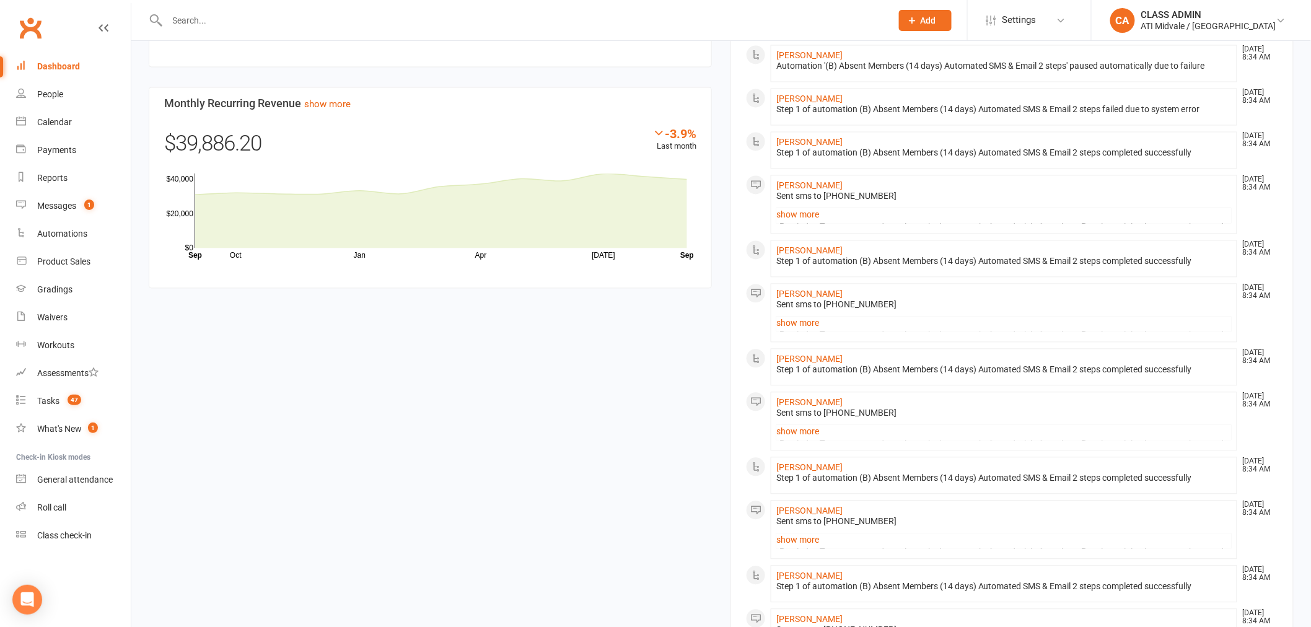
scroll to position [1032, 0]
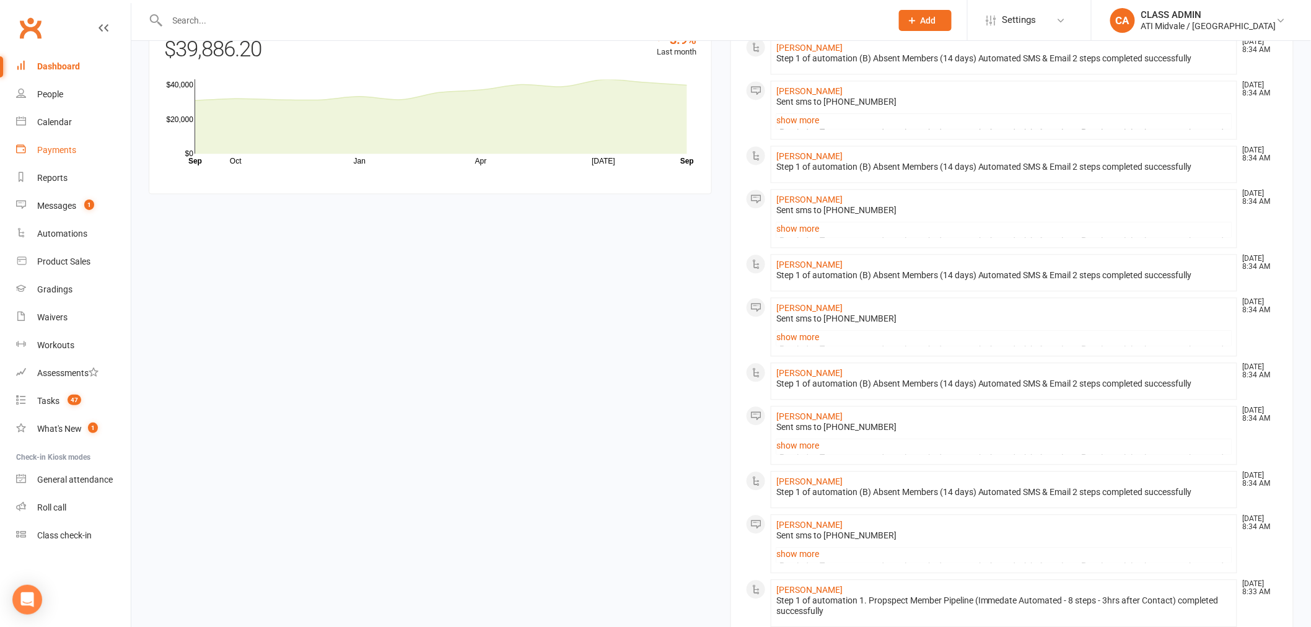
click at [76, 150] on link "Payments" at bounding box center [73, 150] width 115 height 28
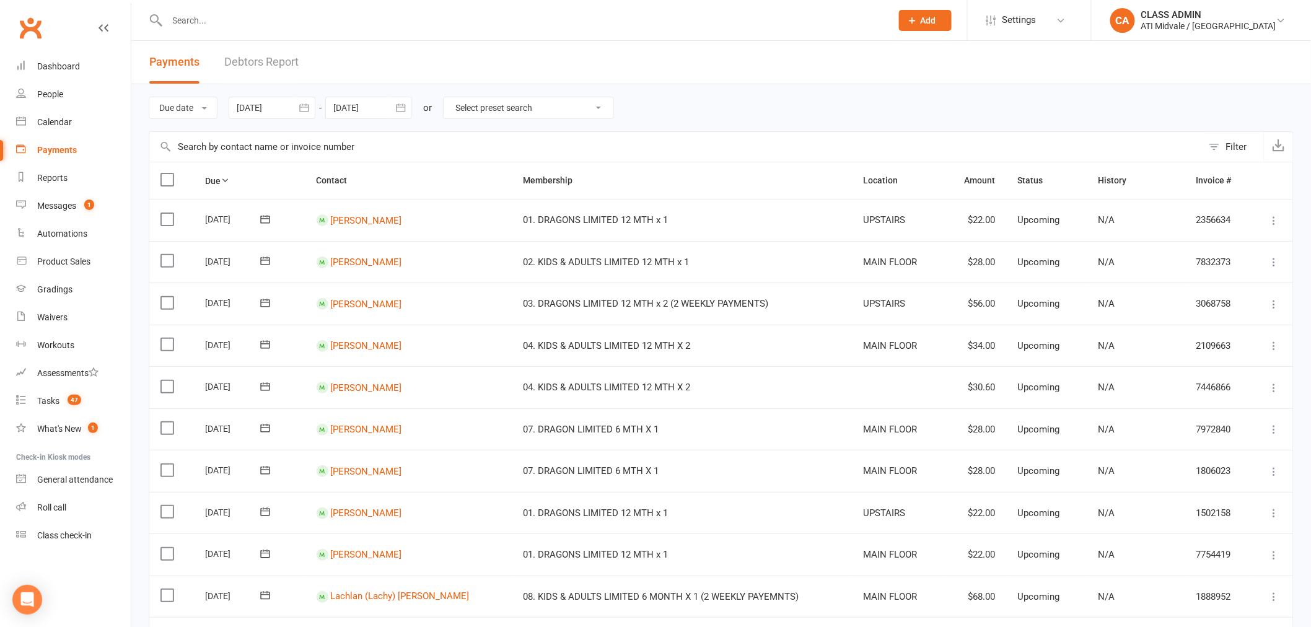
click at [280, 56] on link "Debtors Report" at bounding box center [261, 62] width 74 height 43
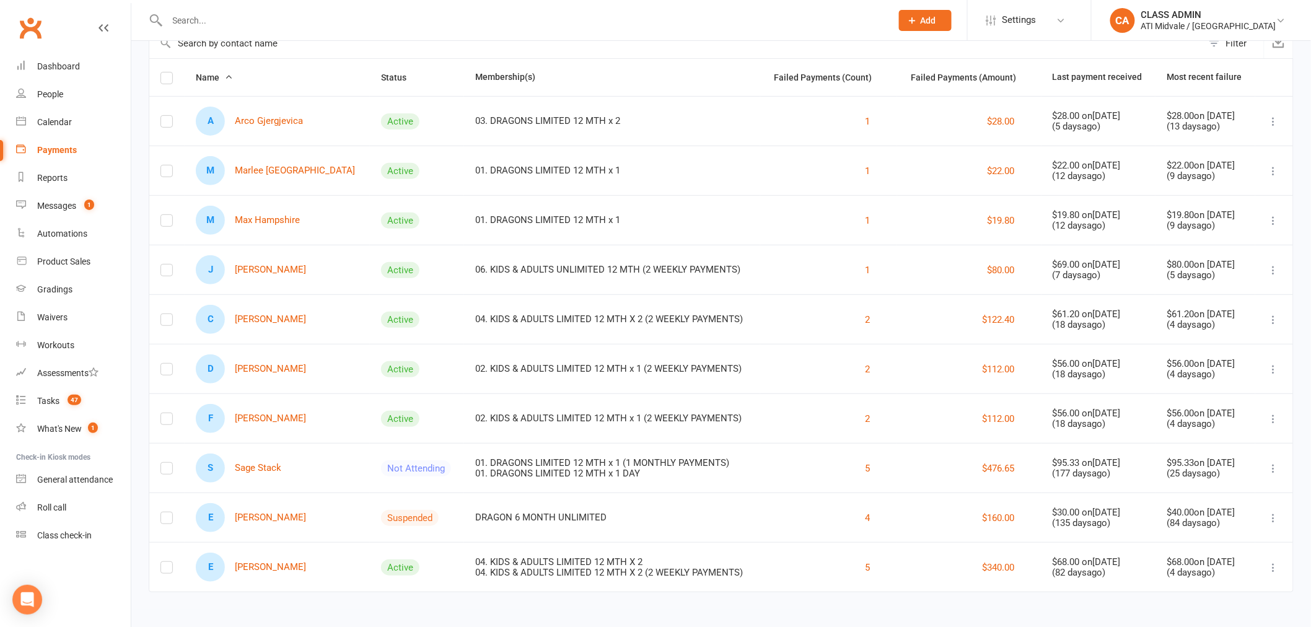
scroll to position [104, 0]
click at [281, 170] on link "M [PERSON_NAME]" at bounding box center [275, 169] width 159 height 29
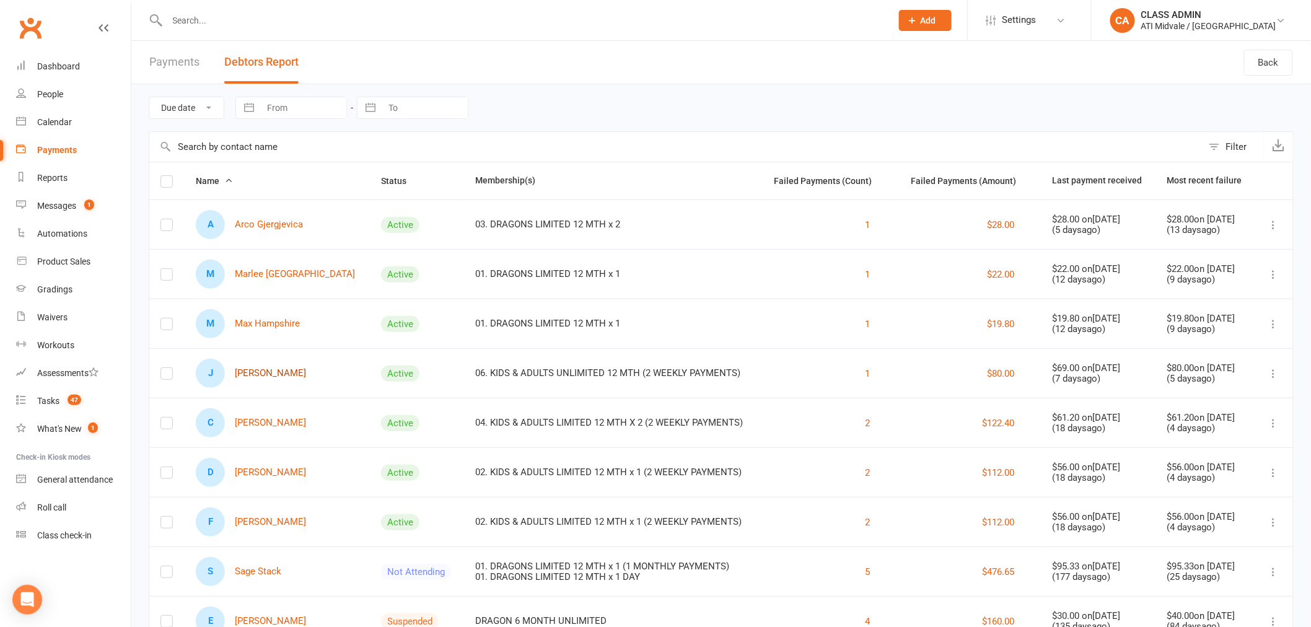
click at [258, 374] on link "J [PERSON_NAME]" at bounding box center [251, 373] width 110 height 29
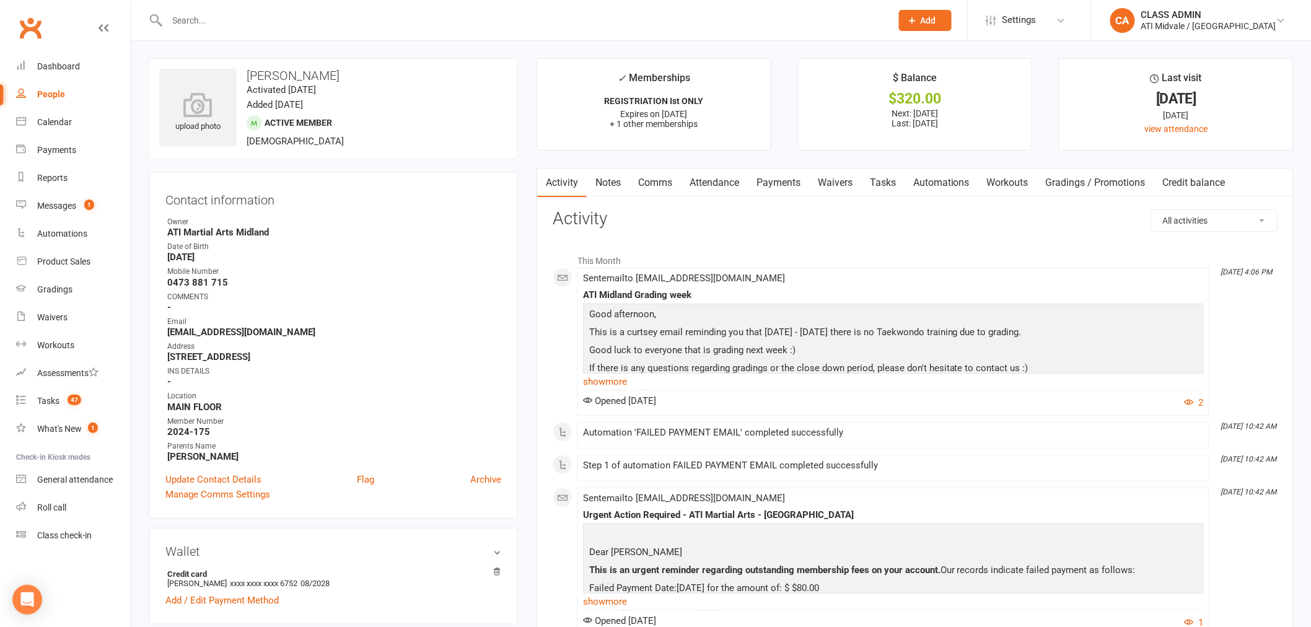
click at [763, 182] on link "Payments" at bounding box center [778, 183] width 61 height 28
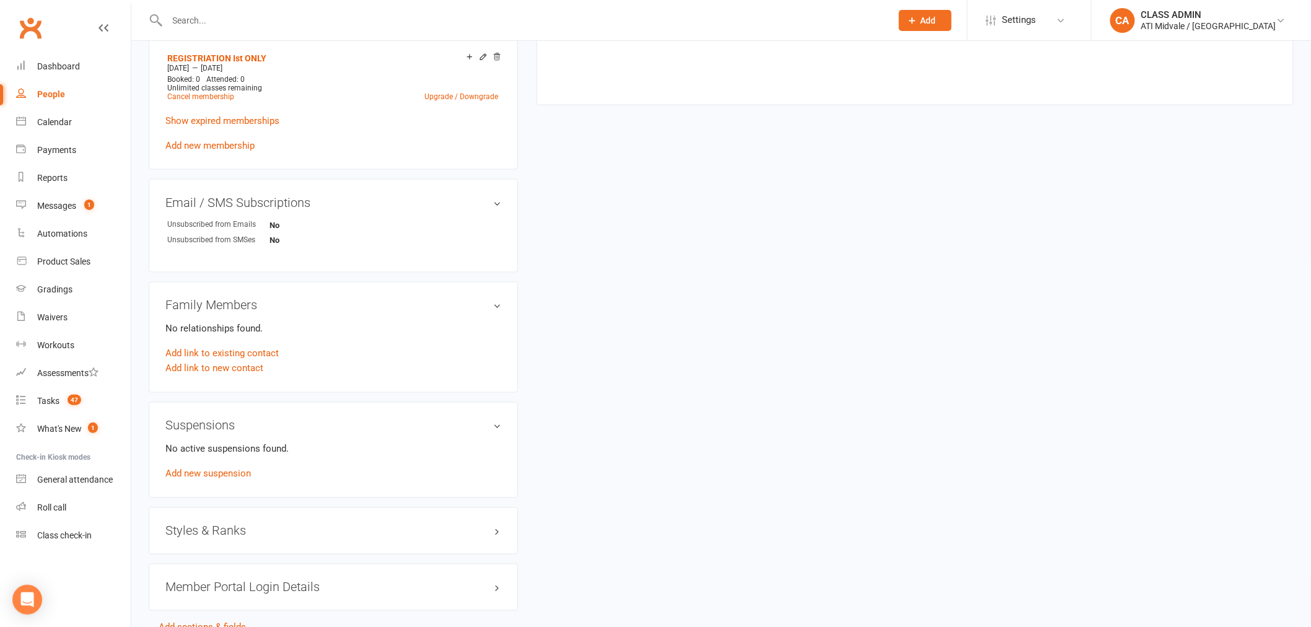
scroll to position [688, 0]
click at [38, 399] on div "Tasks" at bounding box center [48, 401] width 22 height 10
select select "incomplete"
select select "32859"
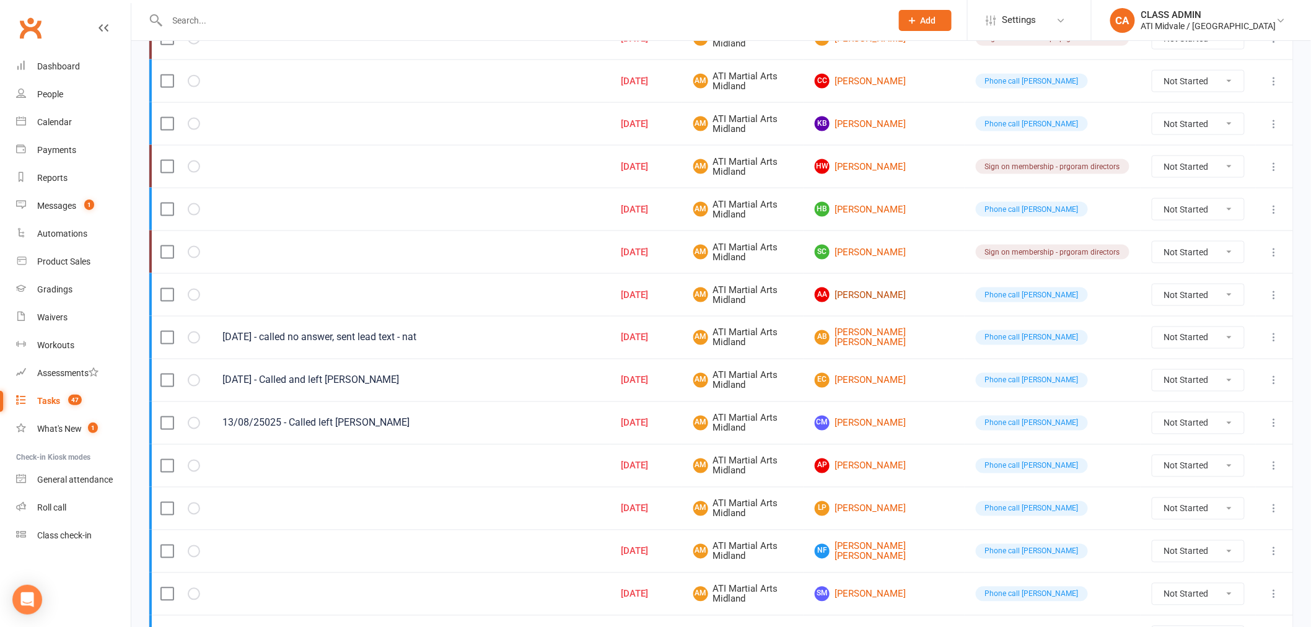
scroll to position [688, 0]
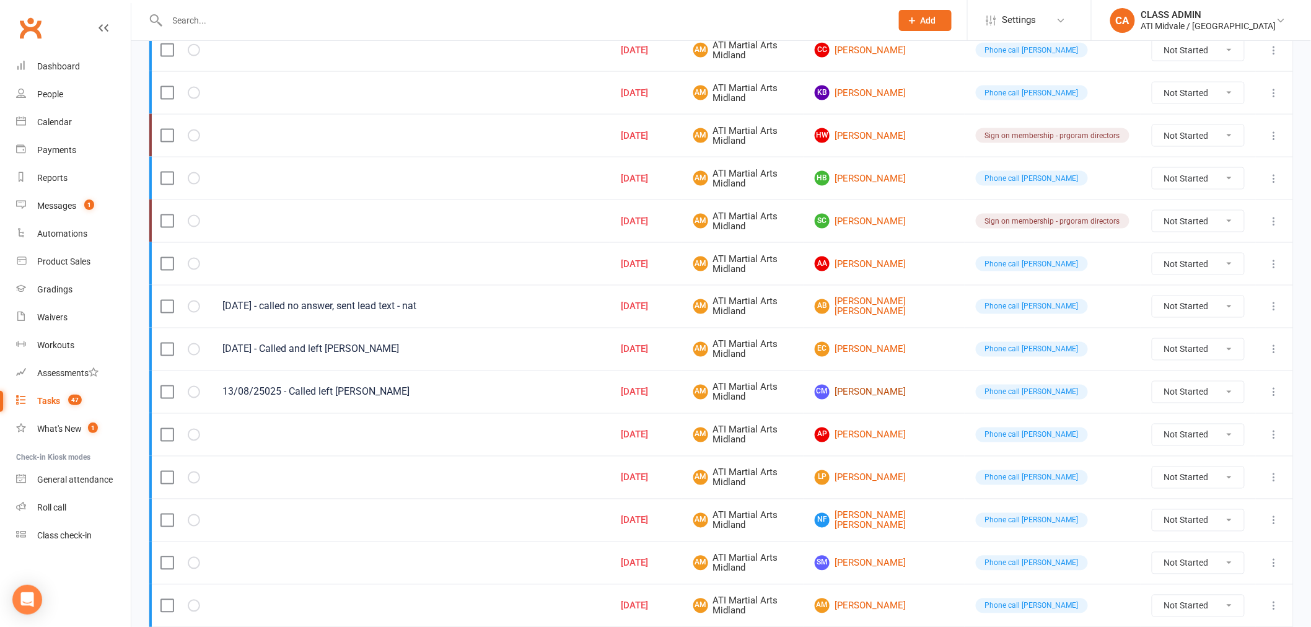
click at [891, 396] on link "[PERSON_NAME] [PERSON_NAME]" at bounding box center [884, 392] width 139 height 15
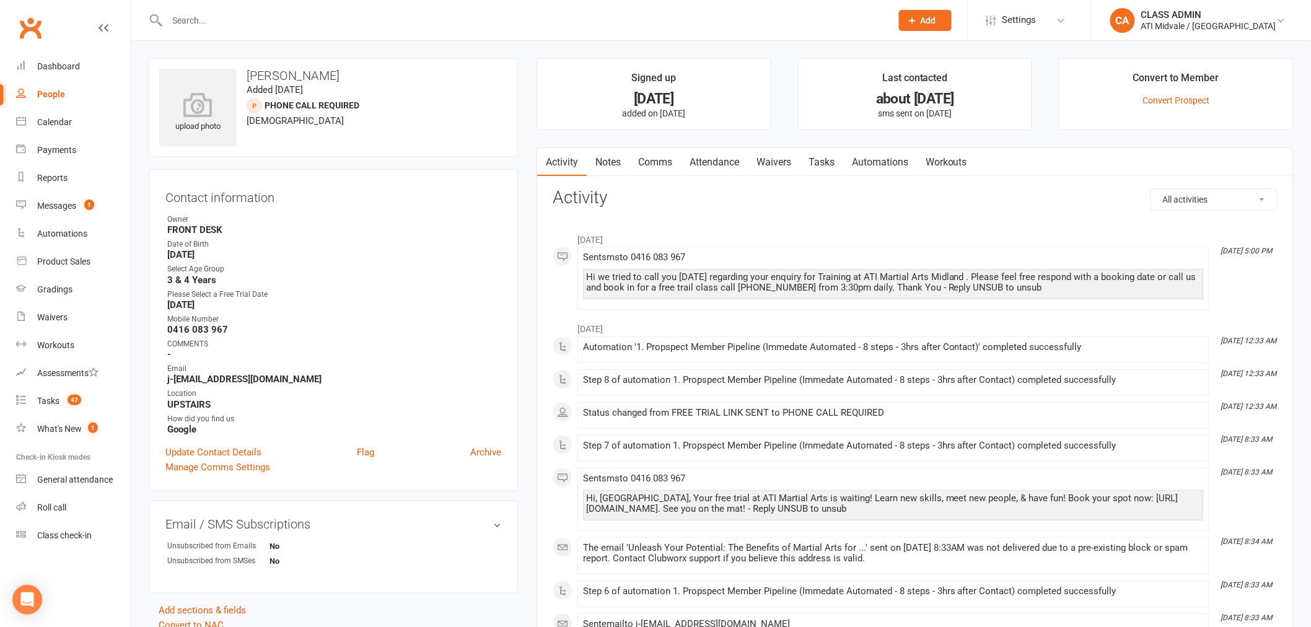
click at [830, 164] on link "Tasks" at bounding box center [821, 162] width 43 height 28
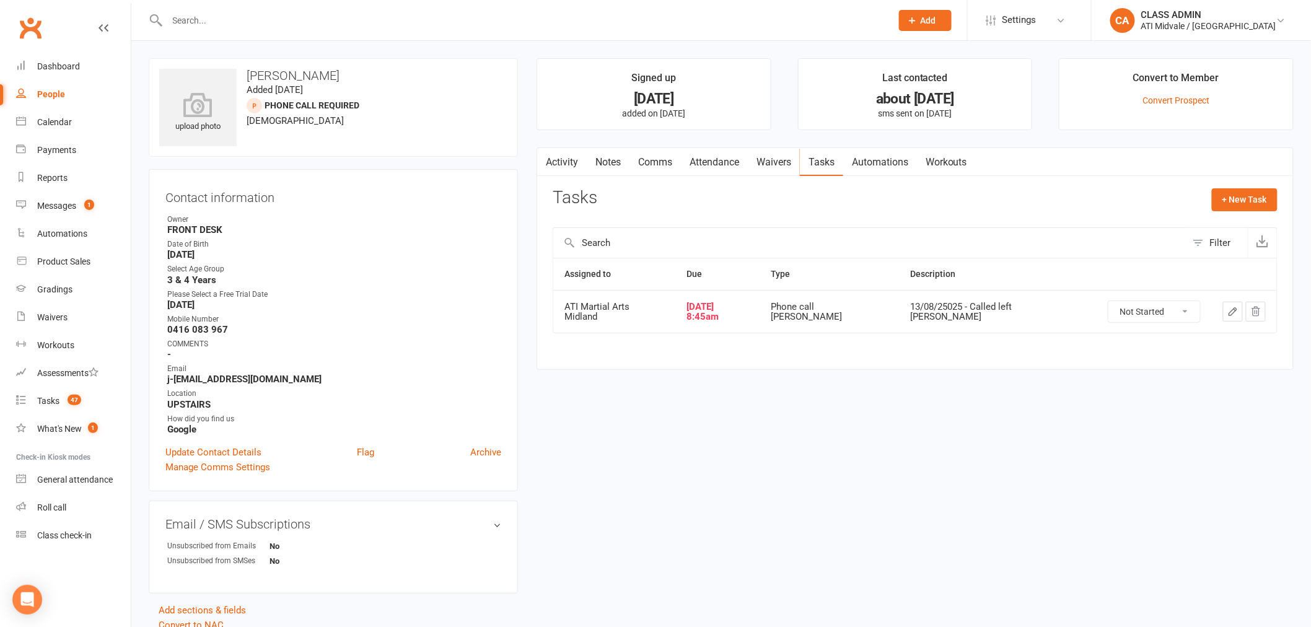
click at [1116, 313] on select "Not Started In Progress Waiting Complete" at bounding box center [1154, 311] width 92 height 21
click at [1108, 302] on select "Not Started In Progress Waiting Complete" at bounding box center [1154, 311] width 92 height 21
select select "unstarted"
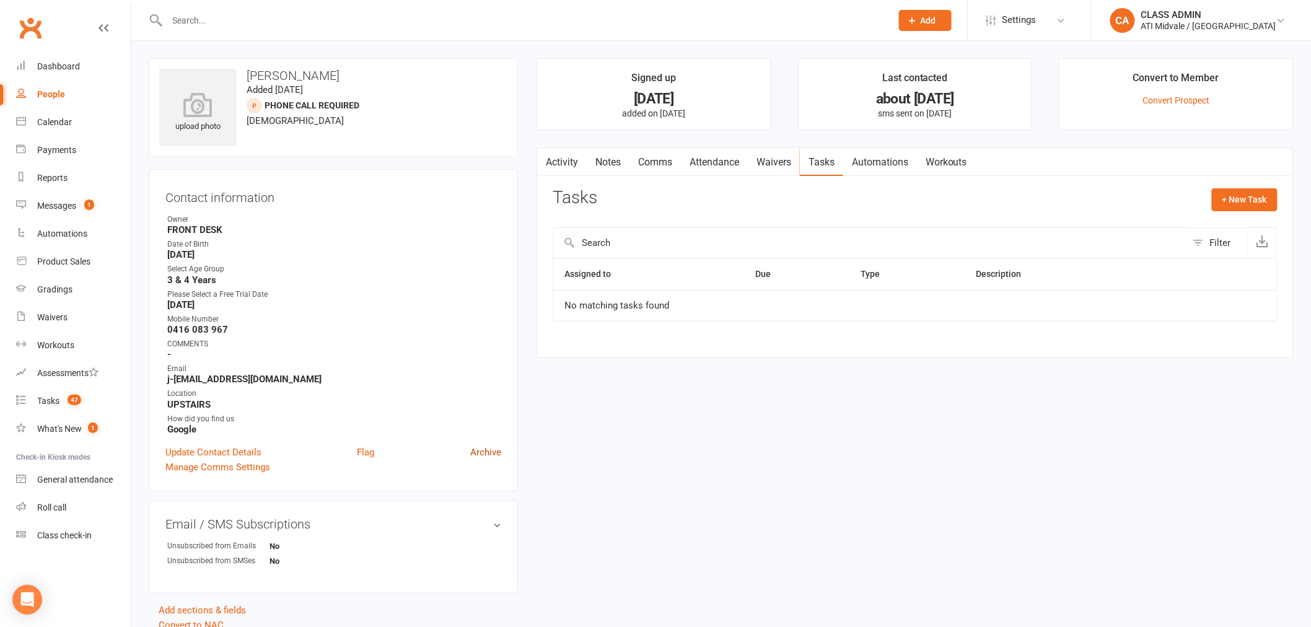
click at [487, 450] on link "Archive" at bounding box center [485, 452] width 31 height 15
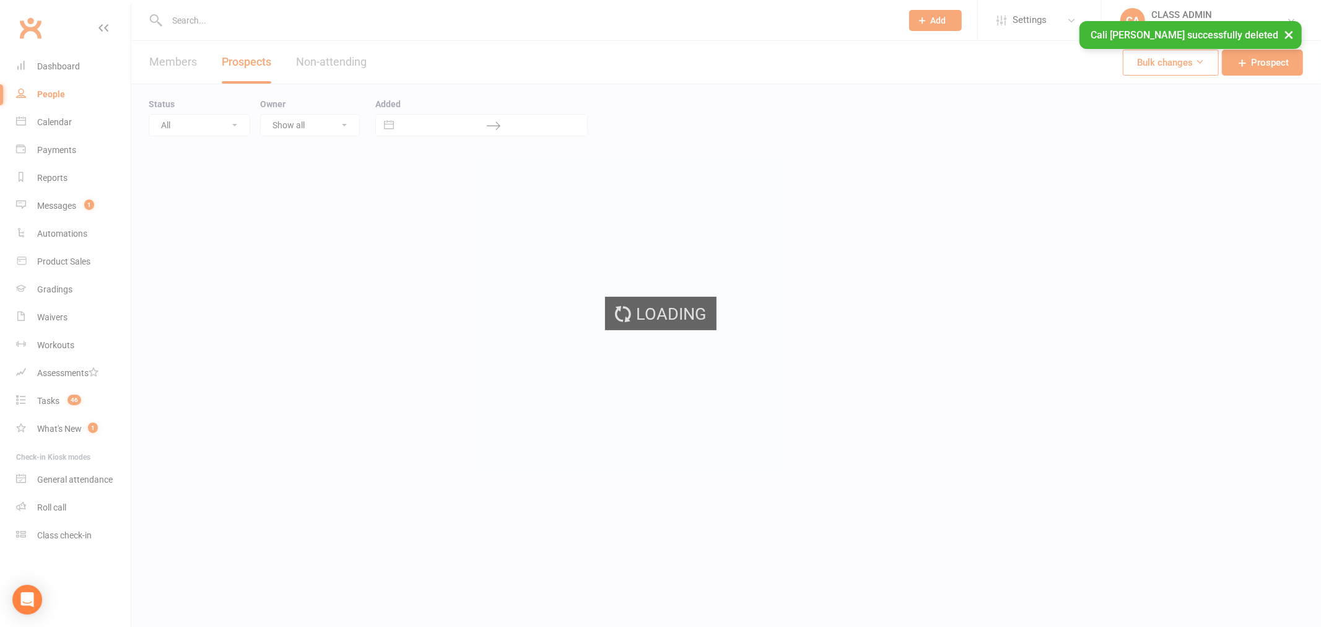
select select "100"
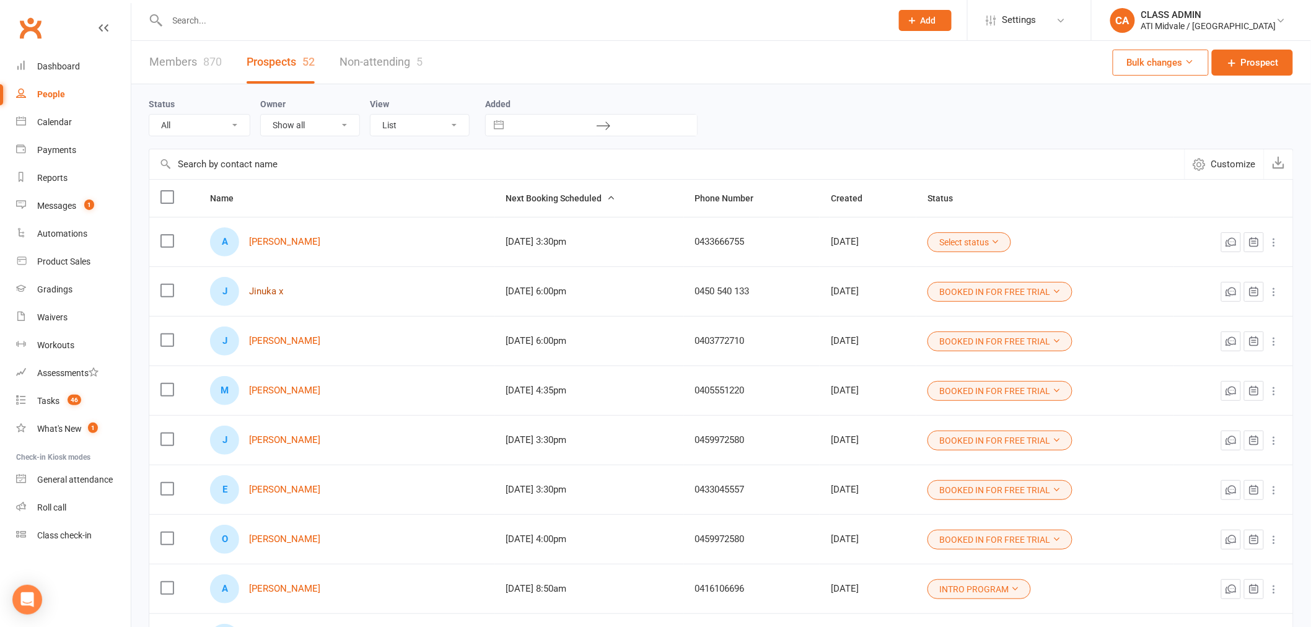
click at [273, 295] on link "Jinuka x" at bounding box center [266, 291] width 34 height 11
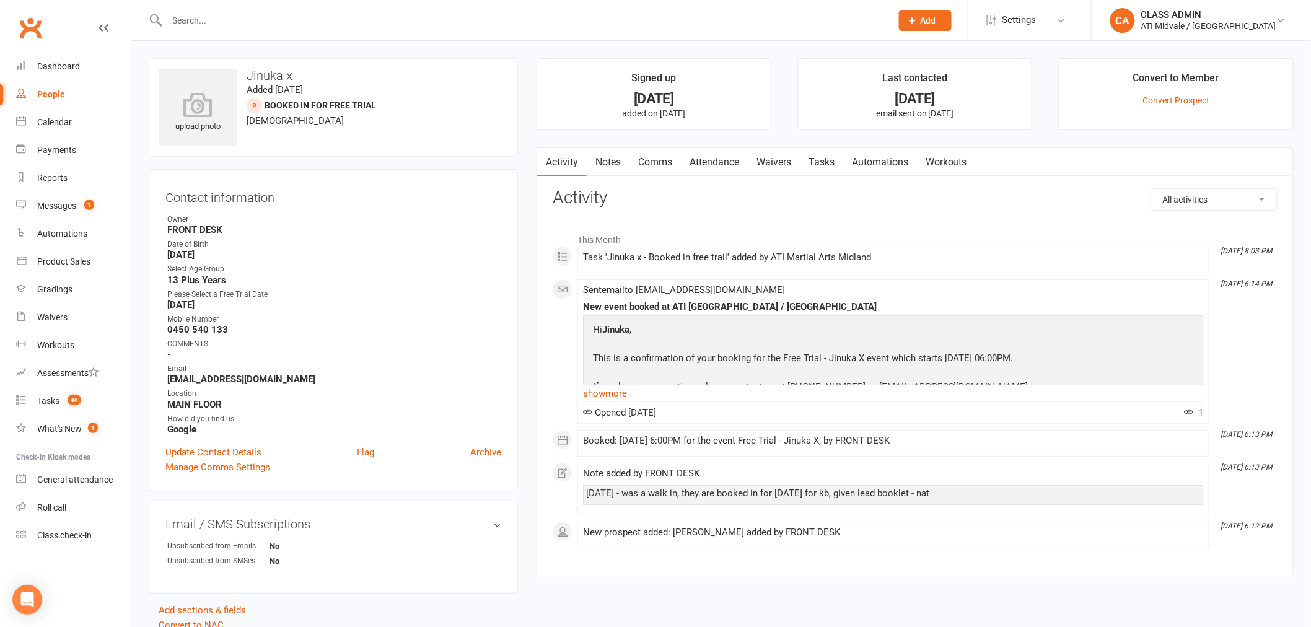
click at [812, 162] on link "Tasks" at bounding box center [821, 162] width 43 height 28
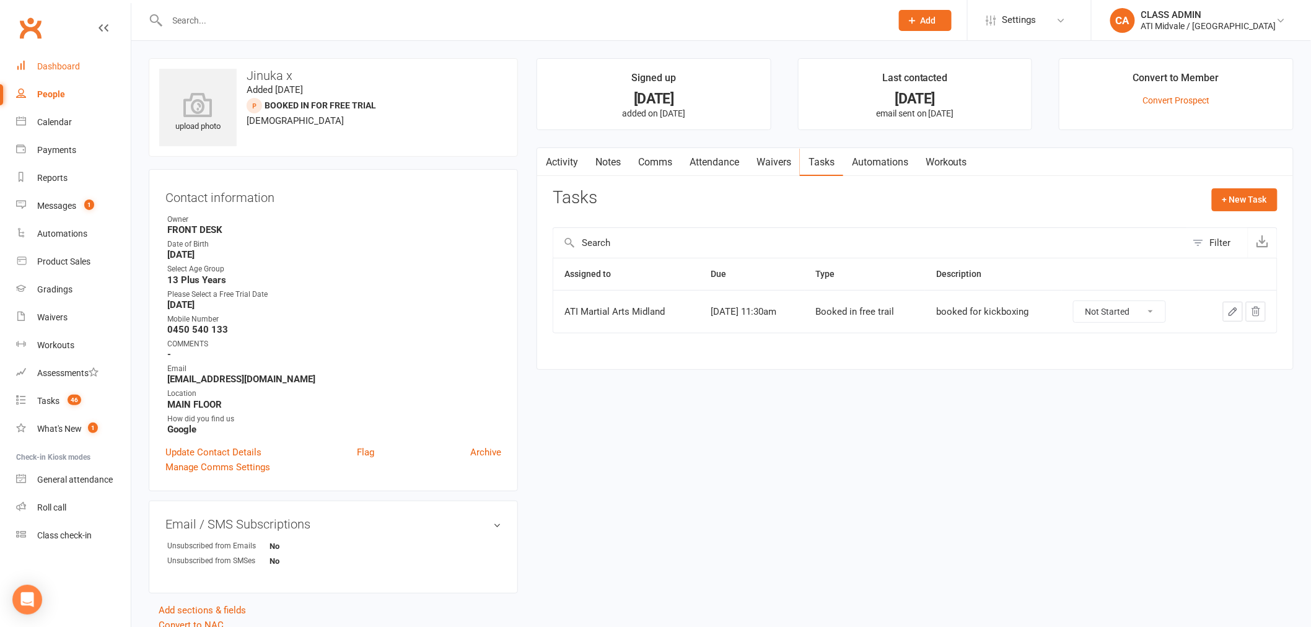
click at [68, 71] on link "Dashboard" at bounding box center [73, 67] width 115 height 28
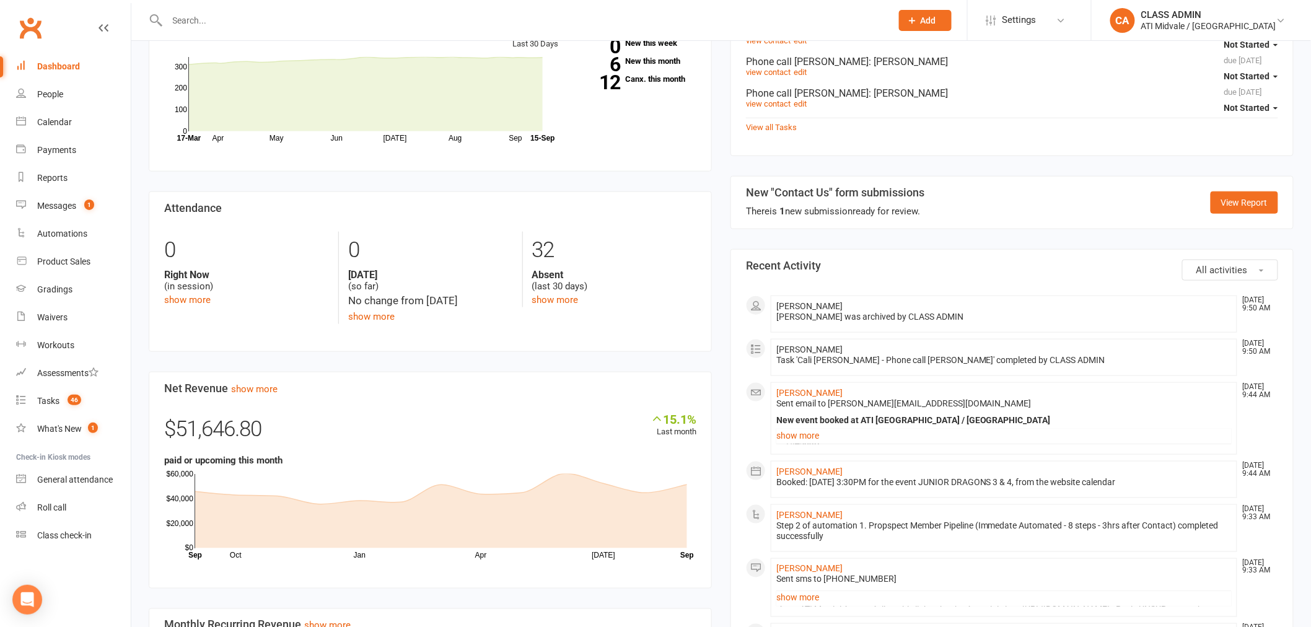
scroll to position [481, 0]
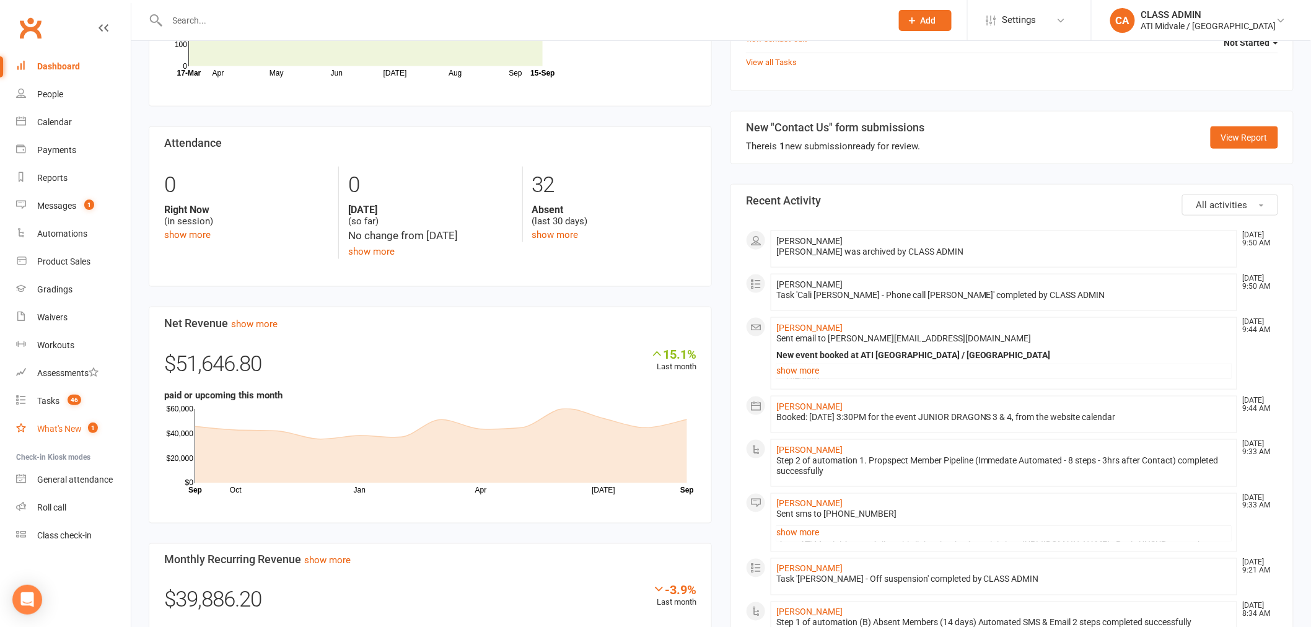
click at [71, 425] on div "What's New" at bounding box center [59, 429] width 45 height 10
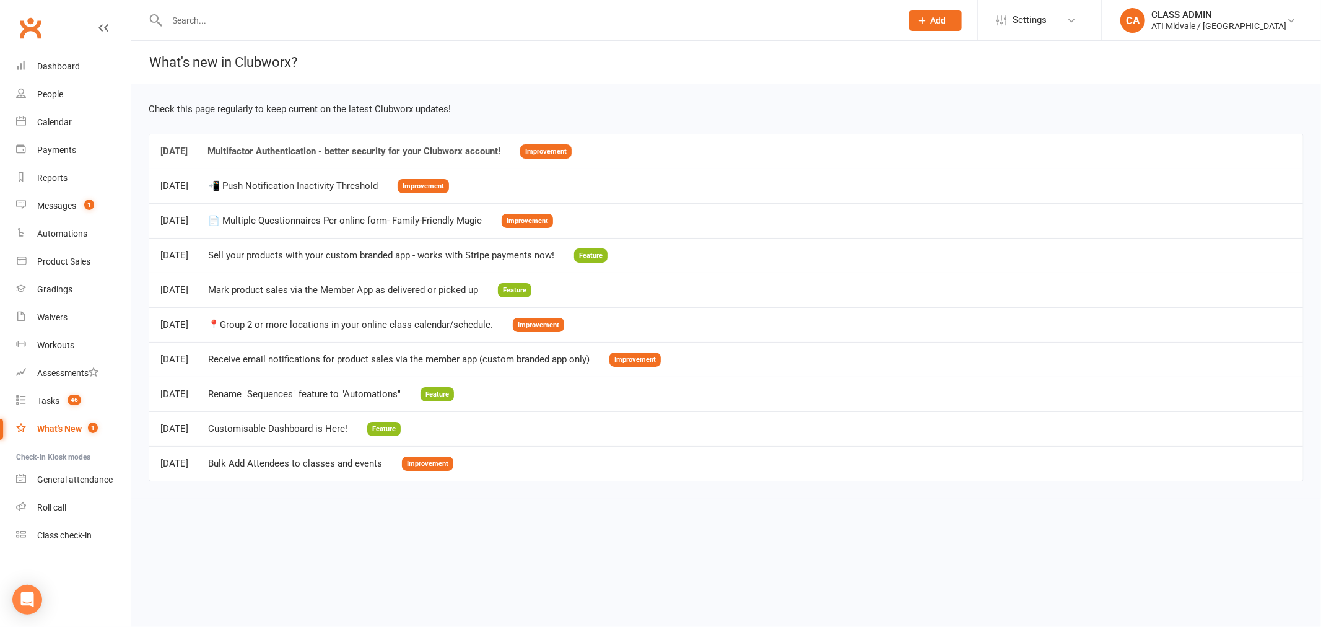
click at [501, 151] on div "Multifactor Authentication - better security for your Clubworx account!" at bounding box center [354, 151] width 293 height 11
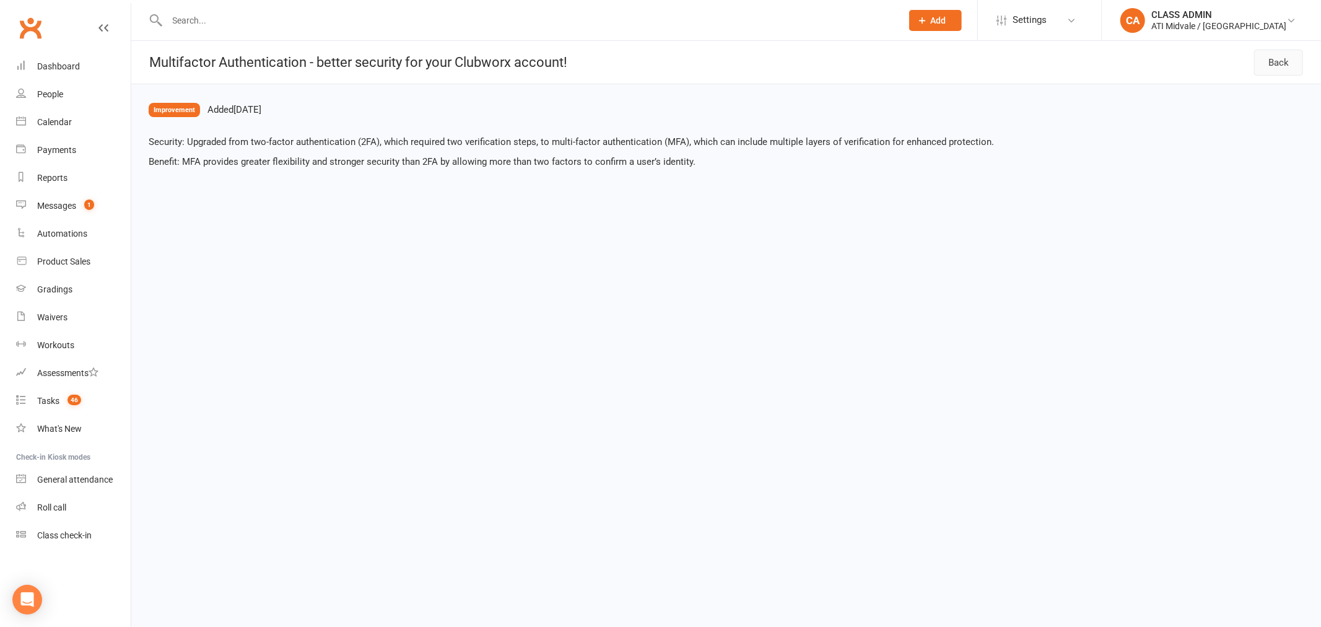
click at [1274, 72] on link "Back" at bounding box center [1278, 63] width 49 height 26
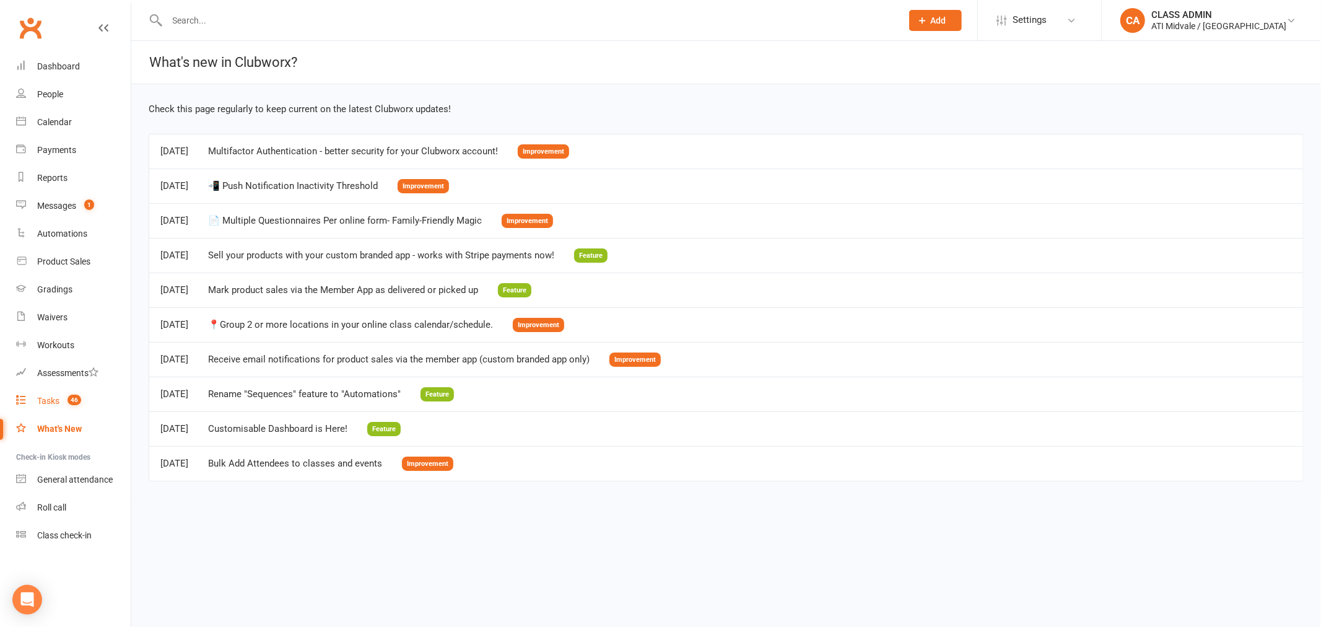
click at [57, 394] on link "Tasks 46" at bounding box center [73, 401] width 115 height 28
select select "incomplete"
select select "32859"
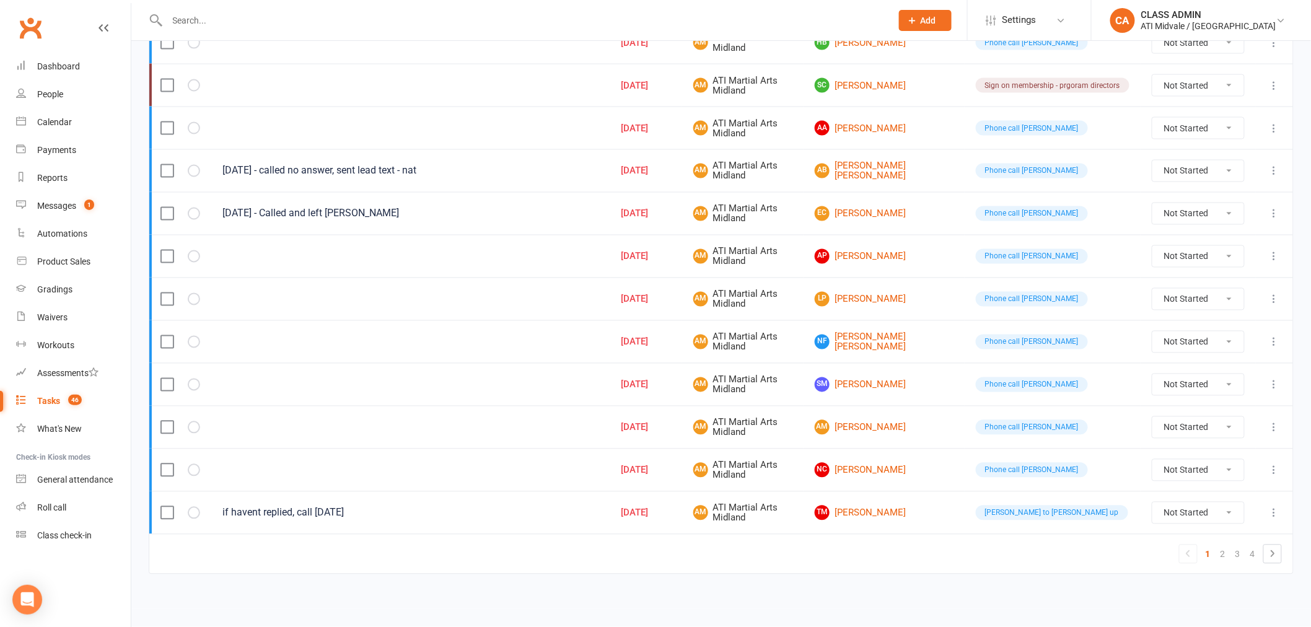
scroll to position [830, 0]
click at [1220, 552] on link "2" at bounding box center [1222, 554] width 15 height 17
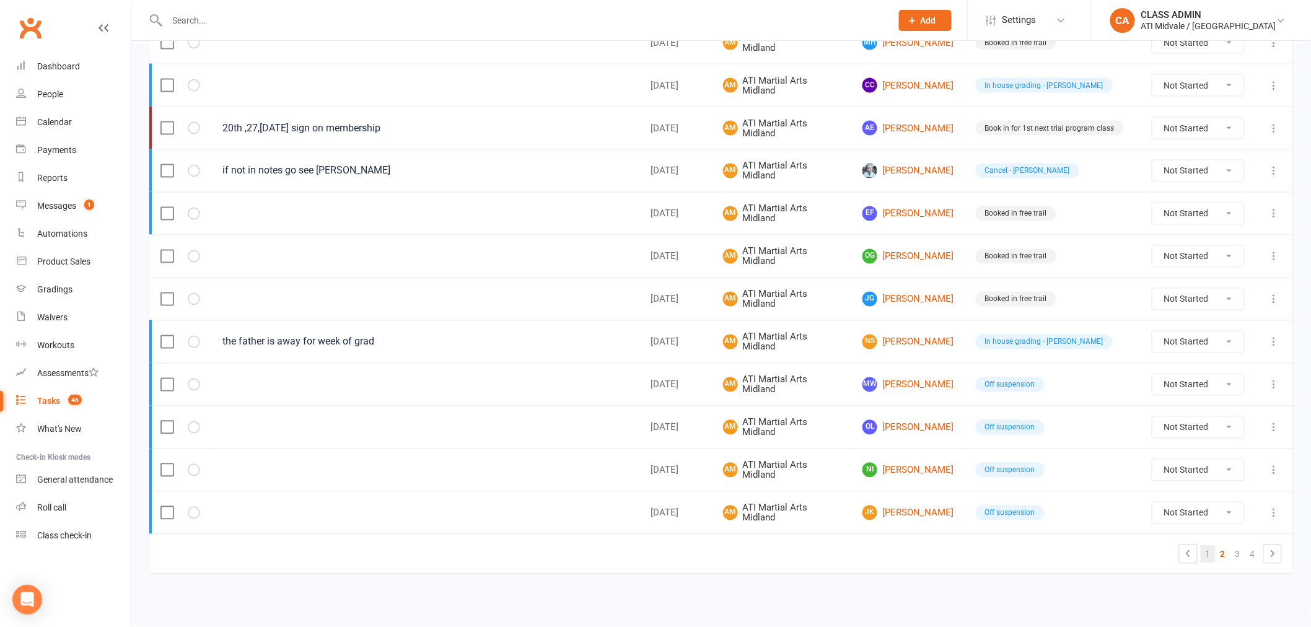
click at [1214, 554] on link "1" at bounding box center [1208, 554] width 15 height 17
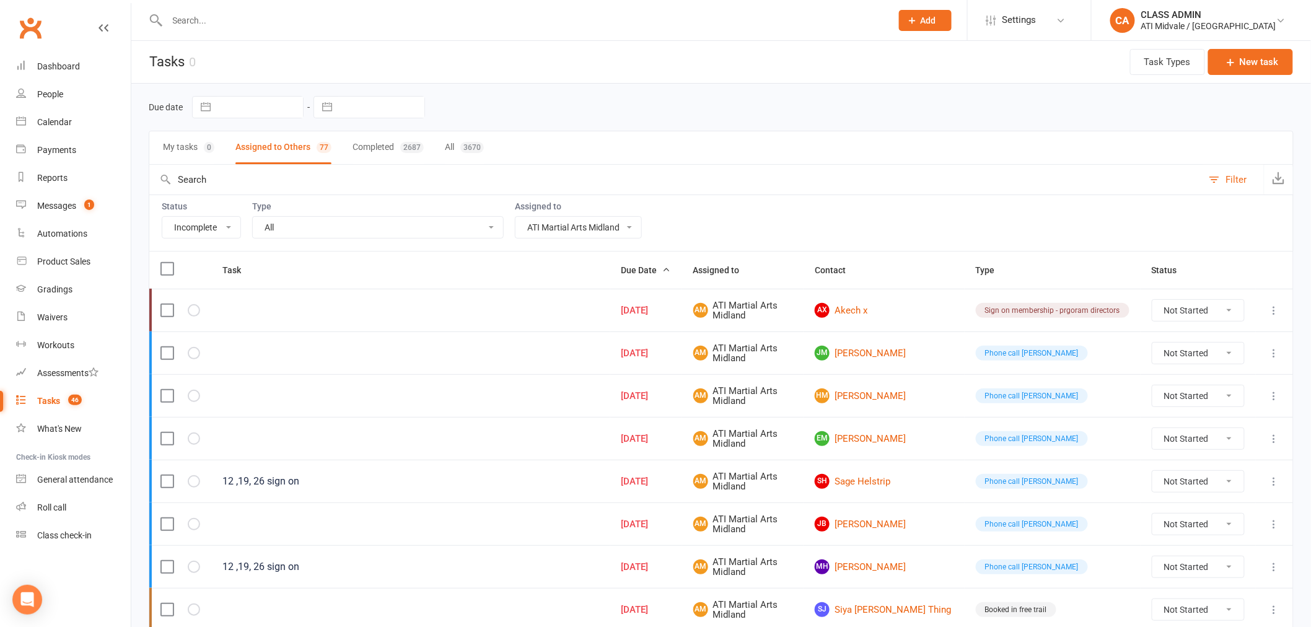
scroll to position [0, 0]
click at [223, 22] on input "text" at bounding box center [523, 20] width 719 height 17
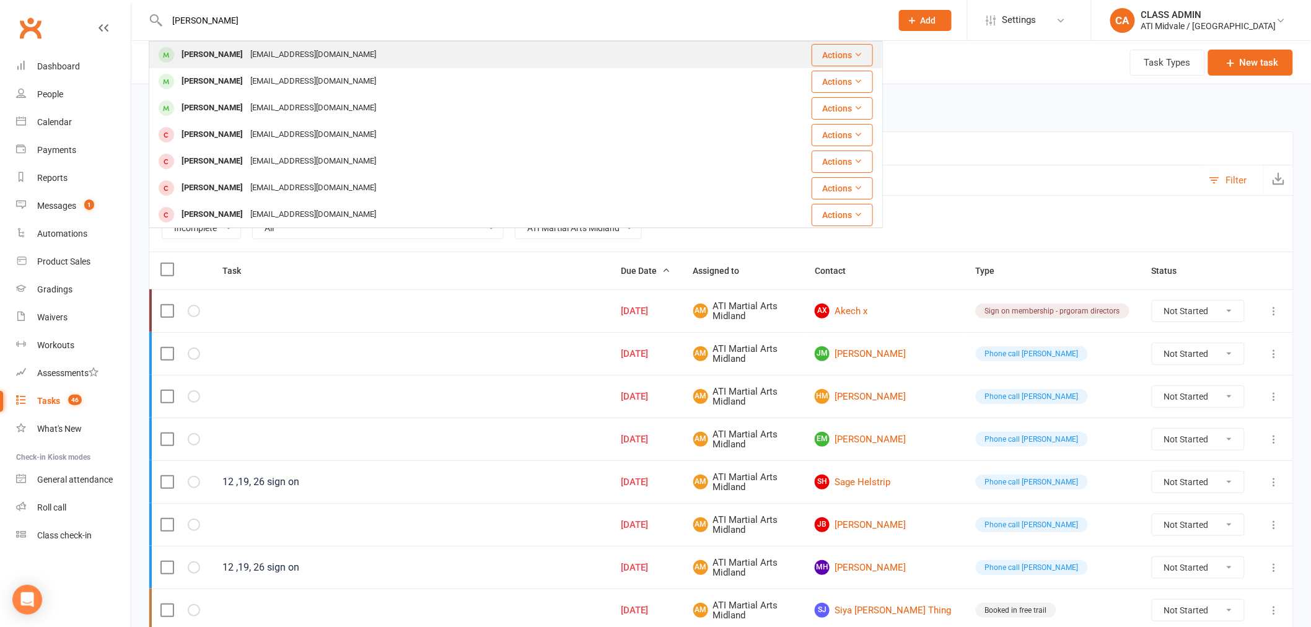
type input "[PERSON_NAME]"
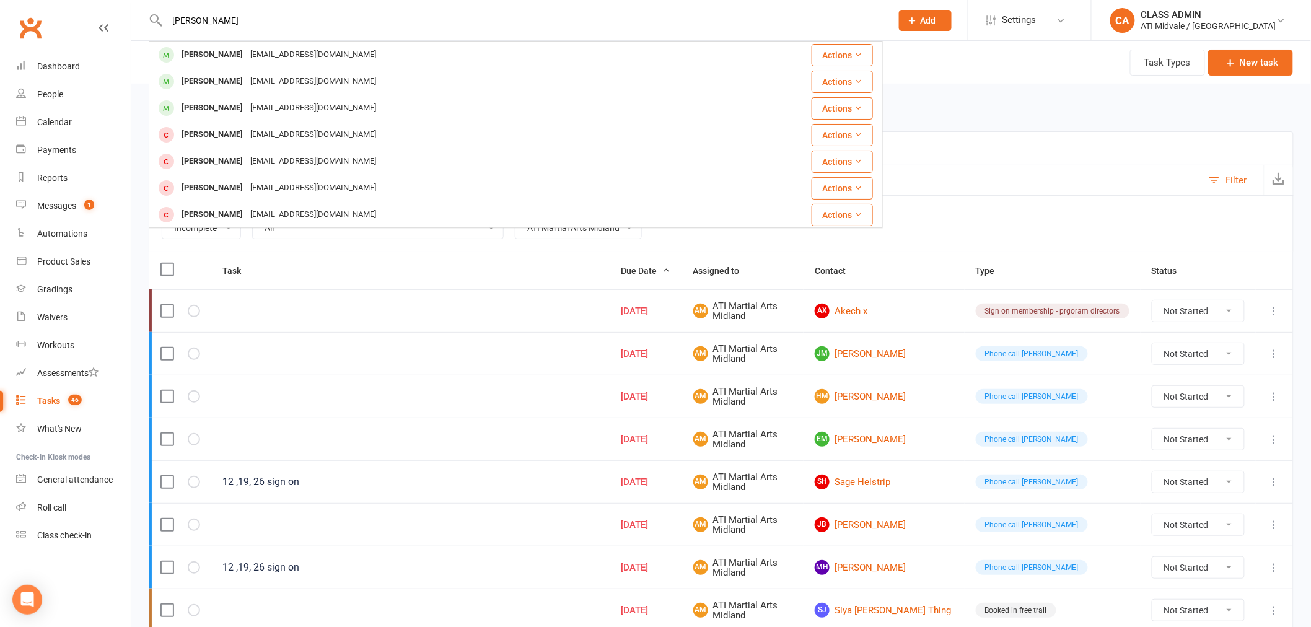
click at [342, 51] on div "[EMAIL_ADDRESS][DOMAIN_NAME]" at bounding box center [313, 55] width 133 height 18
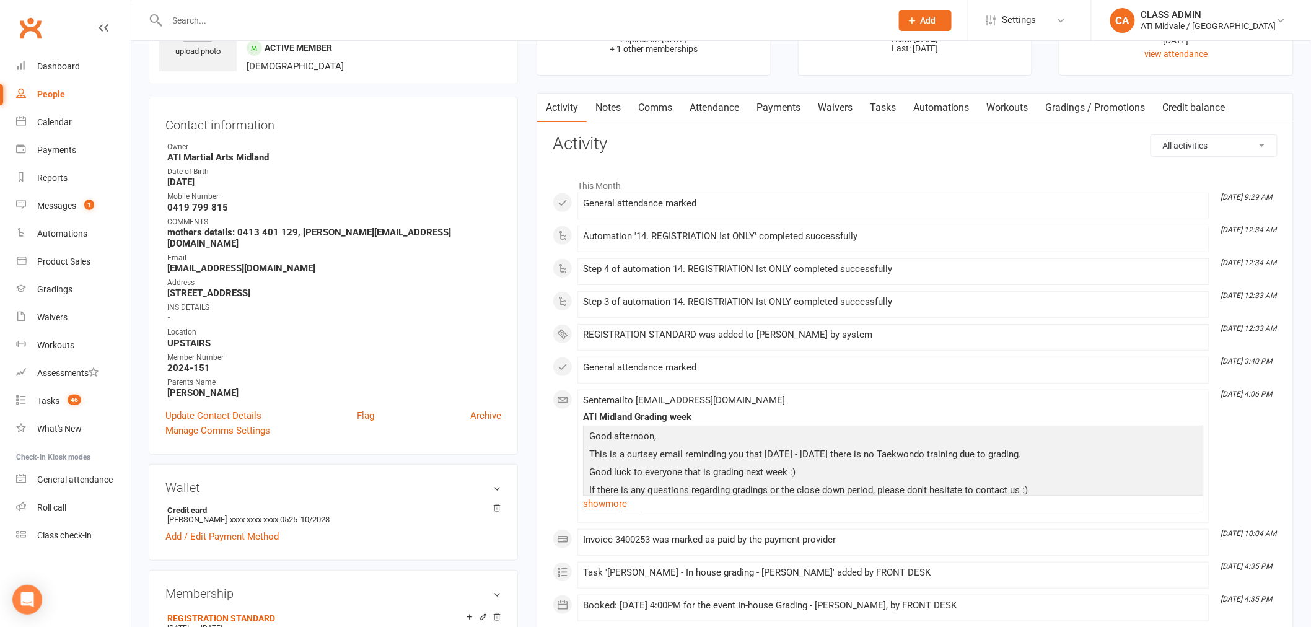
scroll to position [69, 0]
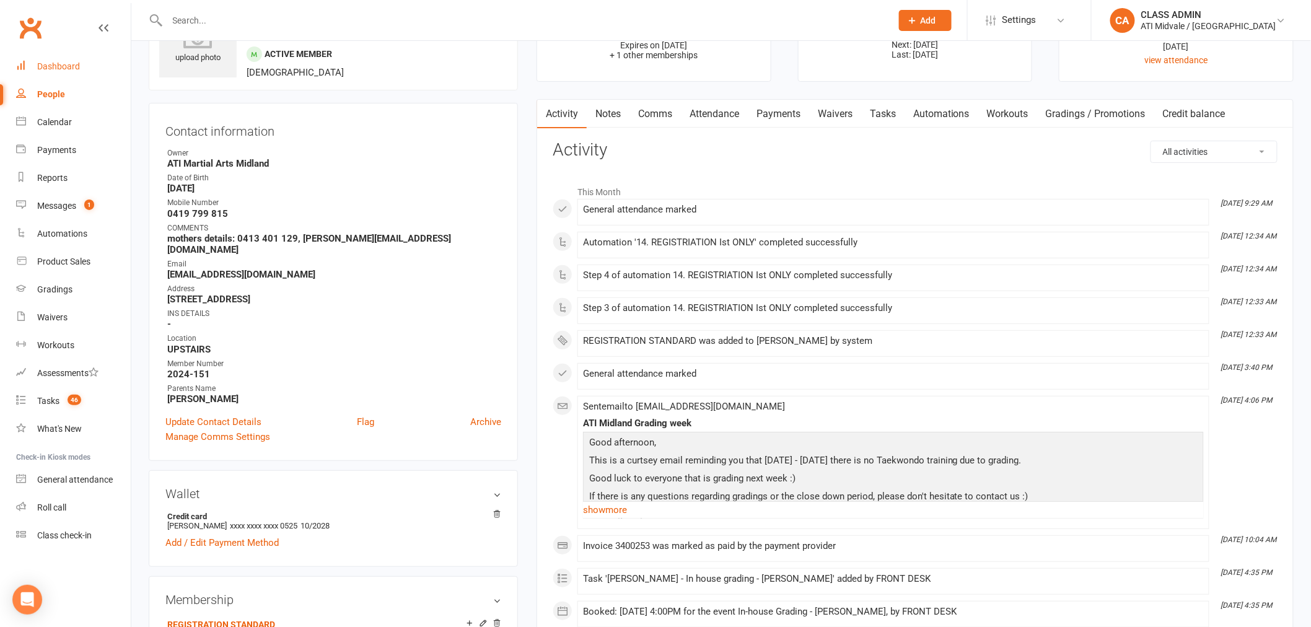
click at [40, 64] on div "Dashboard" at bounding box center [58, 66] width 43 height 10
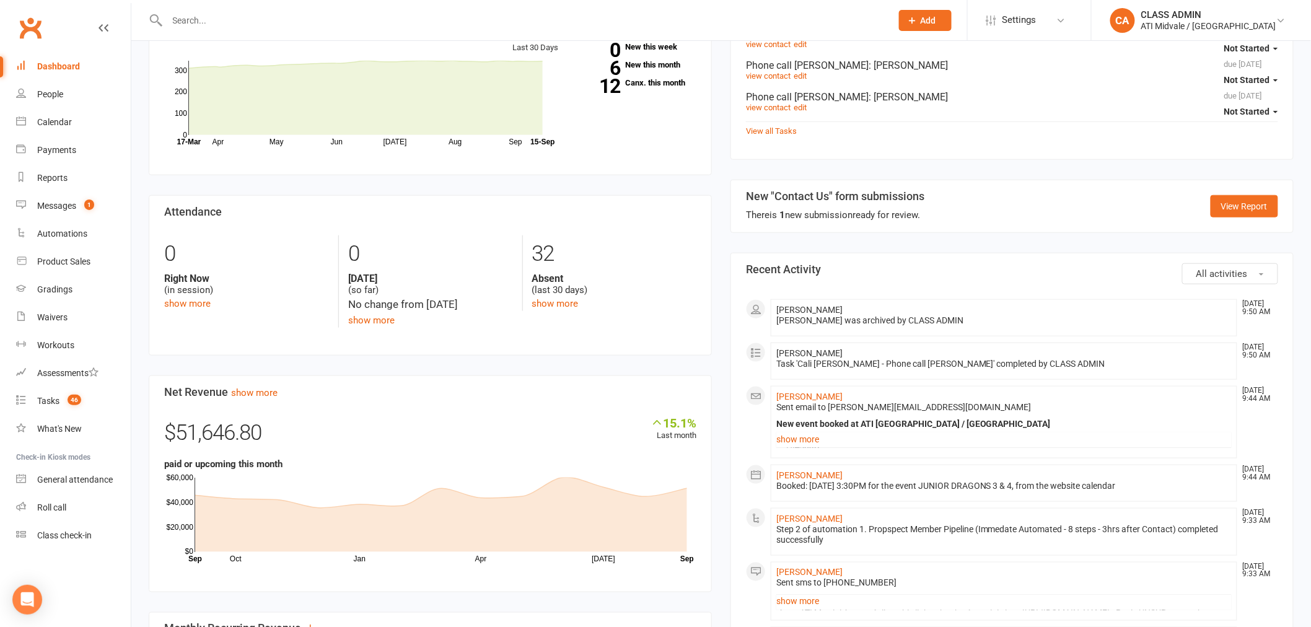
scroll to position [481, 0]
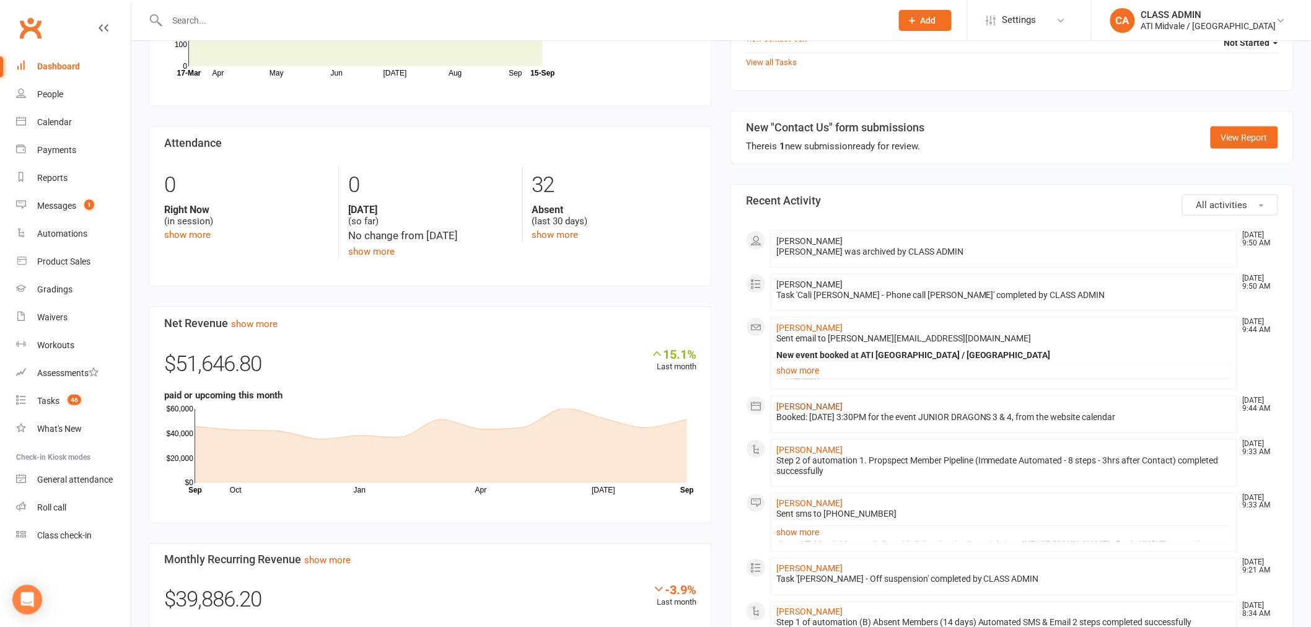
click at [813, 405] on link "[PERSON_NAME]" at bounding box center [809, 406] width 66 height 10
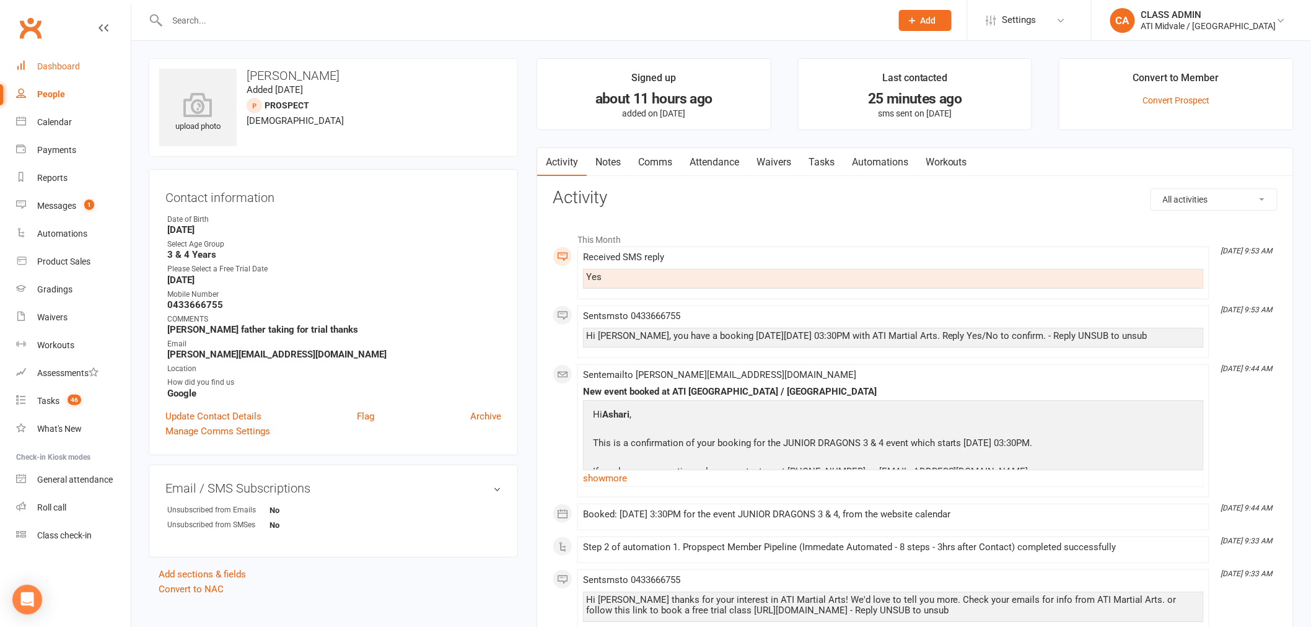
click at [81, 60] on link "Dashboard" at bounding box center [73, 67] width 115 height 28
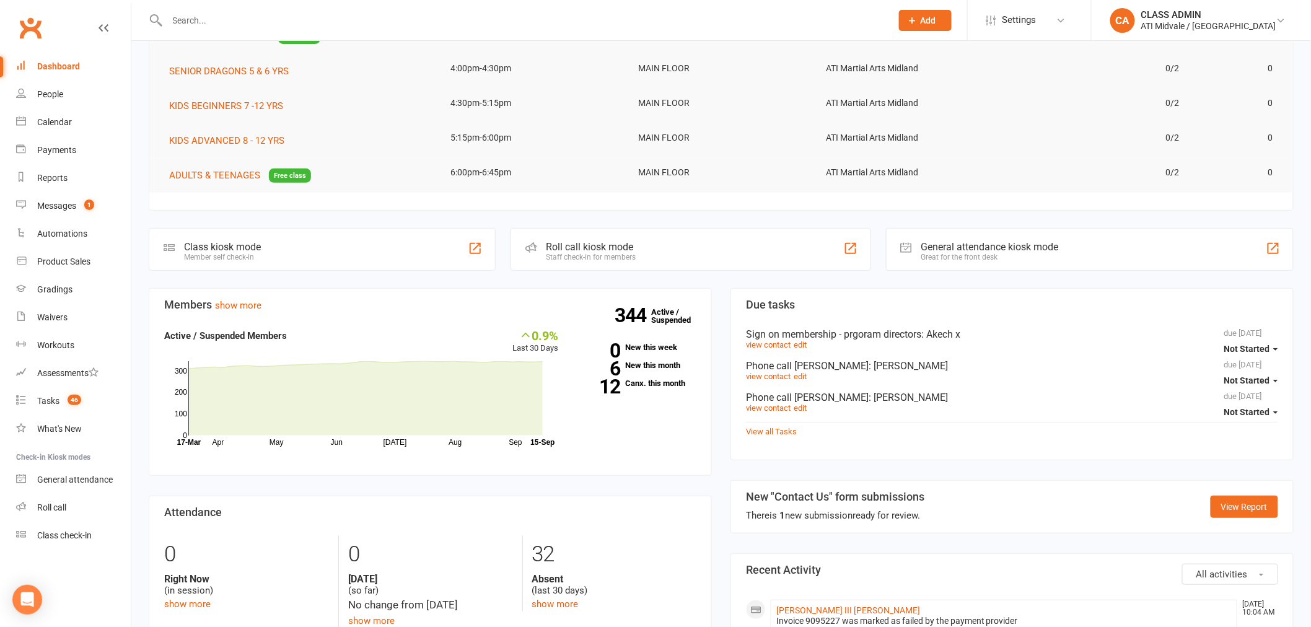
scroll to position [275, 0]
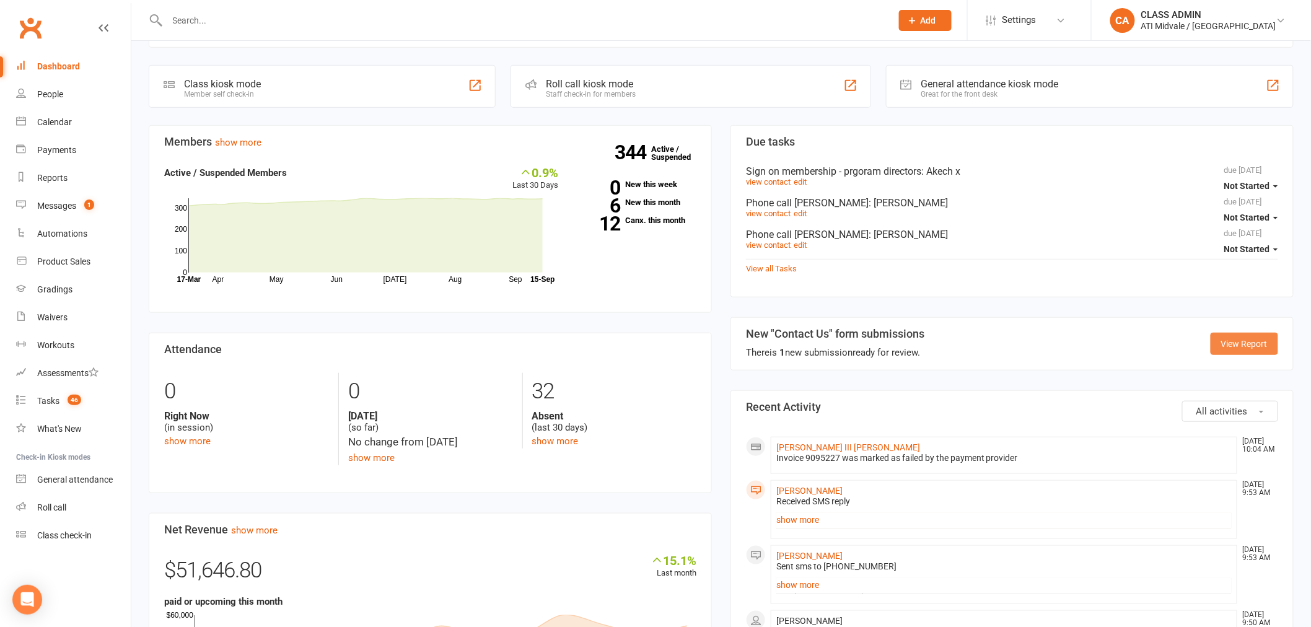
click at [1227, 341] on link "View Report" at bounding box center [1244, 344] width 68 height 22
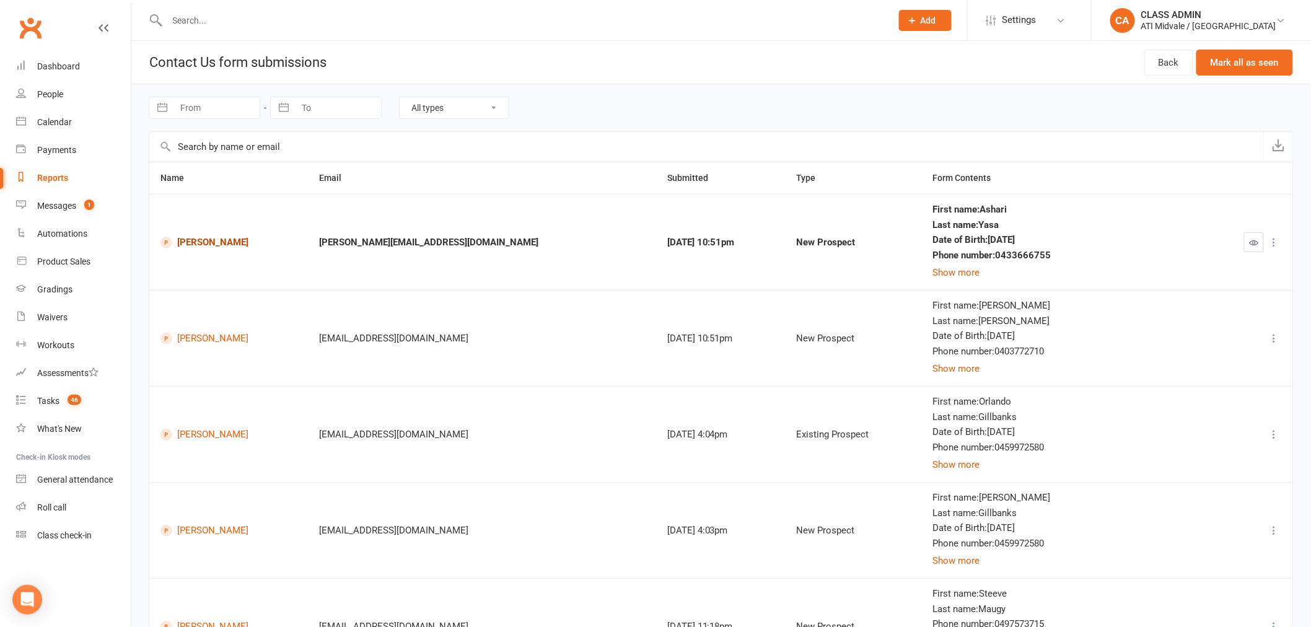
click at [224, 244] on link "[PERSON_NAME]" at bounding box center [228, 243] width 136 height 12
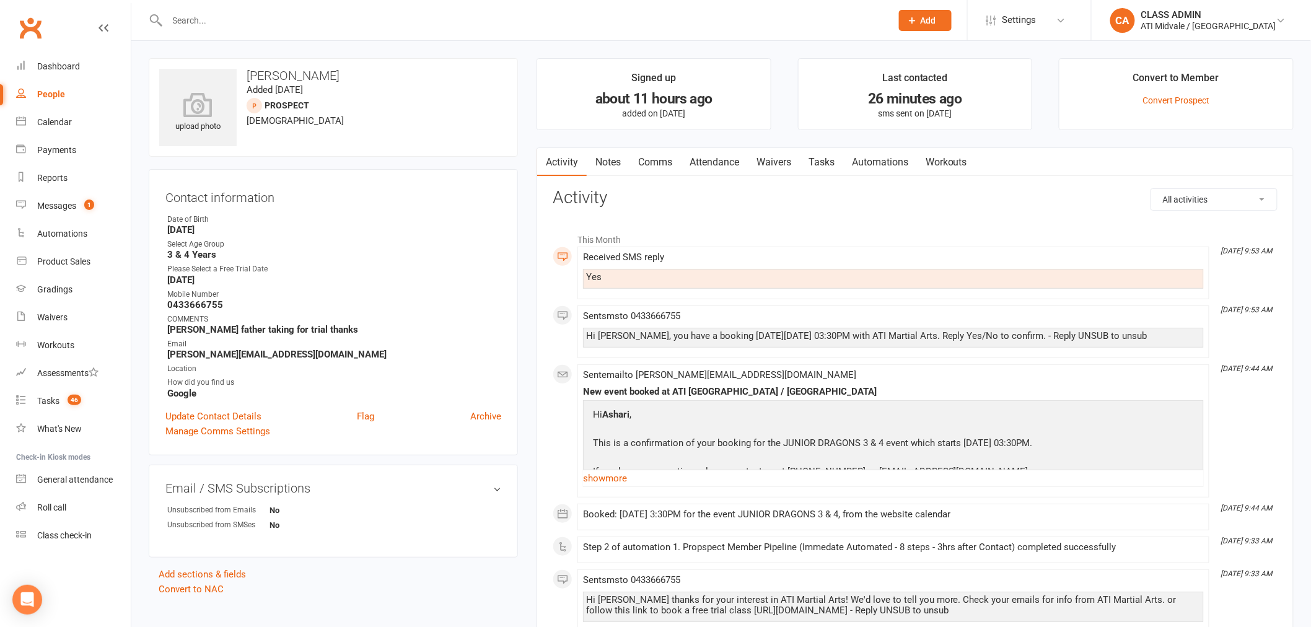
click at [784, 152] on link "Waivers" at bounding box center [774, 162] width 52 height 28
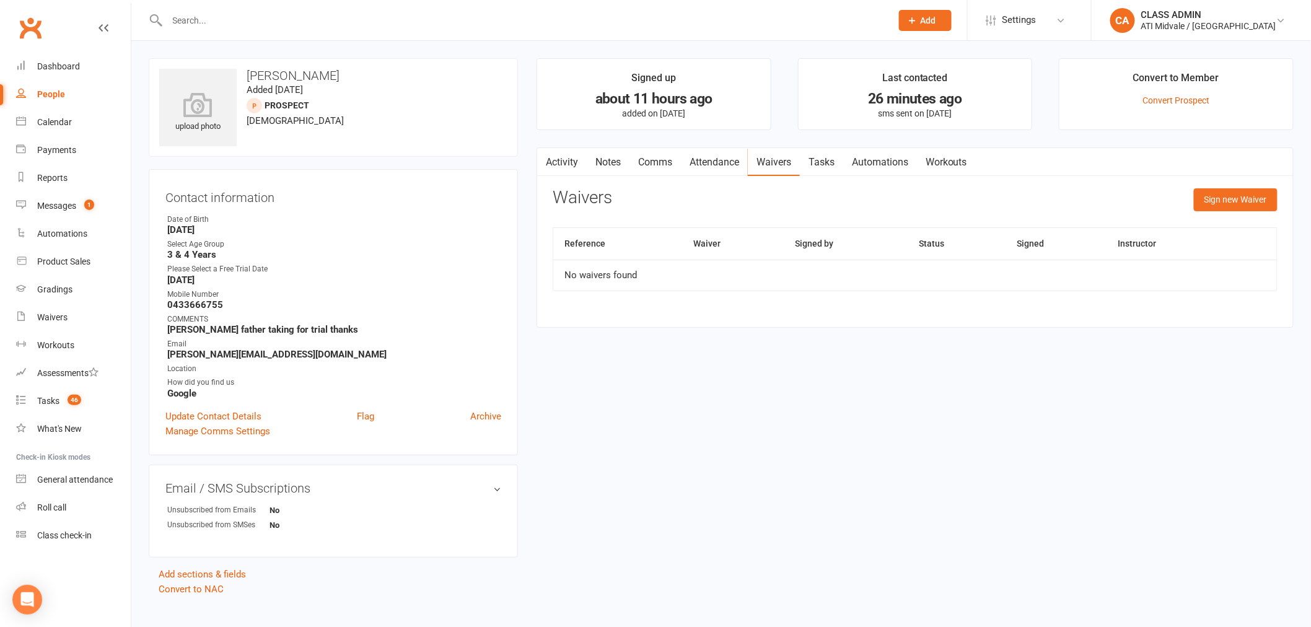
click at [738, 158] on link "Attendance" at bounding box center [714, 162] width 67 height 28
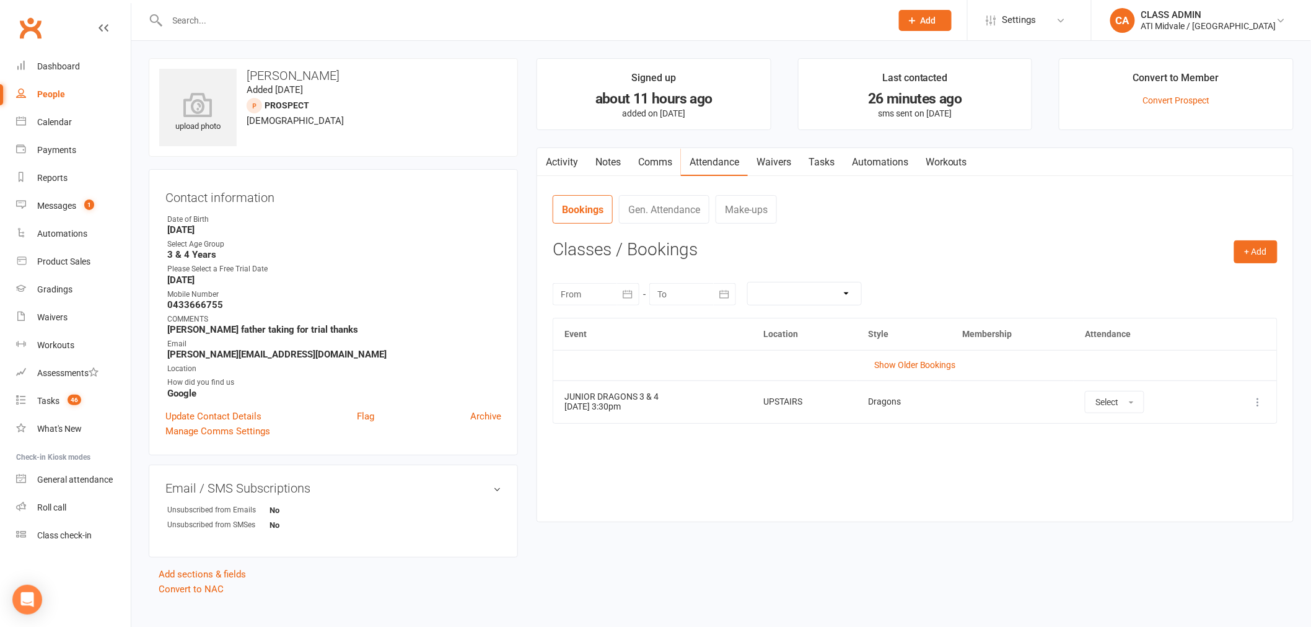
click at [979, 490] on div "Event Location Style Membership Attendance Show Older Bookings JUNIOR DRAGONS 3…" at bounding box center [915, 410] width 725 height 185
